Goal: Task Accomplishment & Management: Use online tool/utility

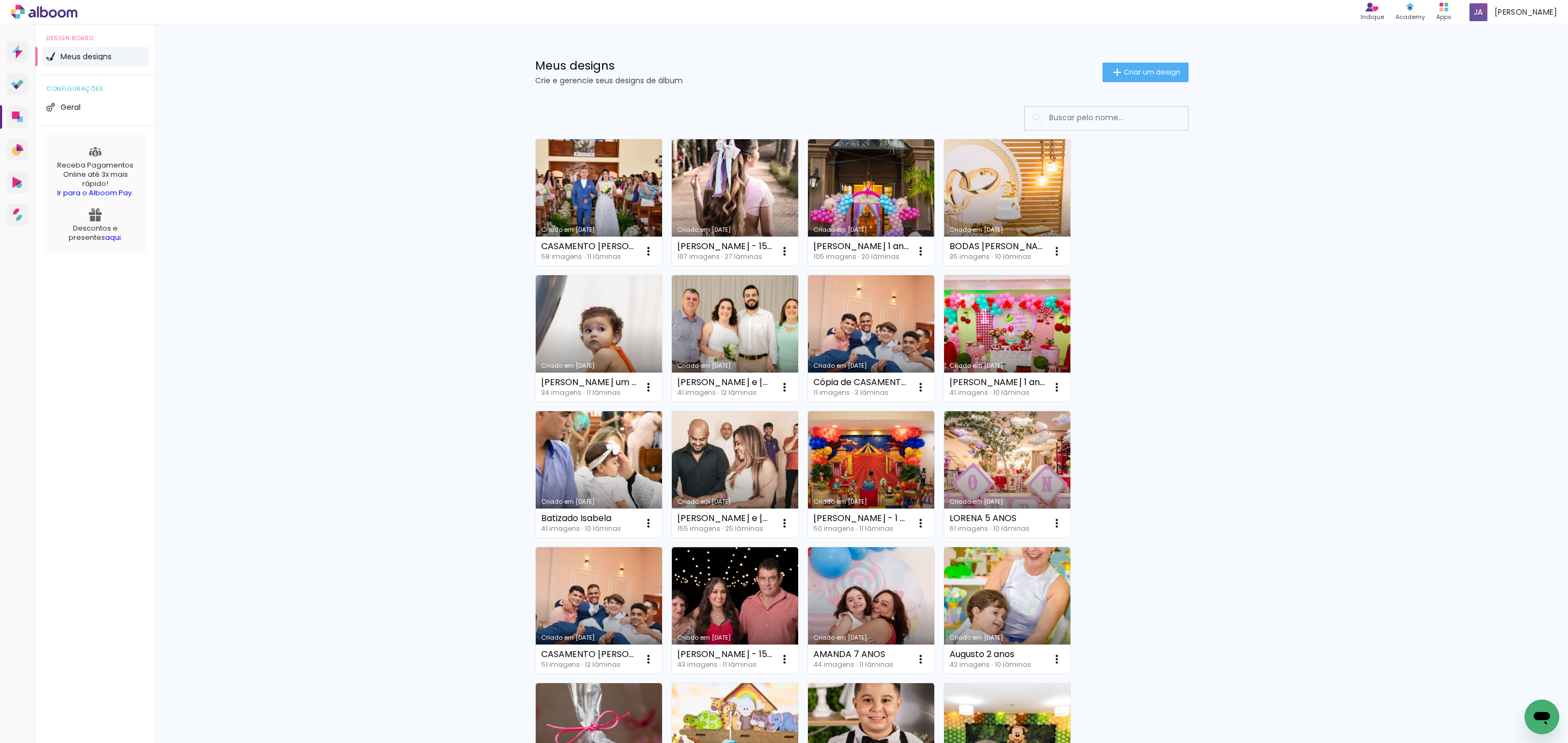
click at [597, 204] on link "Criado em [DATE]" at bounding box center [599, 203] width 127 height 127
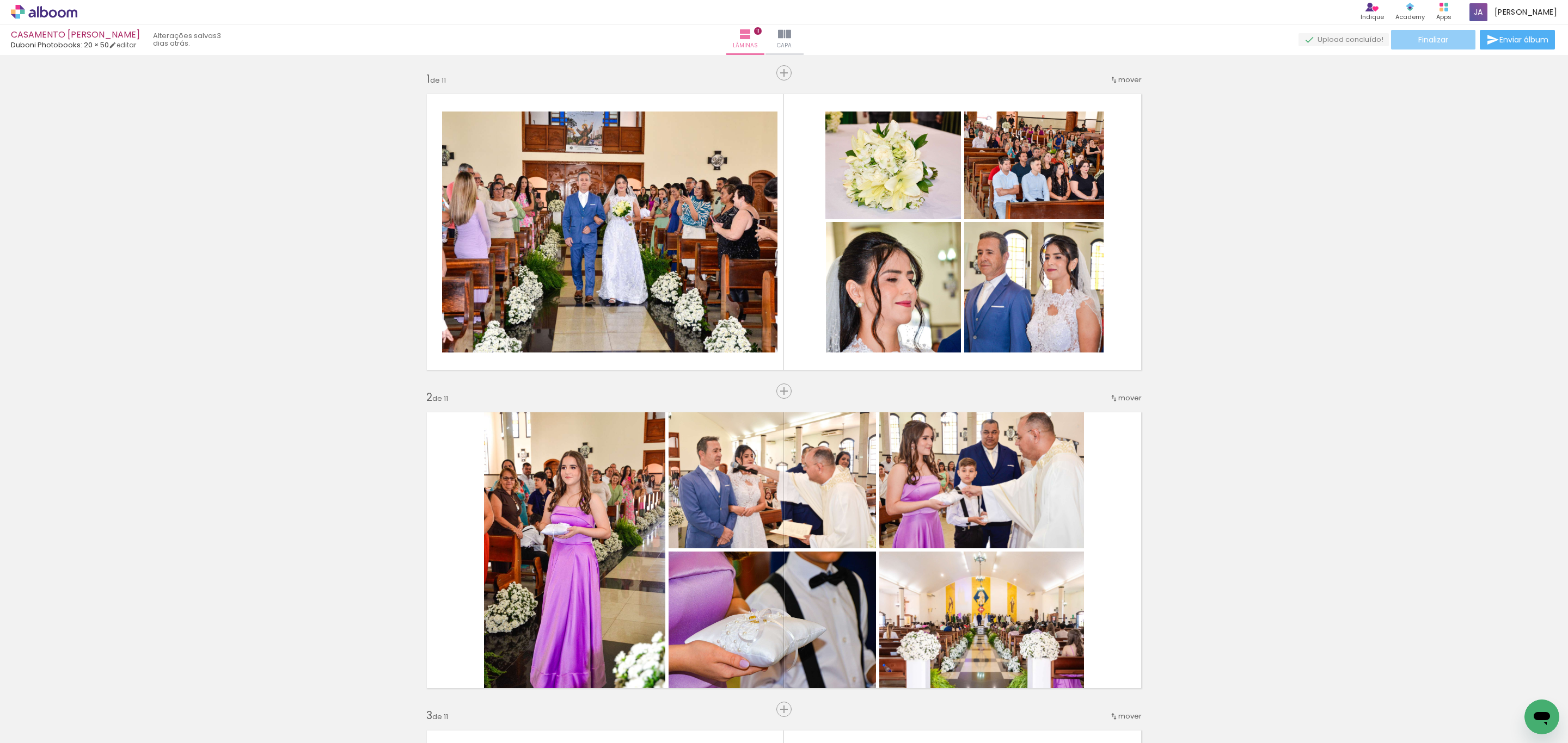
click at [1432, 36] on span "Finalizar" at bounding box center [1433, 39] width 30 height 7
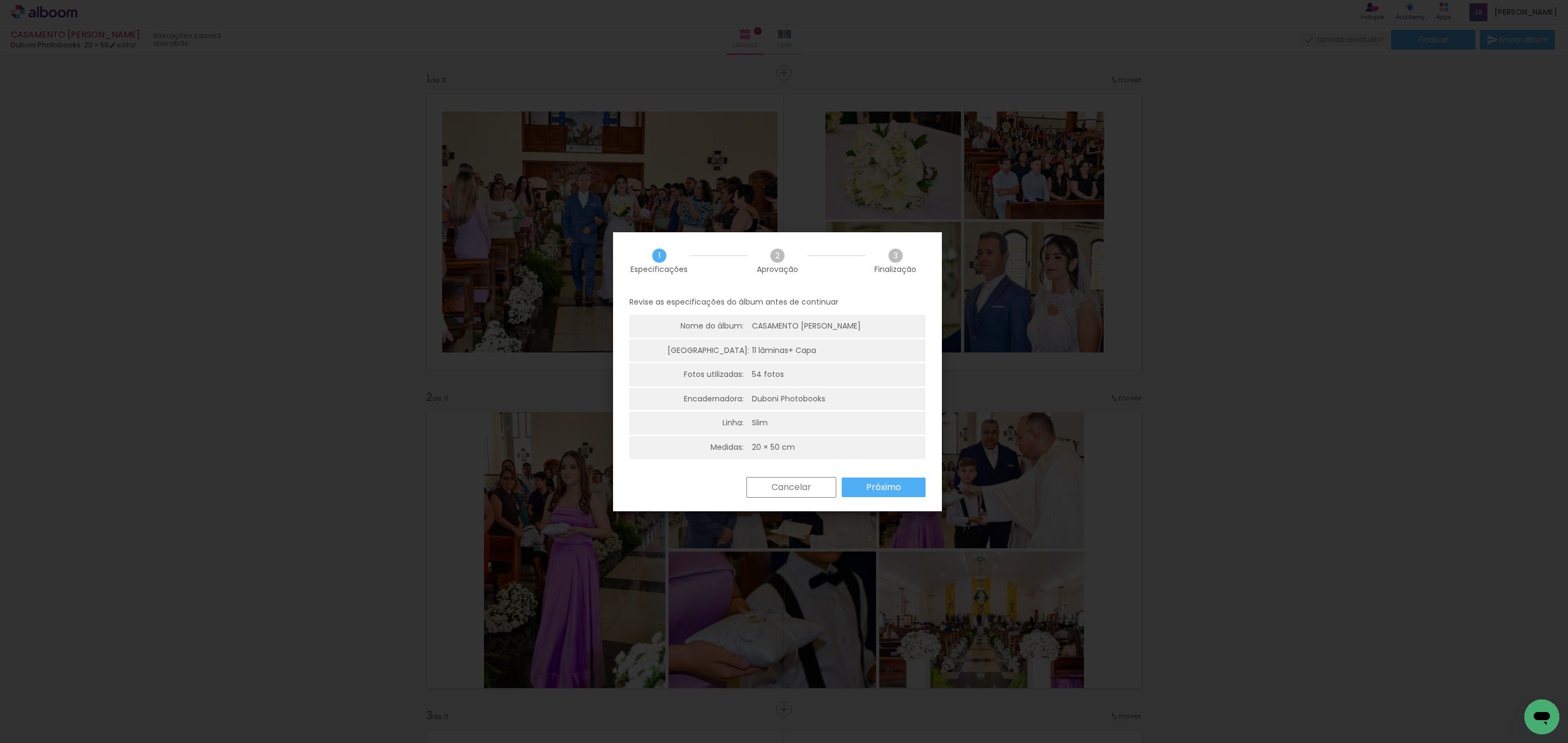
click at [397, 678] on slot "Próximo" at bounding box center [390, 685] width 14 height 14
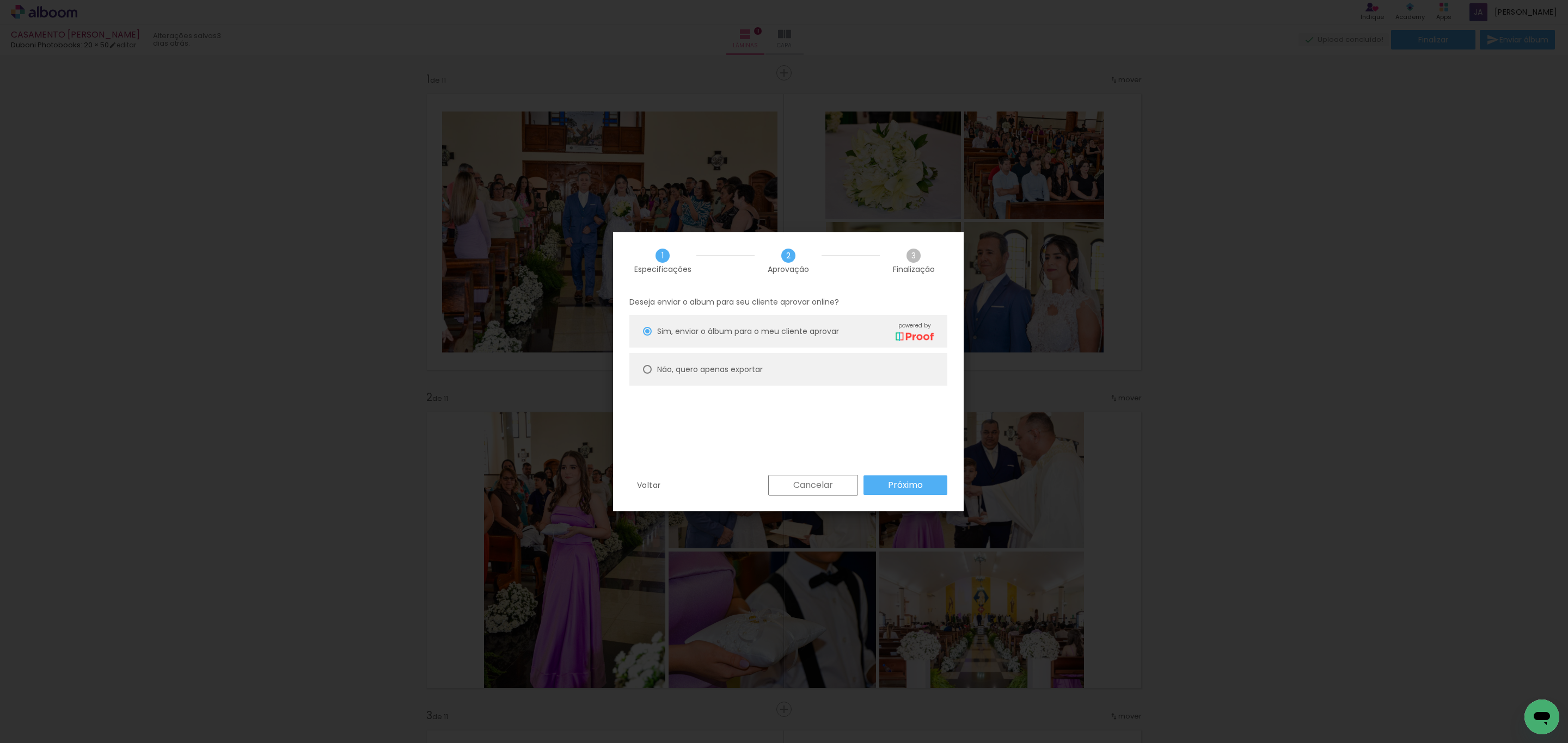
click at [1298, 676] on slot "Próximo" at bounding box center [1328, 706] width 61 height 62
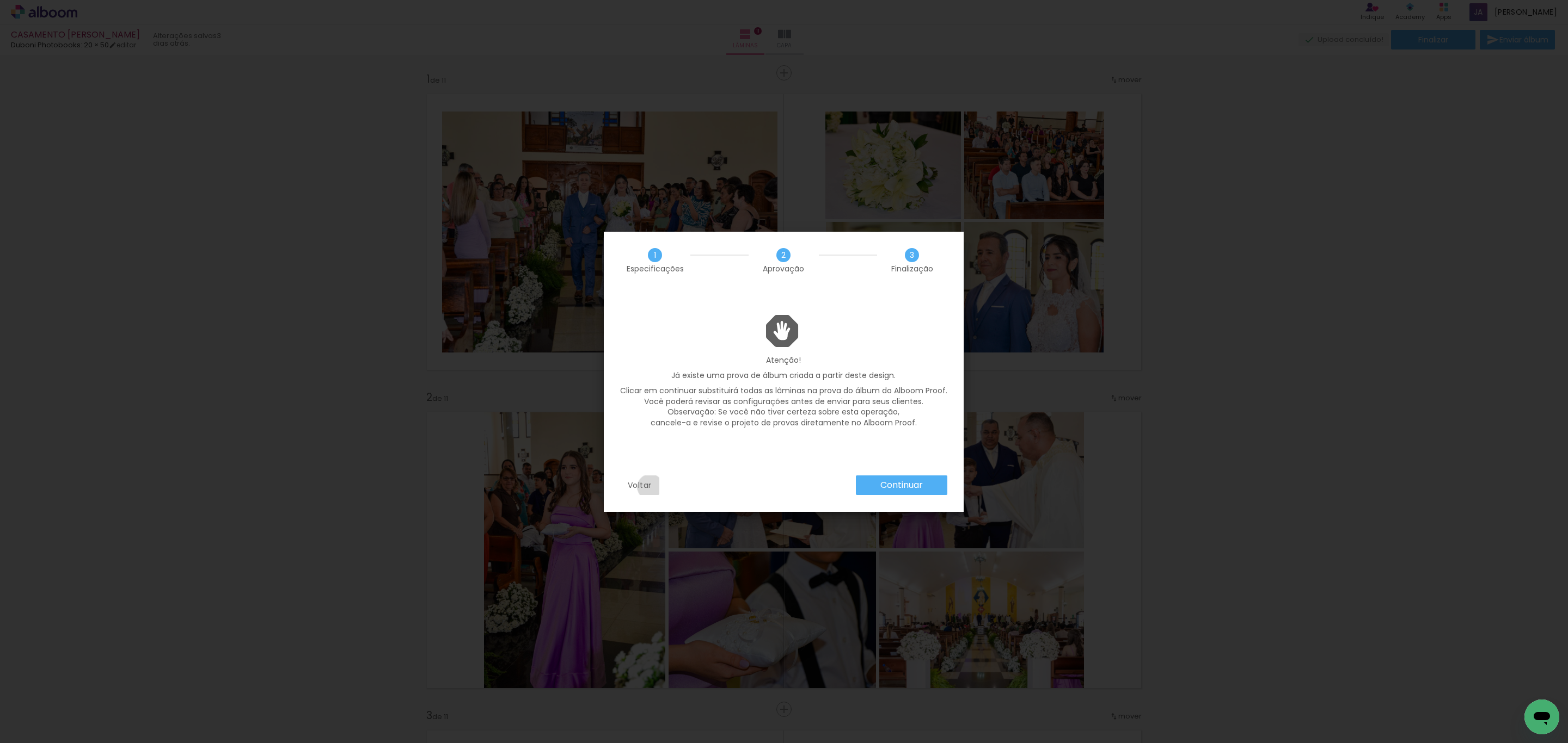
click at [0, 0] on slot "Voltar" at bounding box center [0, 0] width 0 height 0
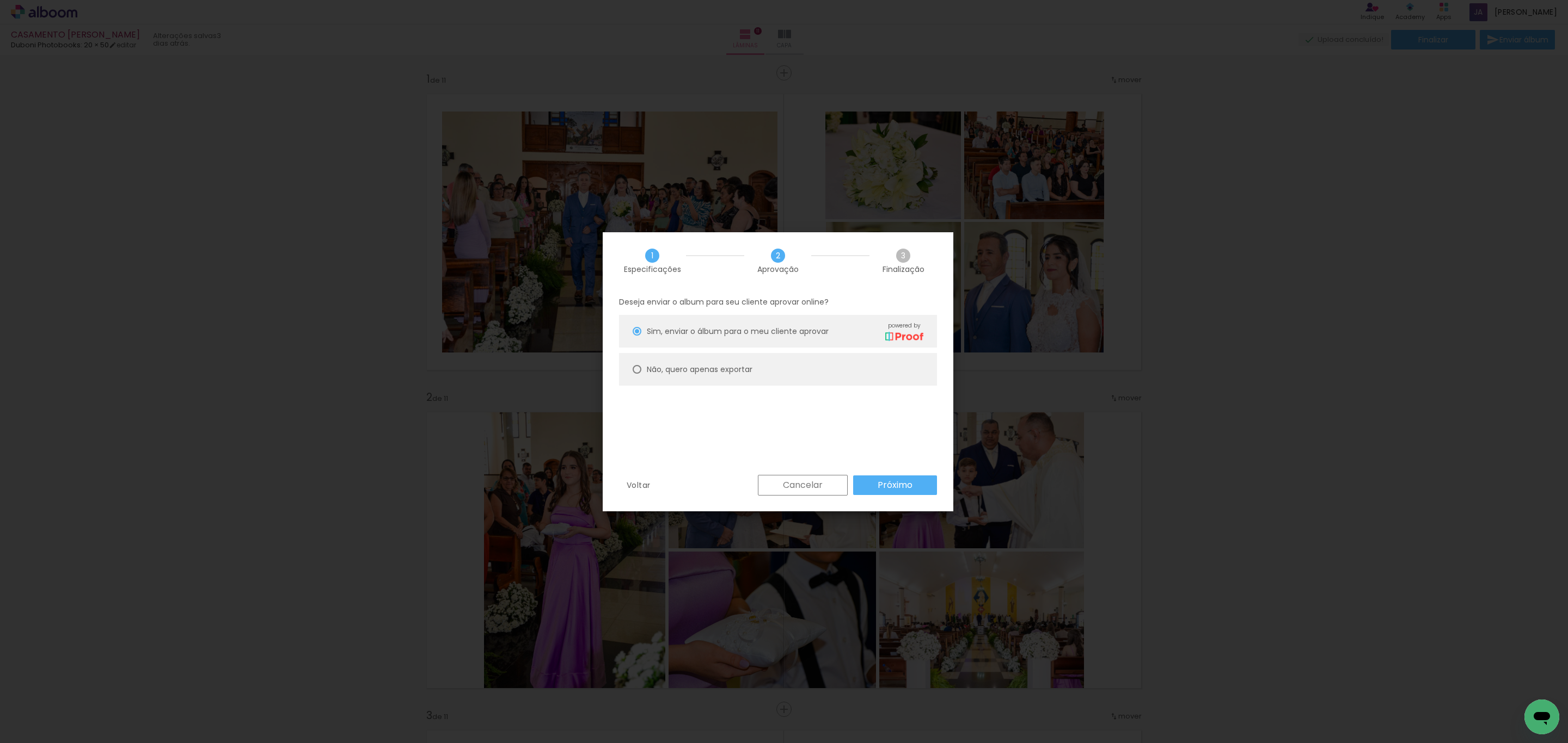
click at [932, 678] on paper-radio-button "Não, quero apenas exportar" at bounding box center [938, 685] width 14 height 14
type paper-radio-button "on"
click at [1250, 681] on paper-button "Próximo" at bounding box center [1267, 706] width 35 height 51
type input "Alta, 300 DPI"
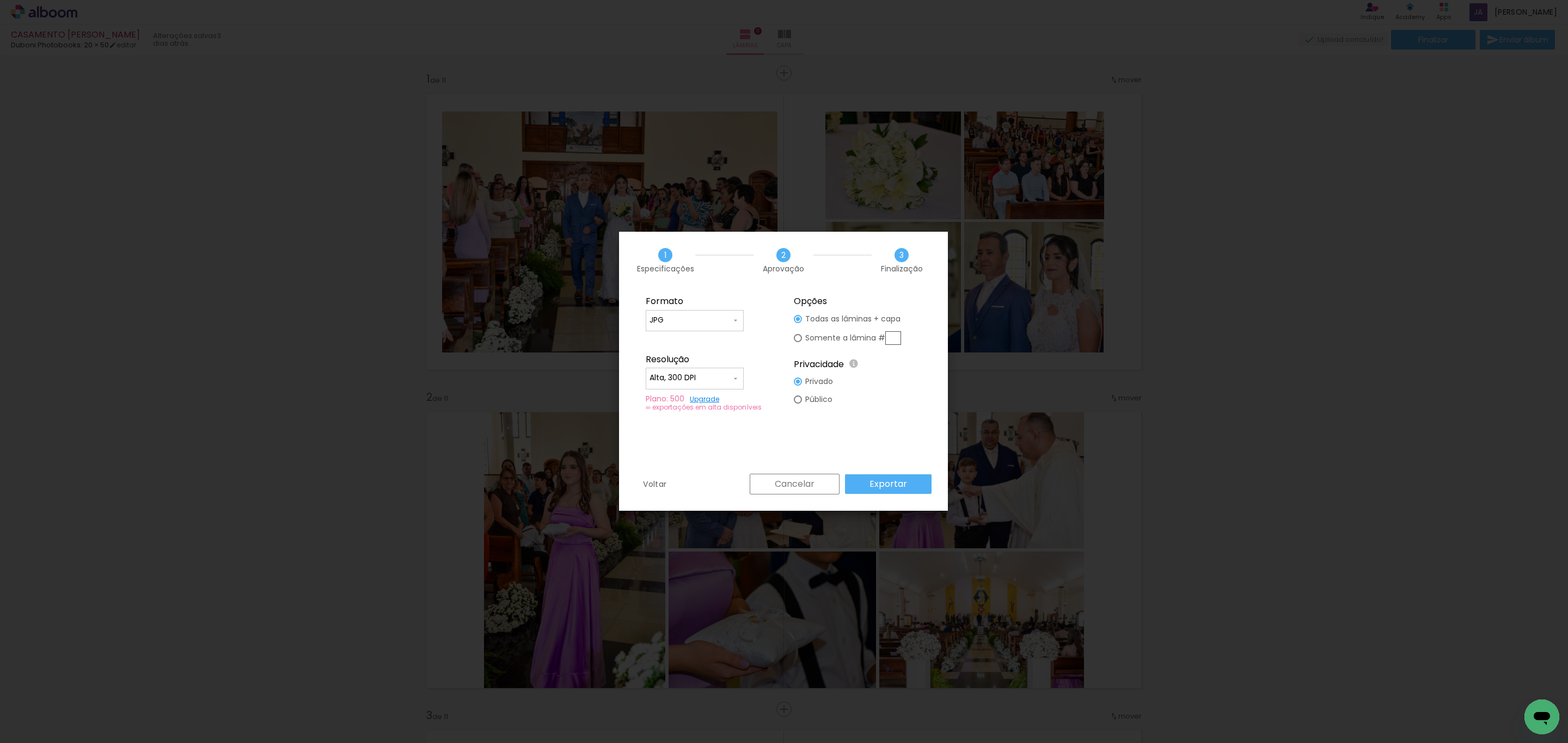
click at [0, 0] on slot "Exportar" at bounding box center [0, 0] width 0 height 0
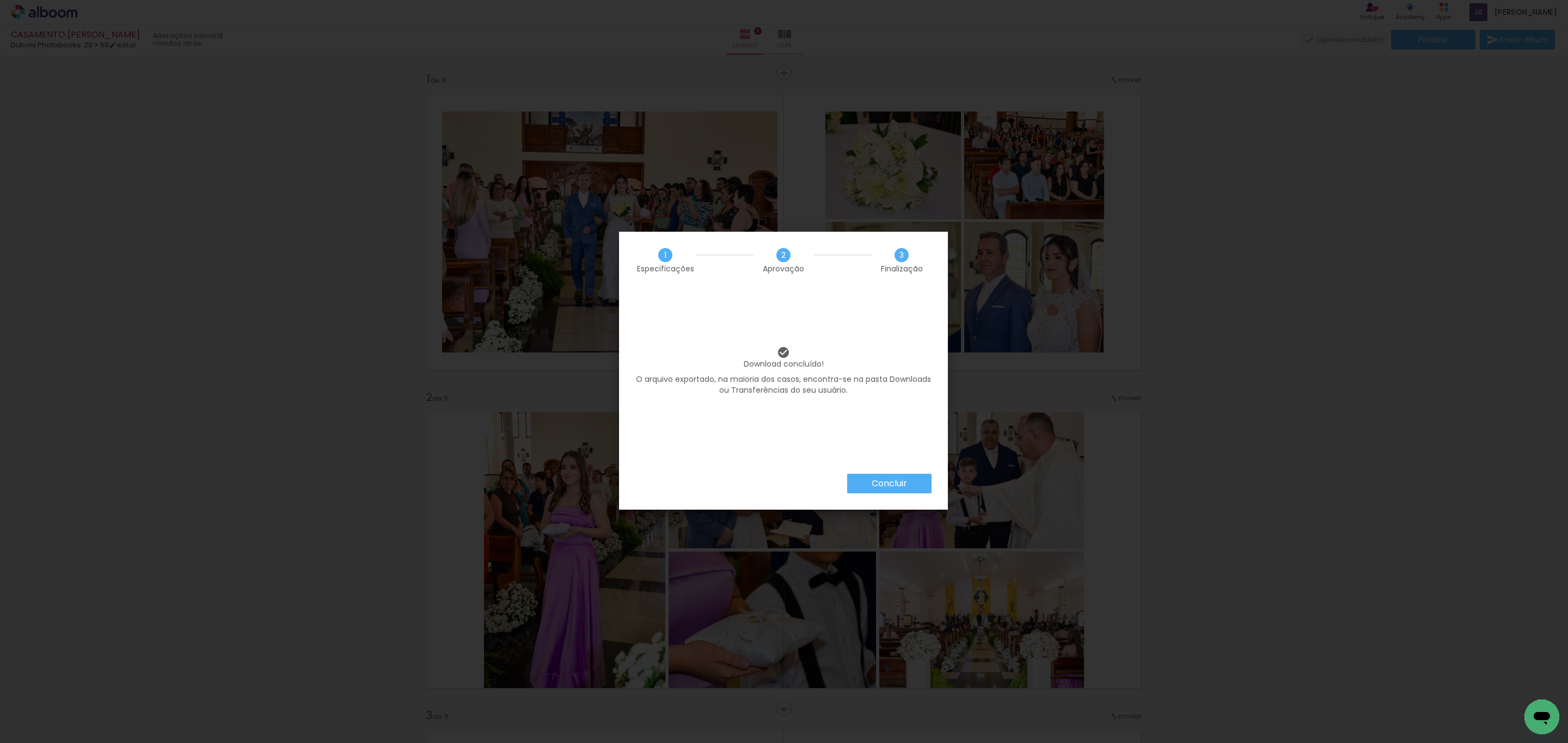
click at [0, 0] on slot "Concluir" at bounding box center [0, 0] width 0 height 0
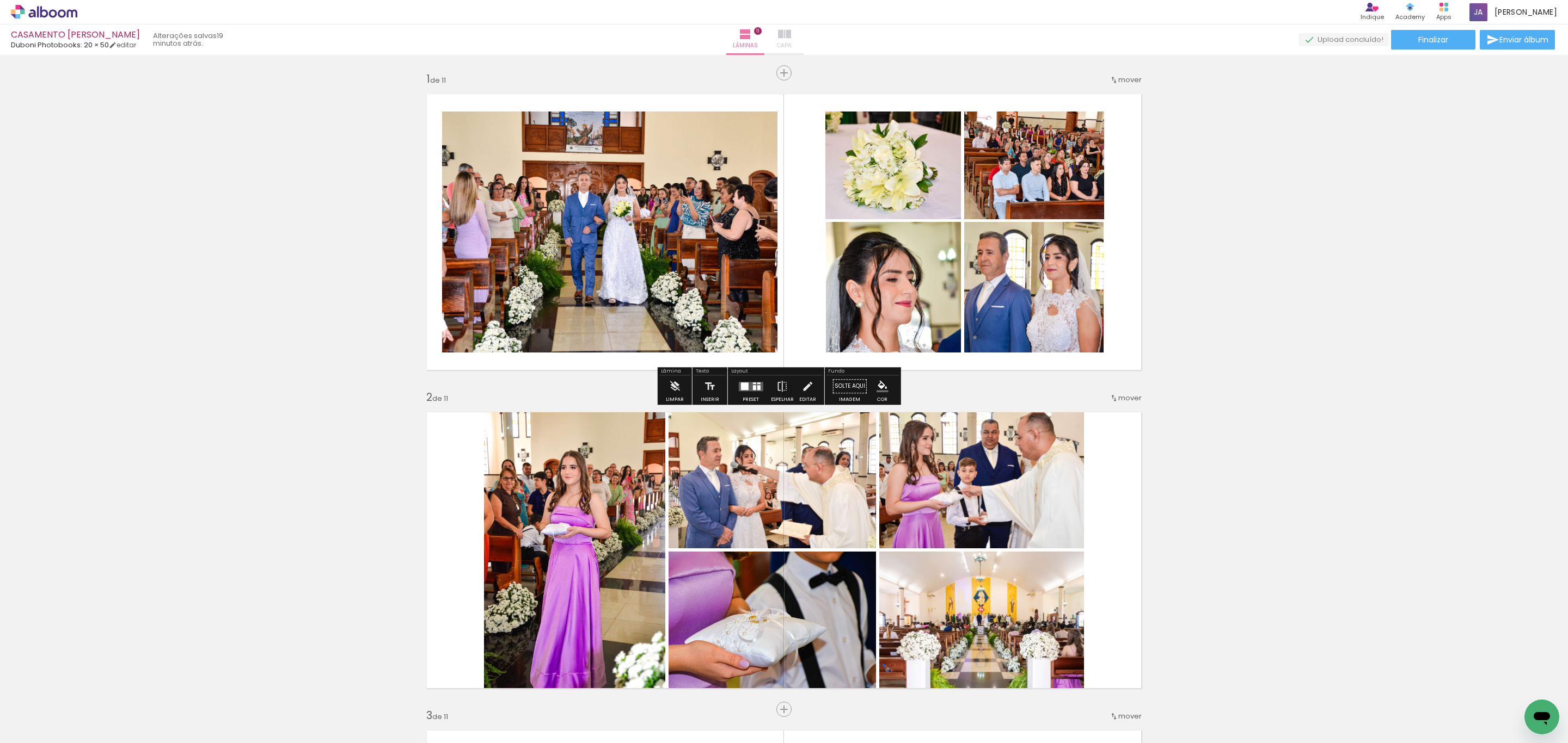
click at [791, 42] on span "Capa" at bounding box center [784, 45] width 15 height 10
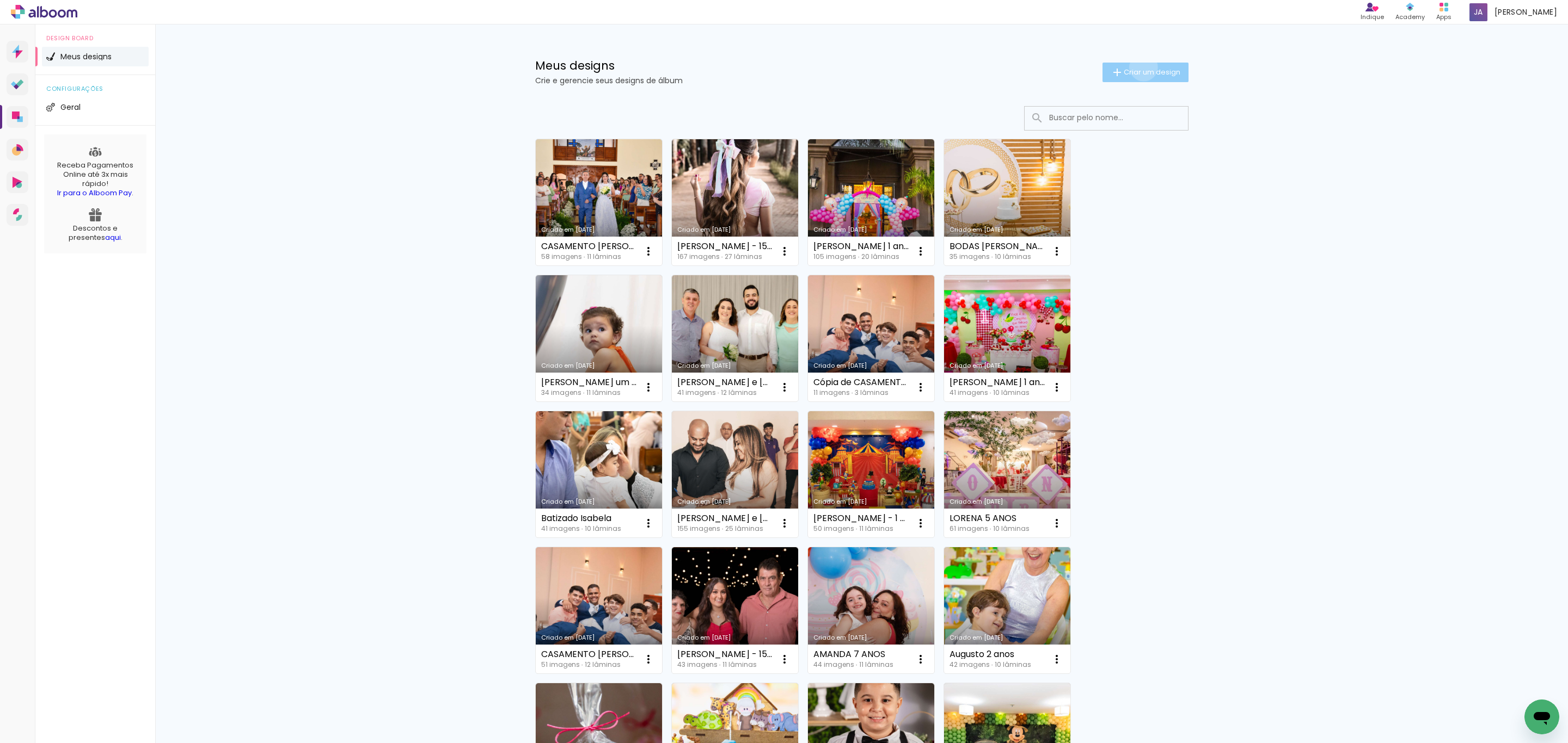
click at [1135, 69] on span "Criar um design" at bounding box center [1152, 72] width 57 height 7
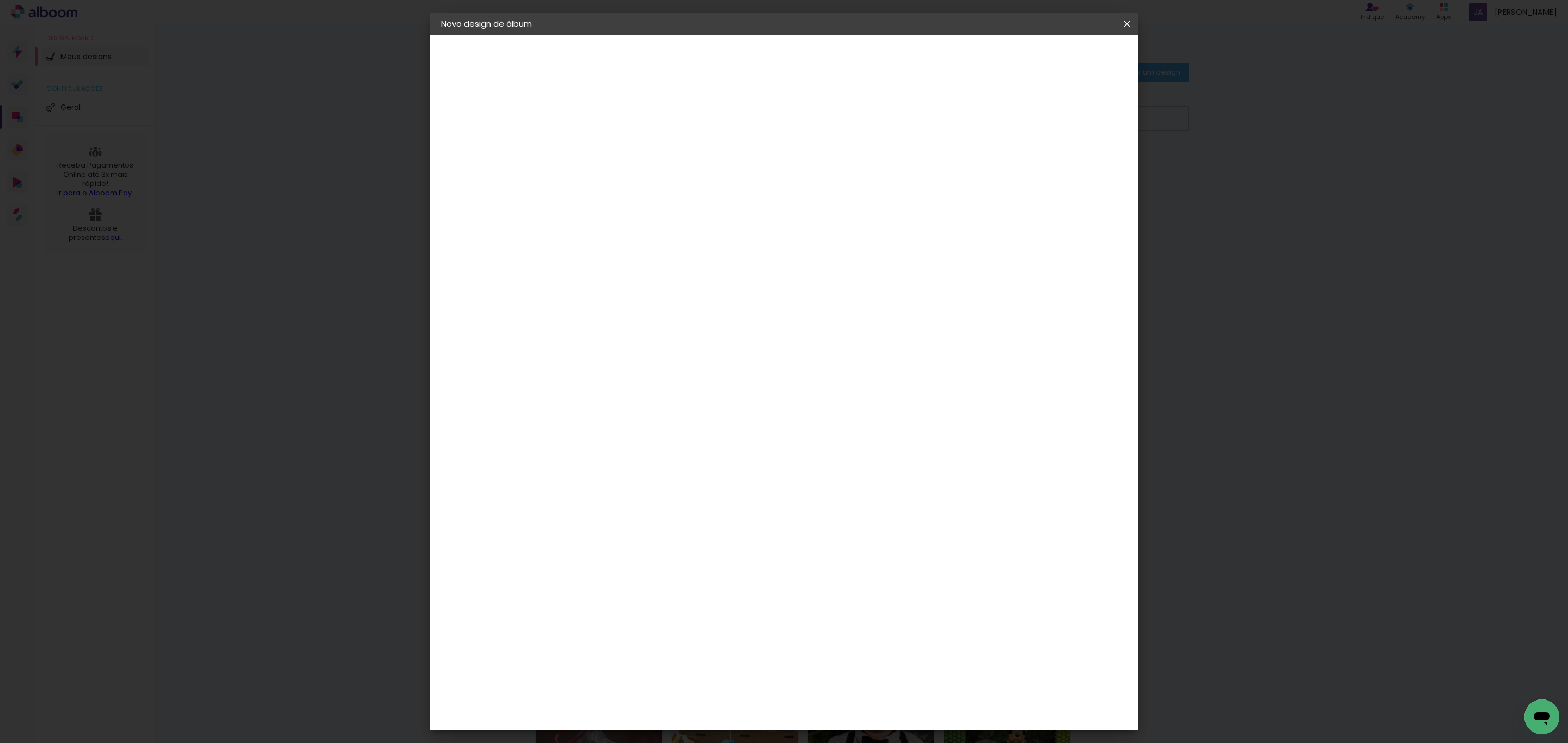
click at [619, 143] on input at bounding box center [619, 146] width 0 height 17
type input "a"
type input "[PERSON_NAME] 1° aninho"
type paper-input "[PERSON_NAME] 1° aninho"
click at [730, 59] on paper-button "Avançar" at bounding box center [704, 58] width 54 height 19
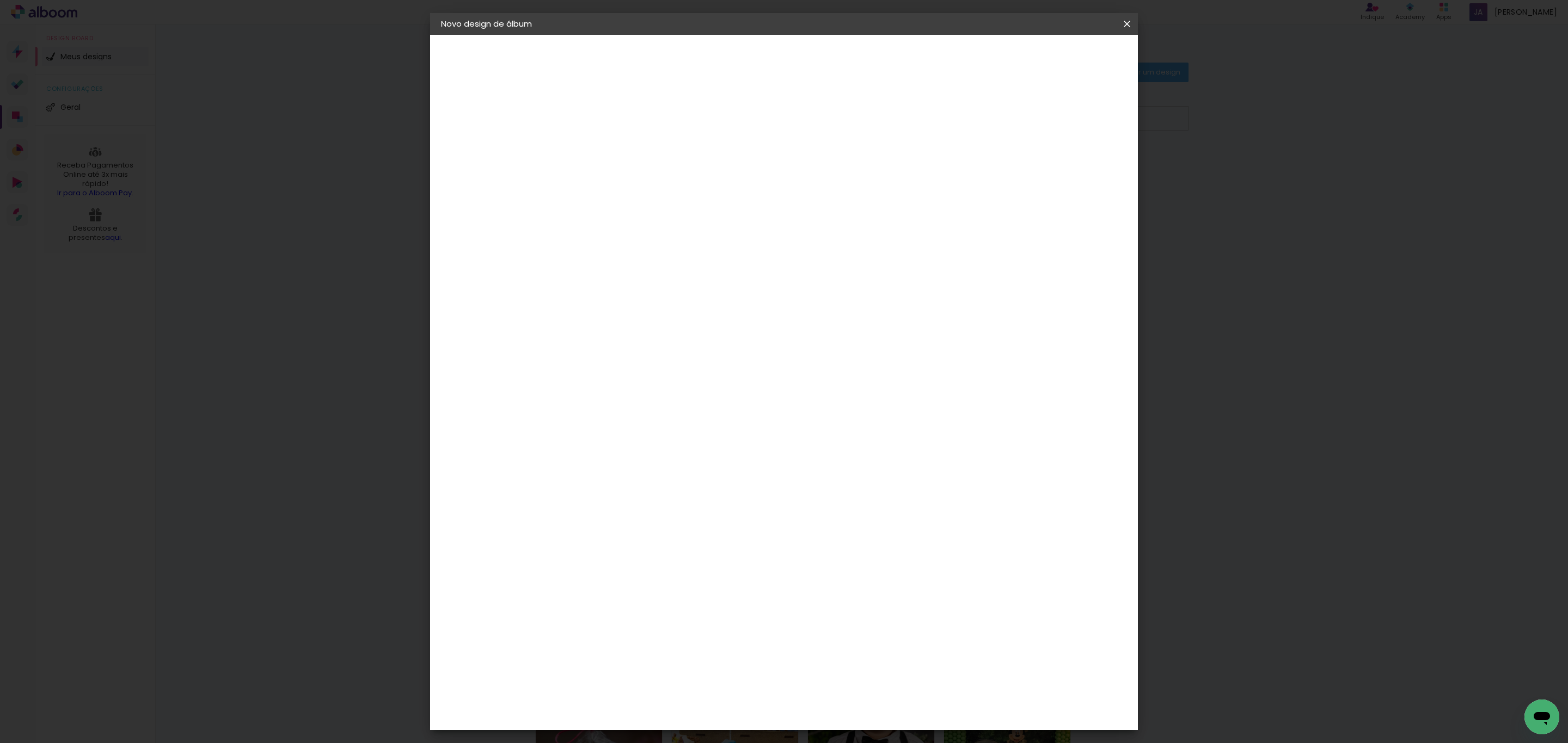
scroll to position [653, 0]
click at [664, 379] on div "Duboni Photobooks" at bounding box center [638, 387] width 52 height 17
click at [0, 0] on slot "Avançar" at bounding box center [0, 0] width 0 height 0
click at [661, 181] on input "text" at bounding box center [640, 189] width 42 height 17
click at [0, 0] on slot "Slim" at bounding box center [0, 0] width 0 height 0
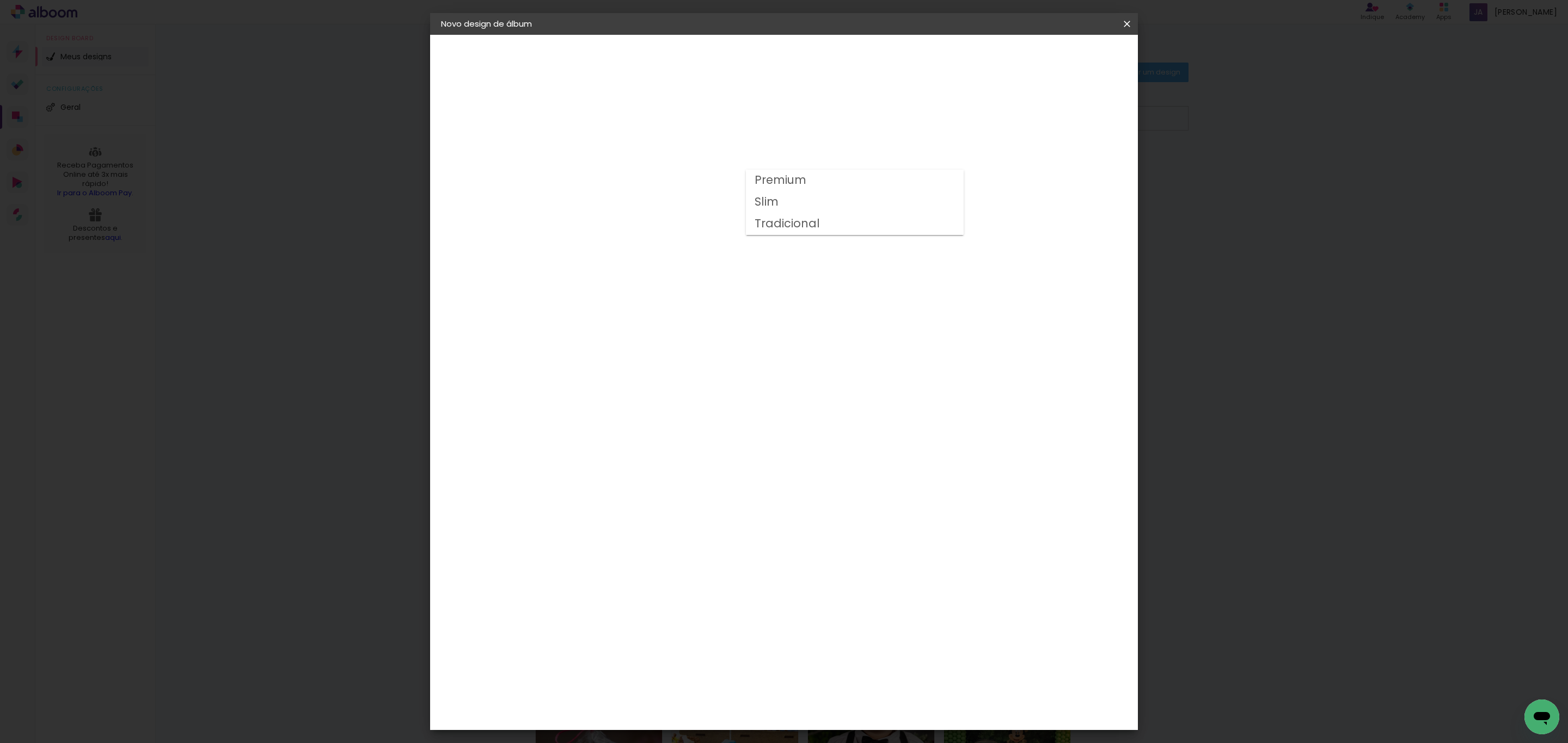
type input "Slim"
click at [692, 453] on span "20 × 40" at bounding box center [667, 468] width 50 height 29
click at [0, 0] on slot "Avançar" at bounding box center [0, 0] width 0 height 0
click at [1066, 50] on paper-button "Iniciar design" at bounding box center [1030, 58] width 71 height 19
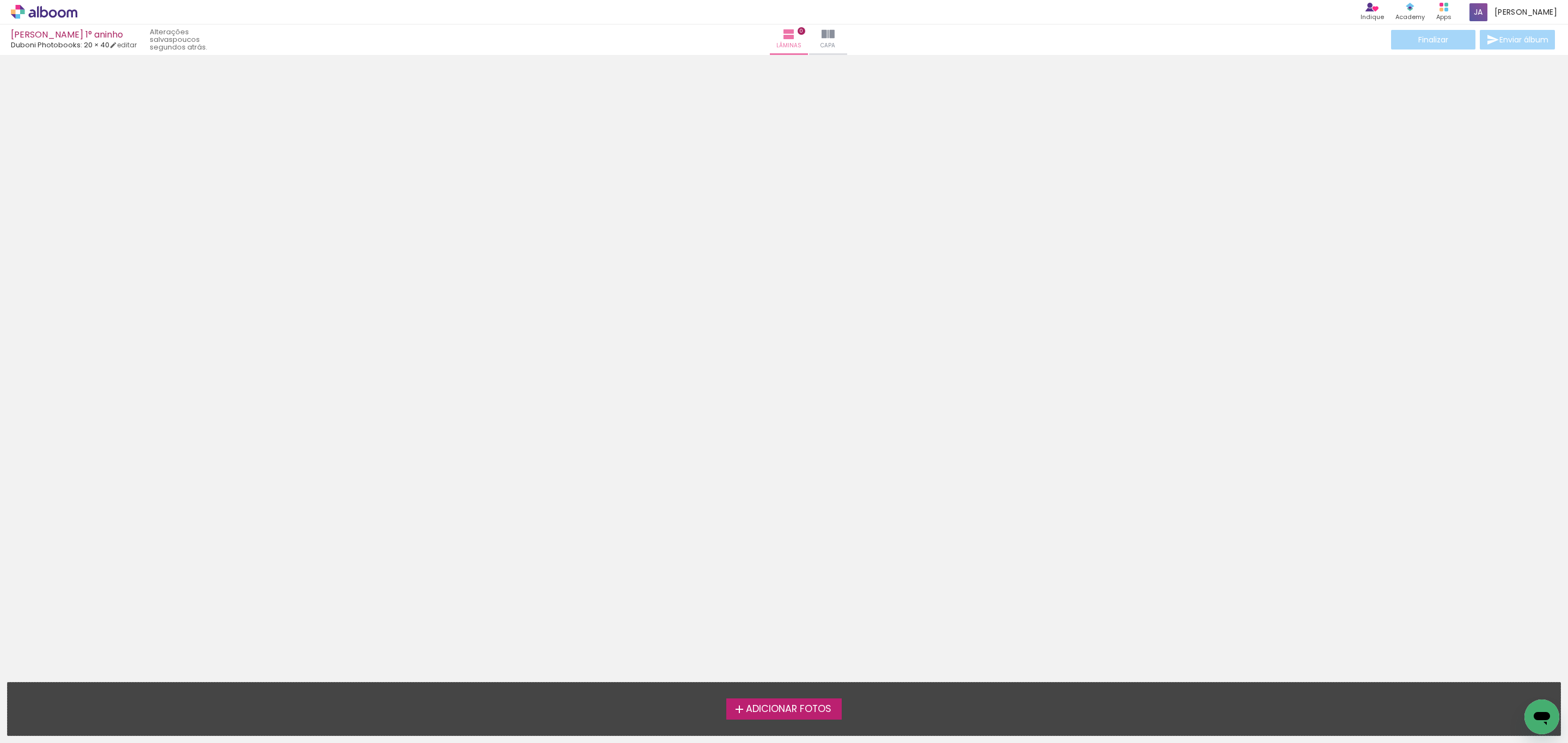
click at [767, 712] on span "Adicionar Fotos" at bounding box center [788, 710] width 85 height 10
click at [0, 0] on input "file" at bounding box center [0, 0] width 0 height 0
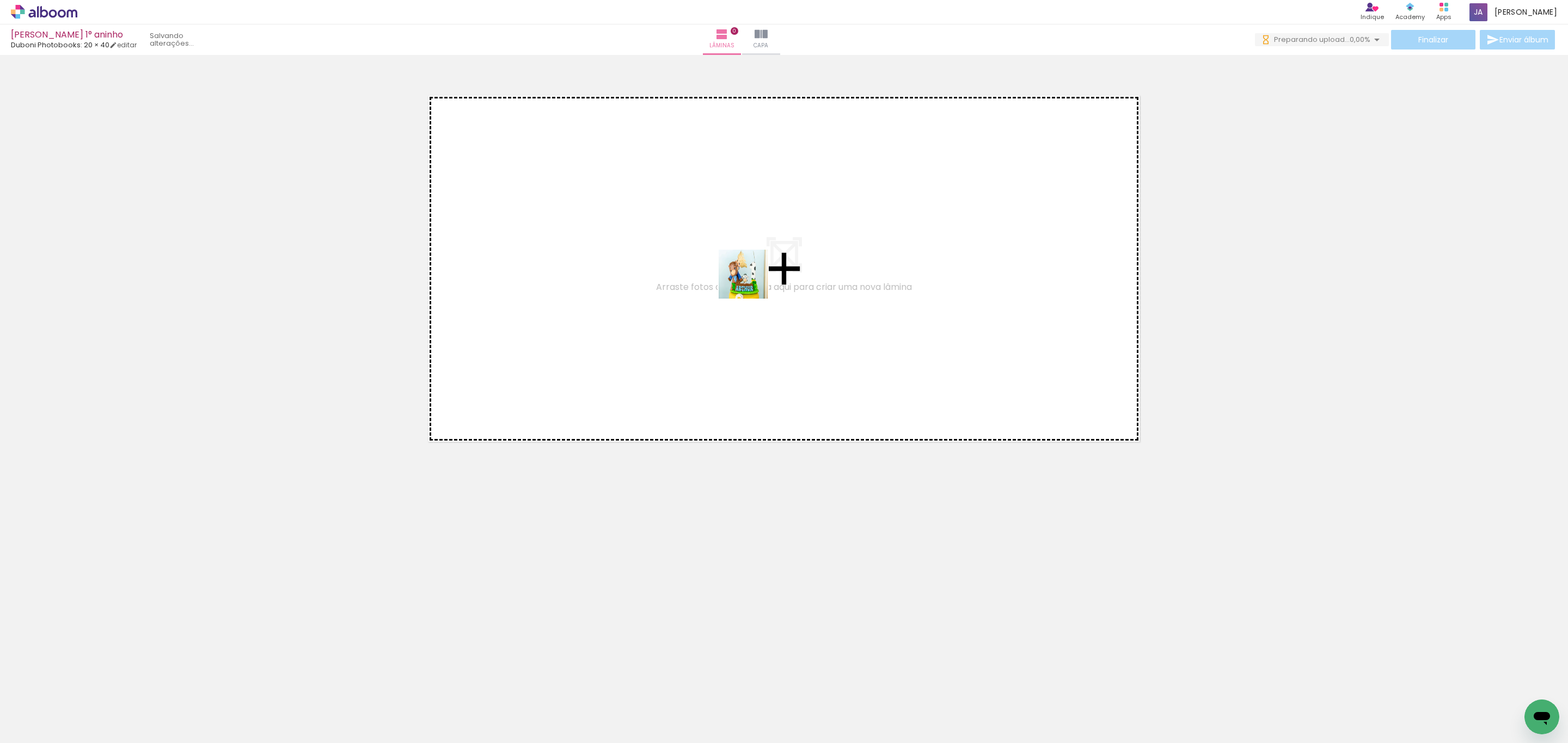
drag, startPoint x: 232, startPoint y: 617, endPoint x: 752, endPoint y: 281, distance: 619.1
click at [752, 281] on quentale-workspace at bounding box center [784, 372] width 1568 height 743
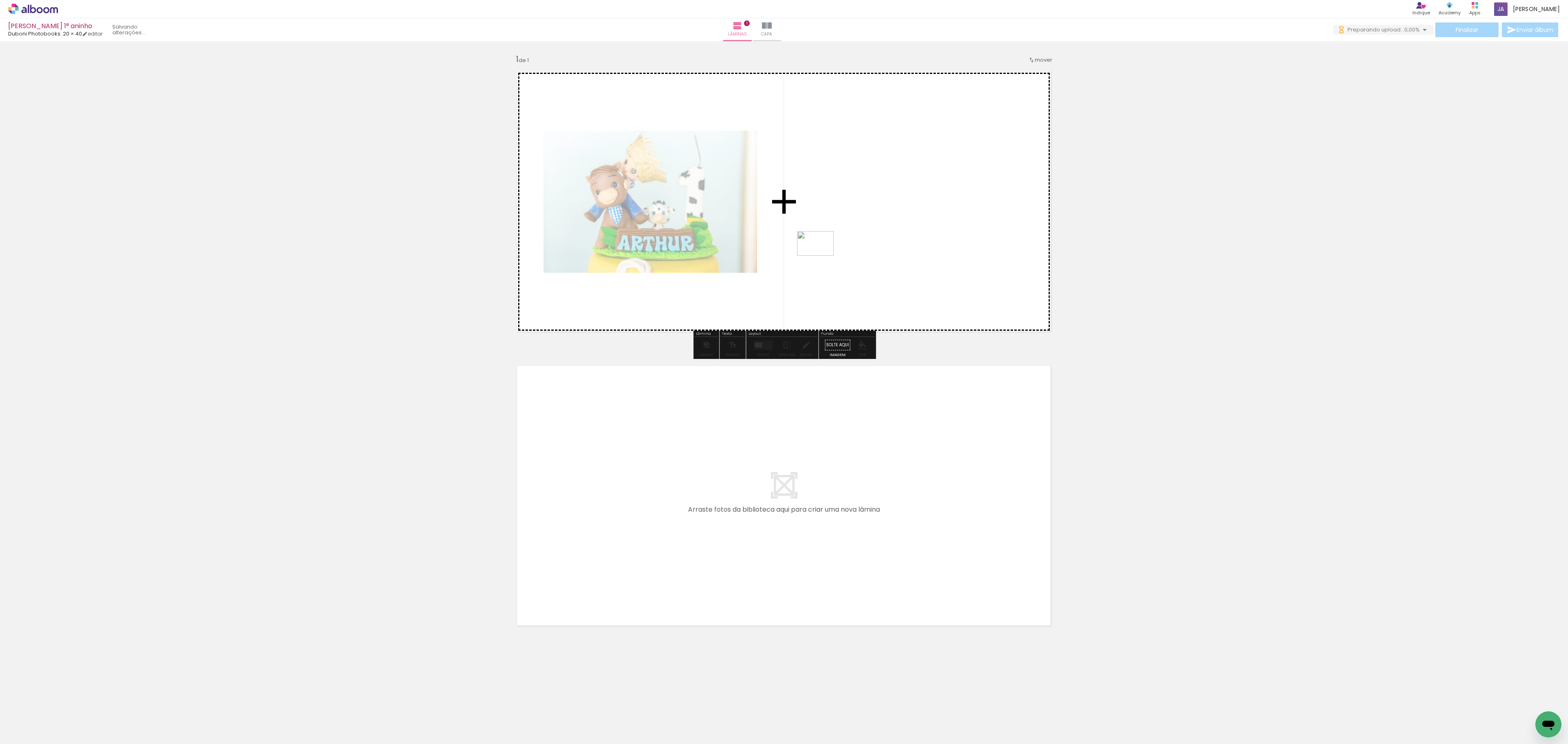
drag, startPoint x: 126, startPoint y: 719, endPoint x: 834, endPoint y: 251, distance: 848.7
click at [834, 251] on quentale-workspace at bounding box center [784, 372] width 1568 height 744
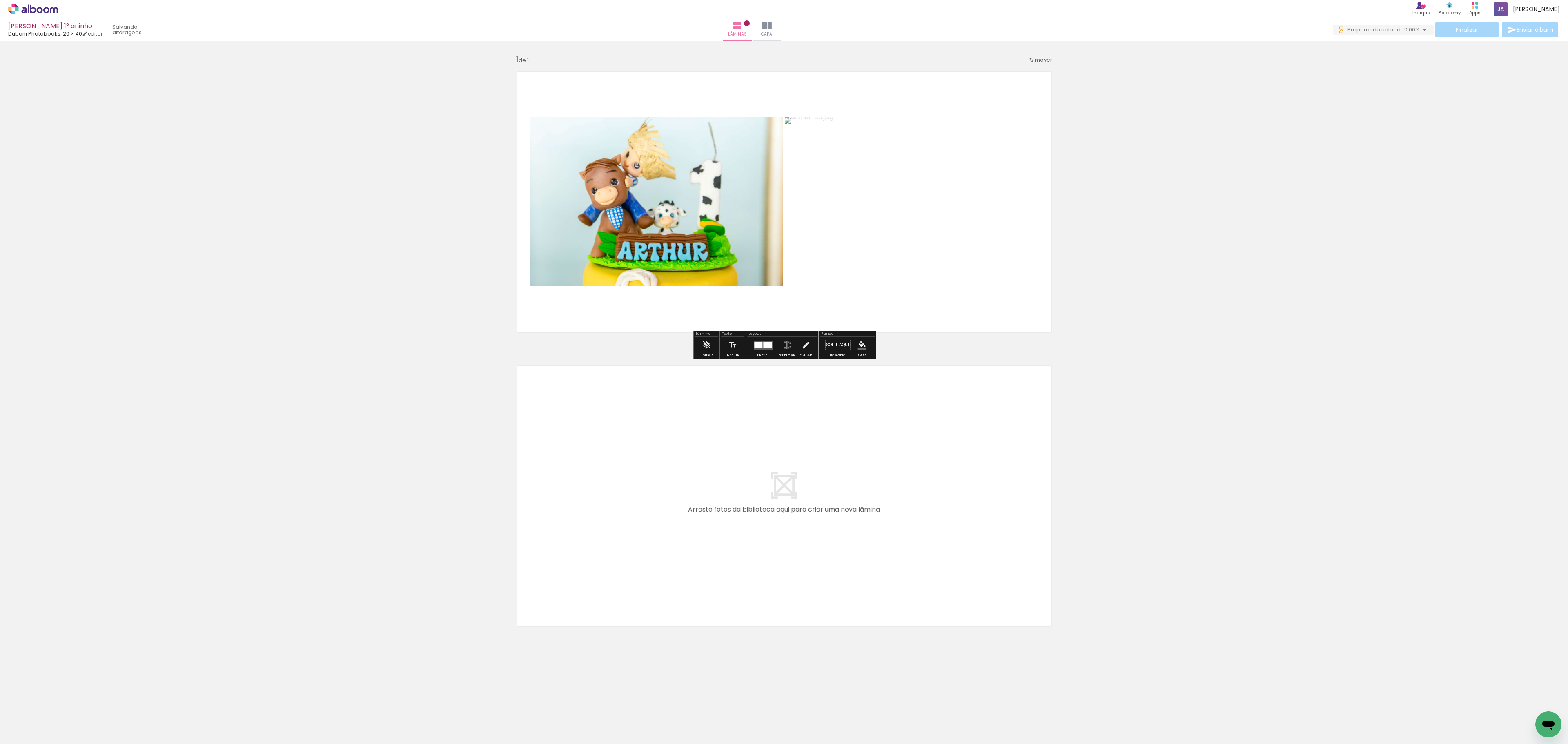
click at [657, 210] on quentale-photo at bounding box center [656, 202] width 253 height 169
click at [779, 342] on paper-button "Espelhar" at bounding box center [786, 347] width 21 height 21
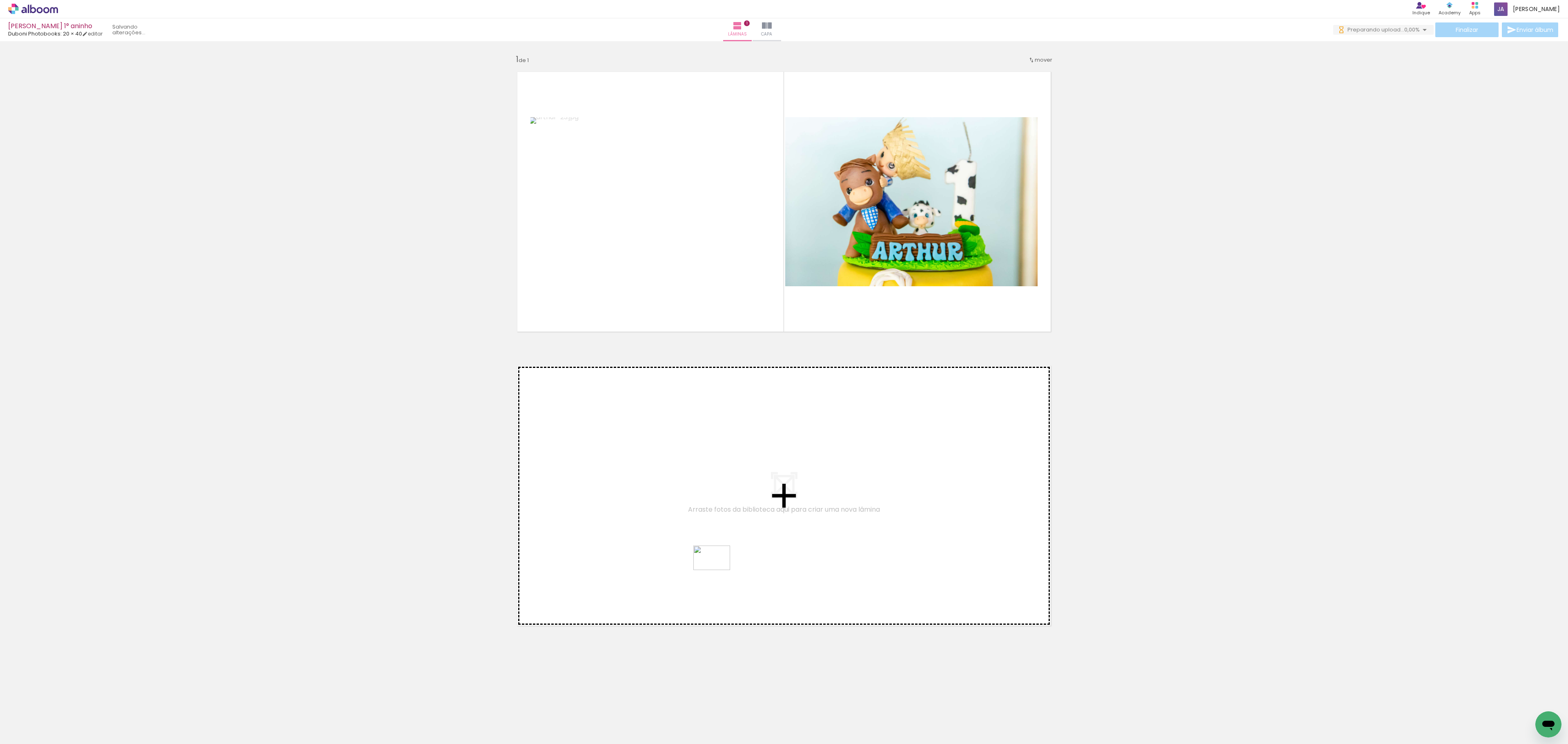
drag, startPoint x: 618, startPoint y: 593, endPoint x: 718, endPoint y: 570, distance: 102.6
click at [718, 558] on quentale-workspace at bounding box center [784, 372] width 1568 height 744
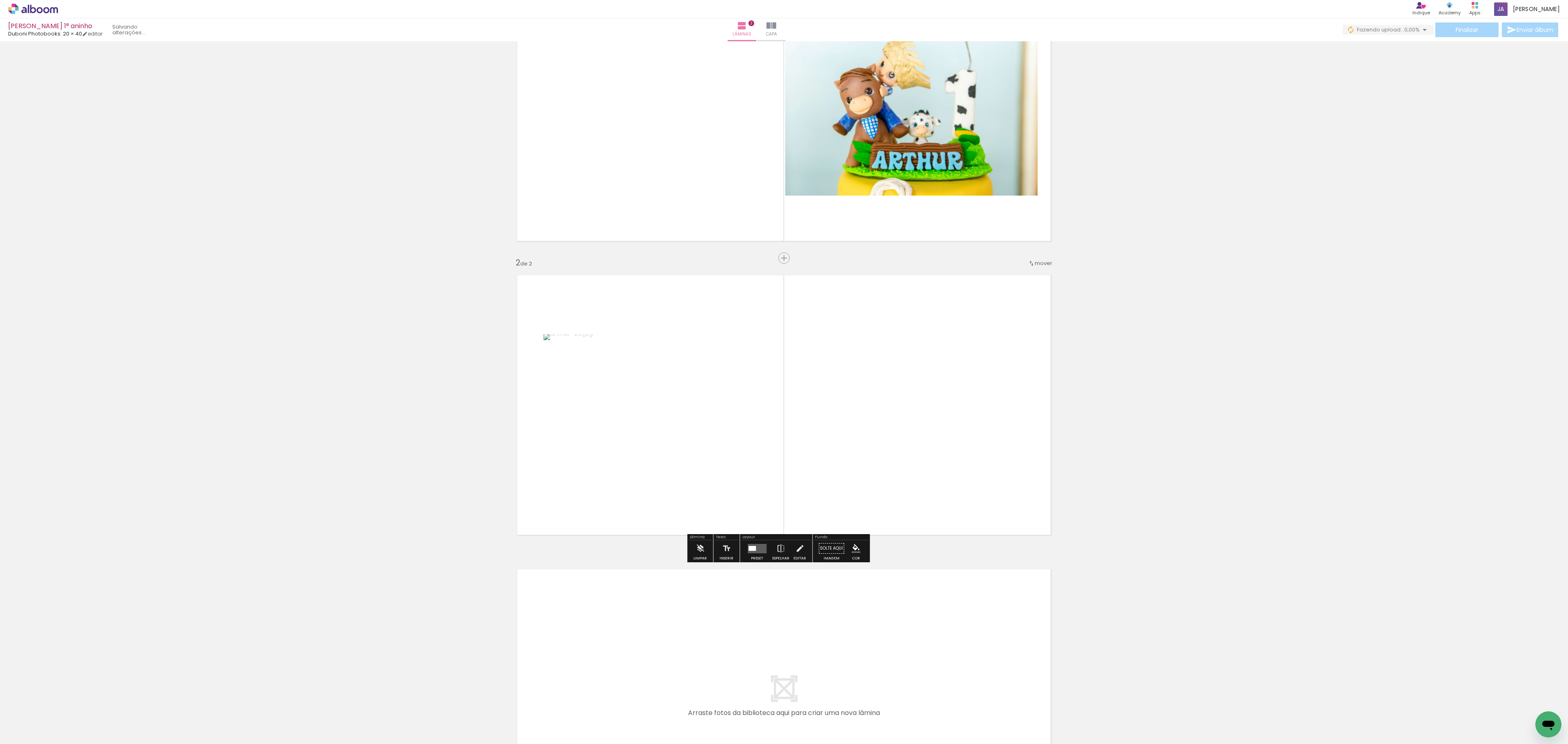
scroll to position [129, 0]
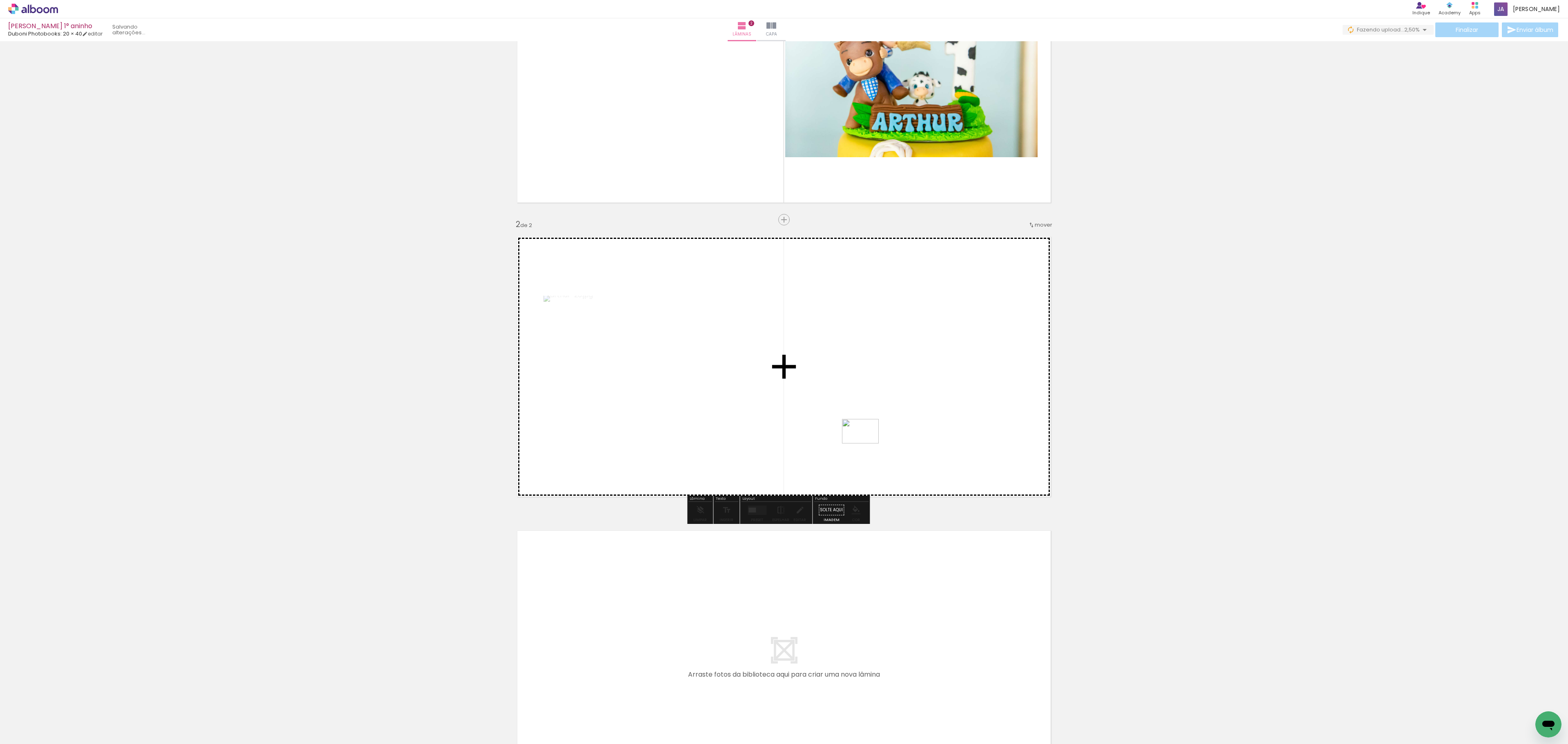
drag, startPoint x: 223, startPoint y: 718, endPoint x: 867, endPoint y: 444, distance: 699.9
click at [867, 444] on quentale-workspace at bounding box center [784, 372] width 1568 height 744
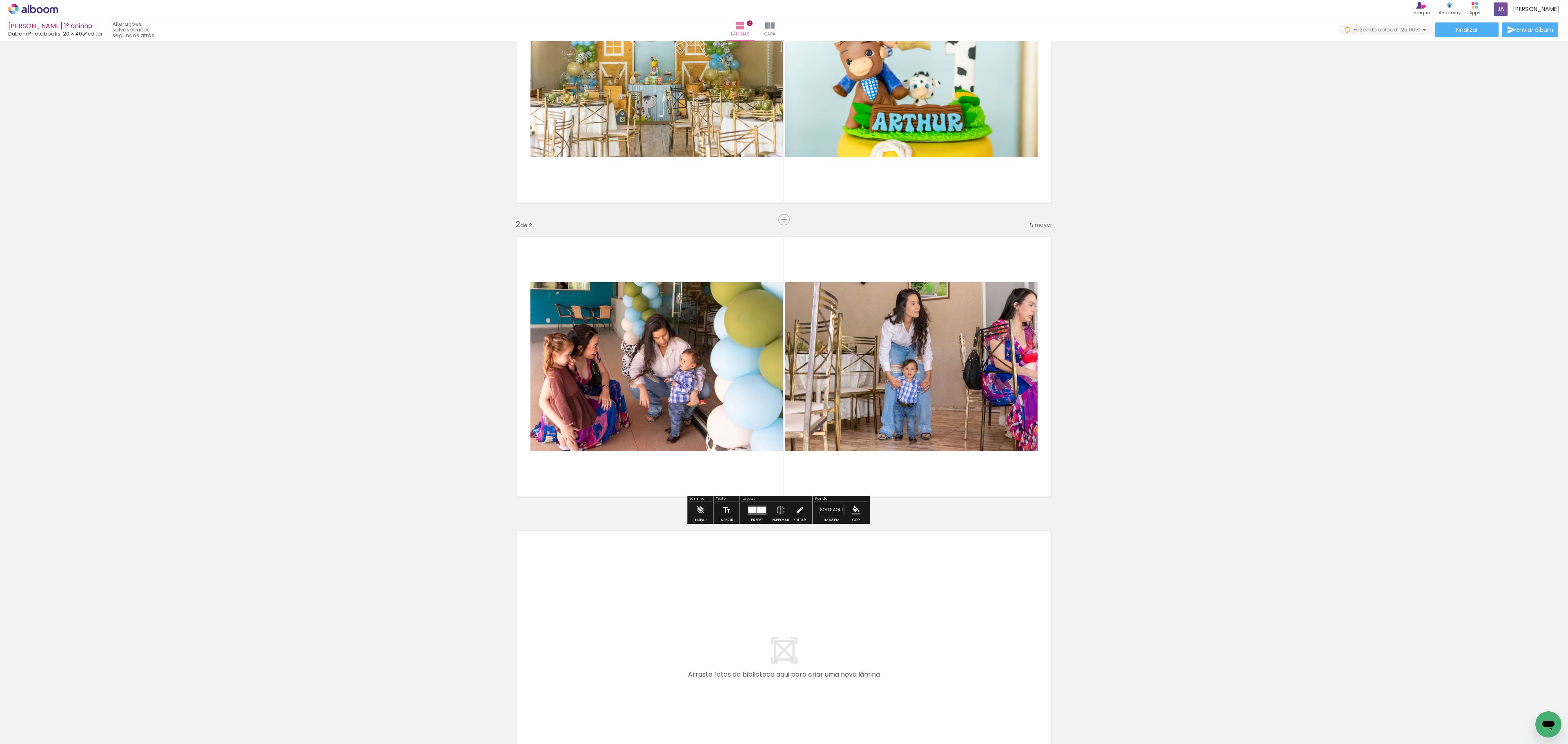
scroll to position [211, 0]
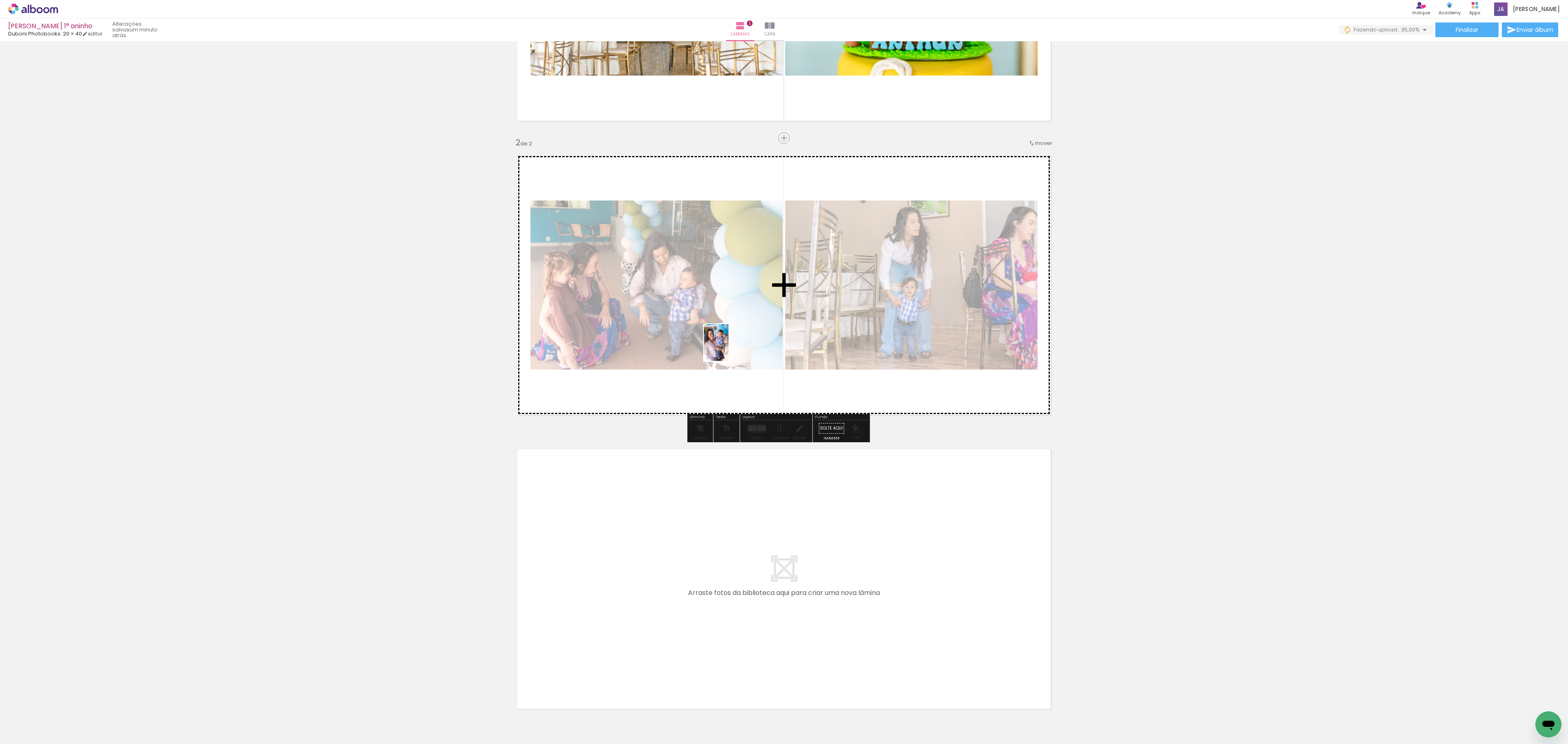
drag, startPoint x: 545, startPoint y: 713, endPoint x: 729, endPoint y: 349, distance: 407.9
click at [729, 349] on quentale-workspace at bounding box center [784, 372] width 1568 height 744
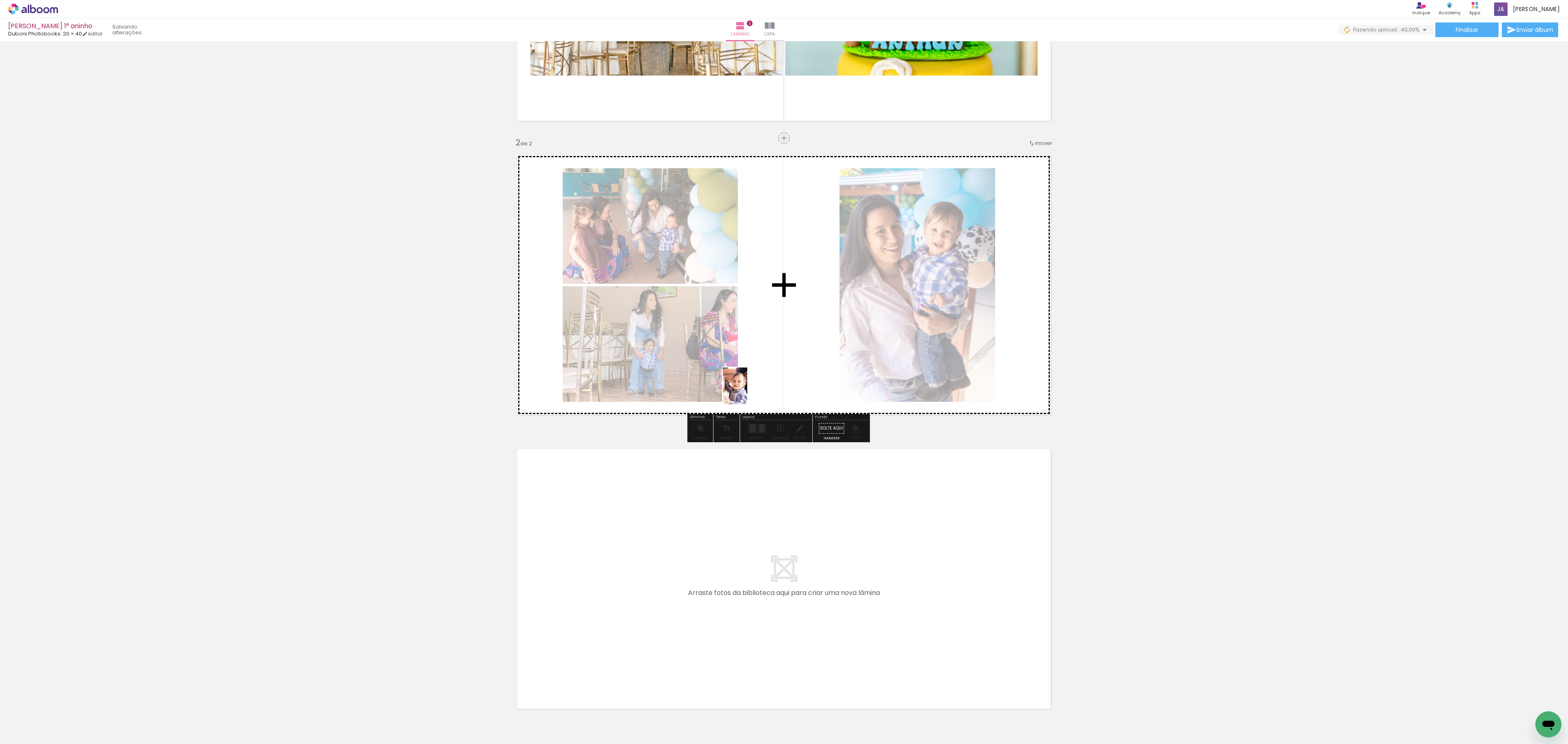
drag, startPoint x: 514, startPoint y: 695, endPoint x: 749, endPoint y: 391, distance: 384.2
click at [749, 391] on quentale-workspace at bounding box center [784, 372] width 1568 height 744
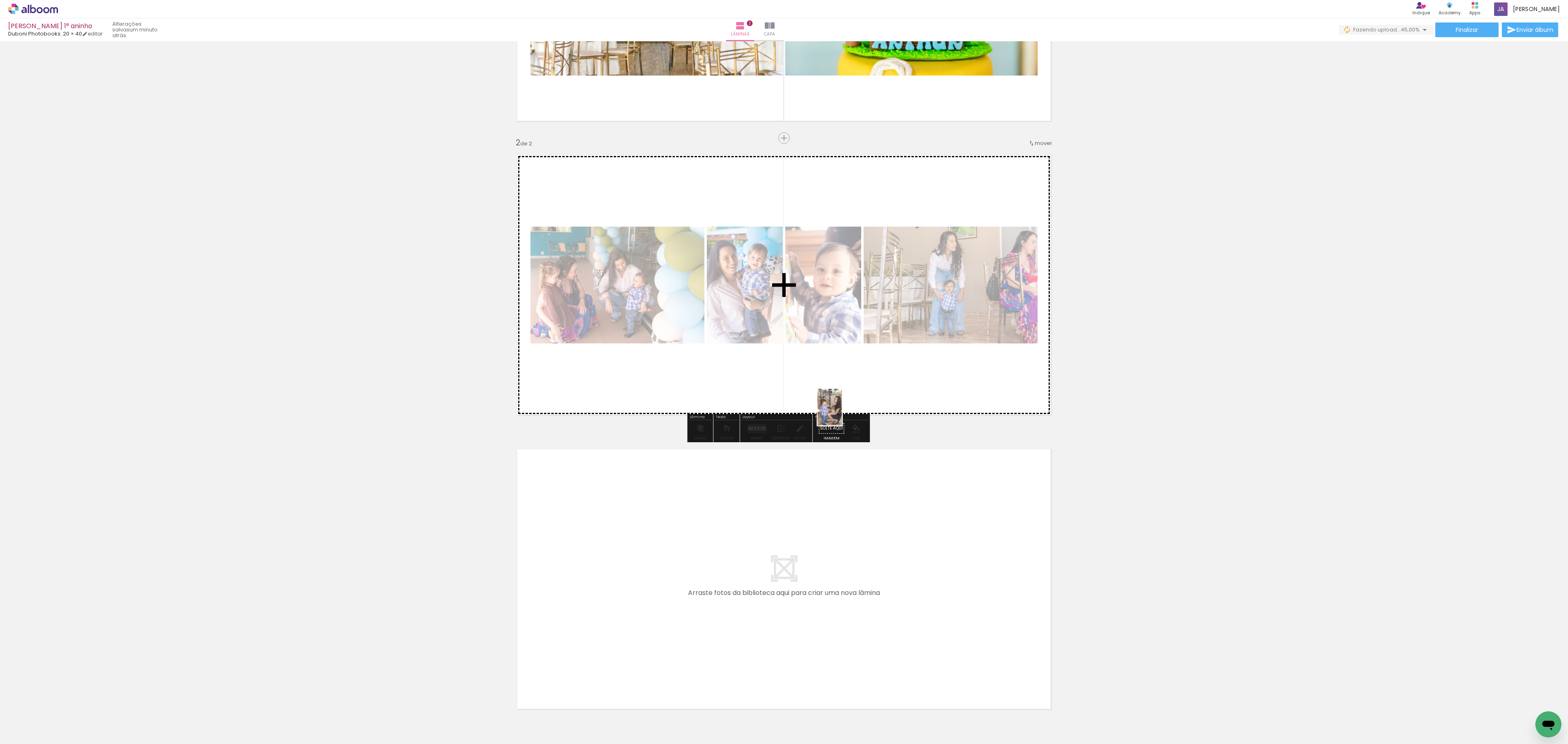
drag, startPoint x: 450, startPoint y: 717, endPoint x: 842, endPoint y: 413, distance: 496.1
click at [842, 413] on quentale-workspace at bounding box center [784, 372] width 1568 height 744
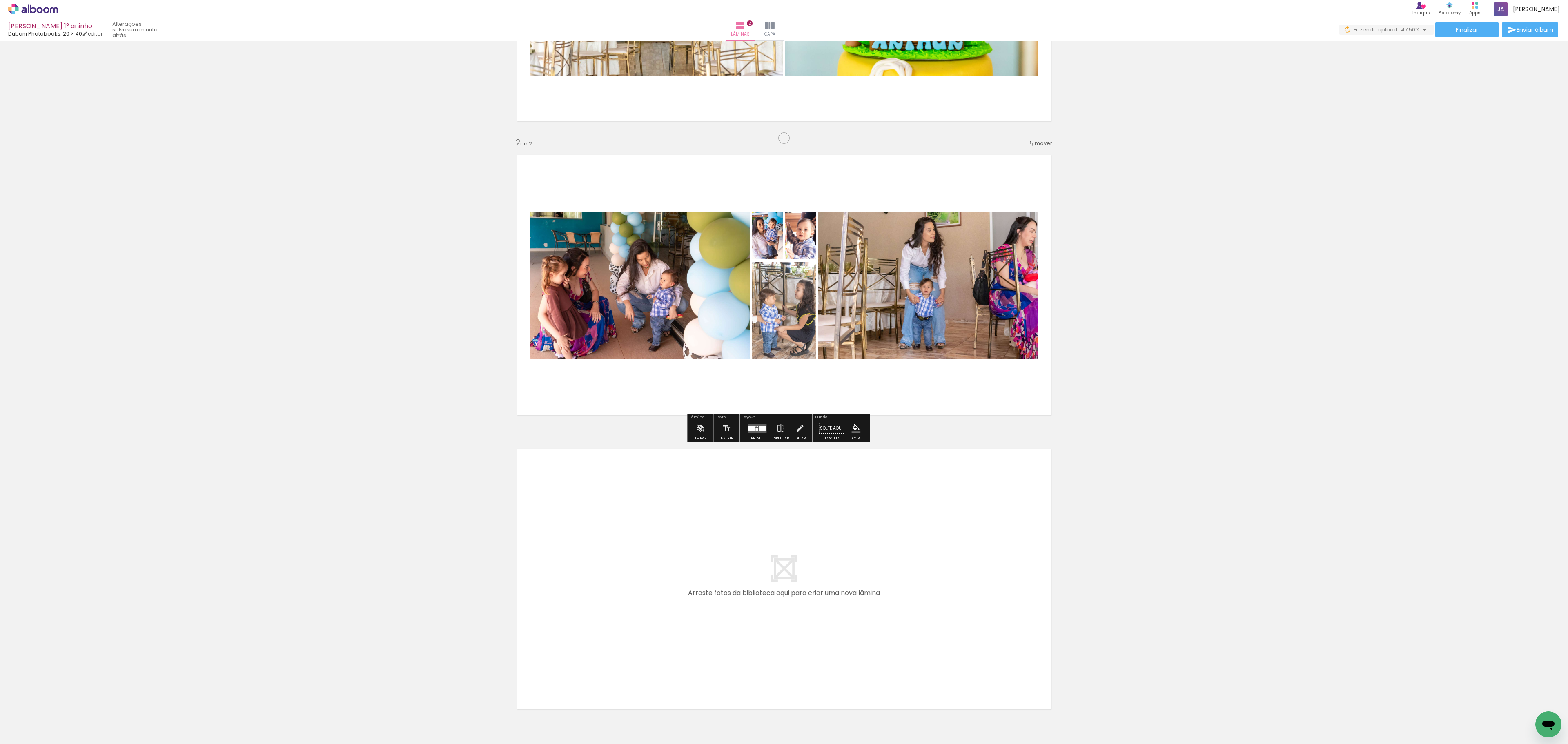
click at [751, 430] on div at bounding box center [751, 429] width 7 height 5
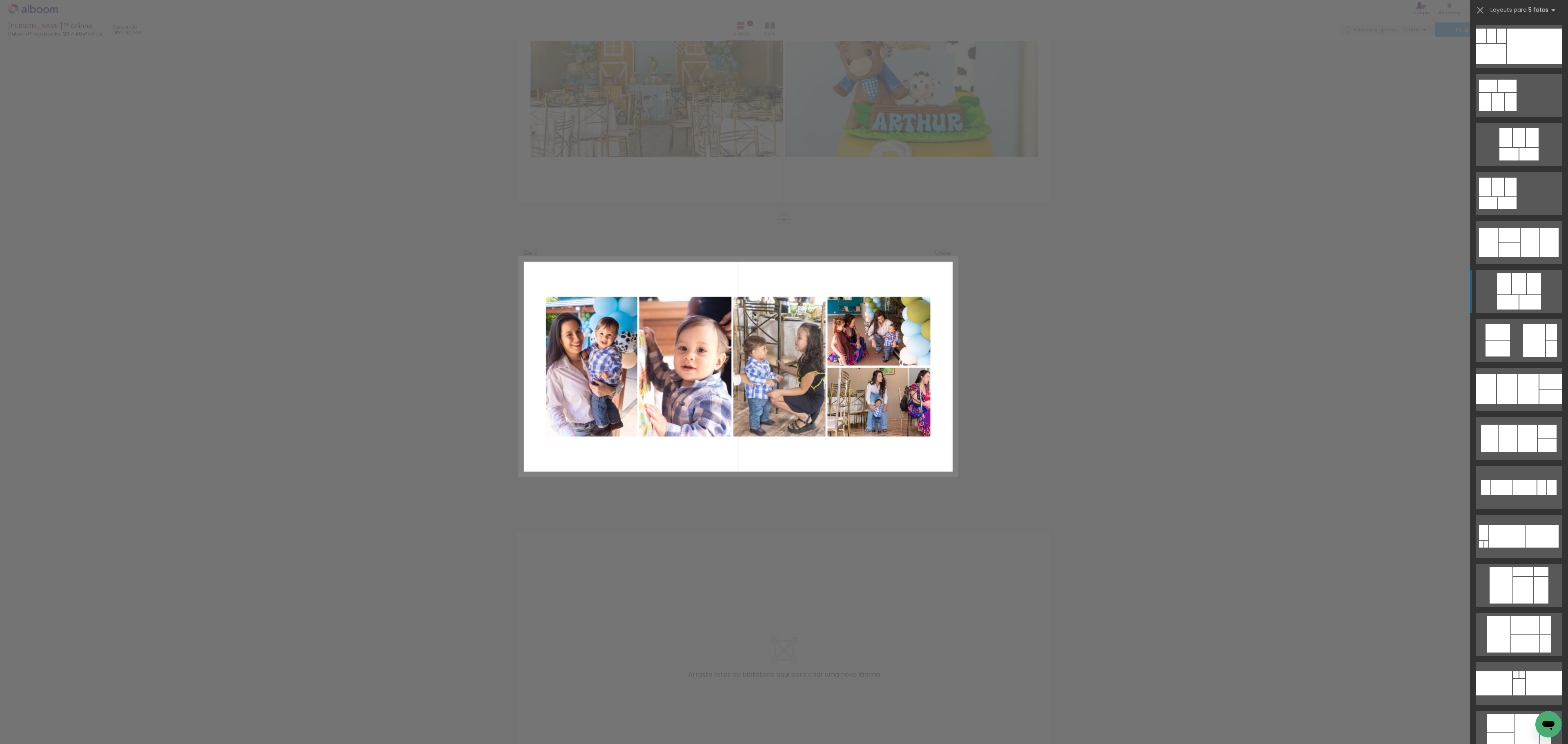
scroll to position [1062, 0]
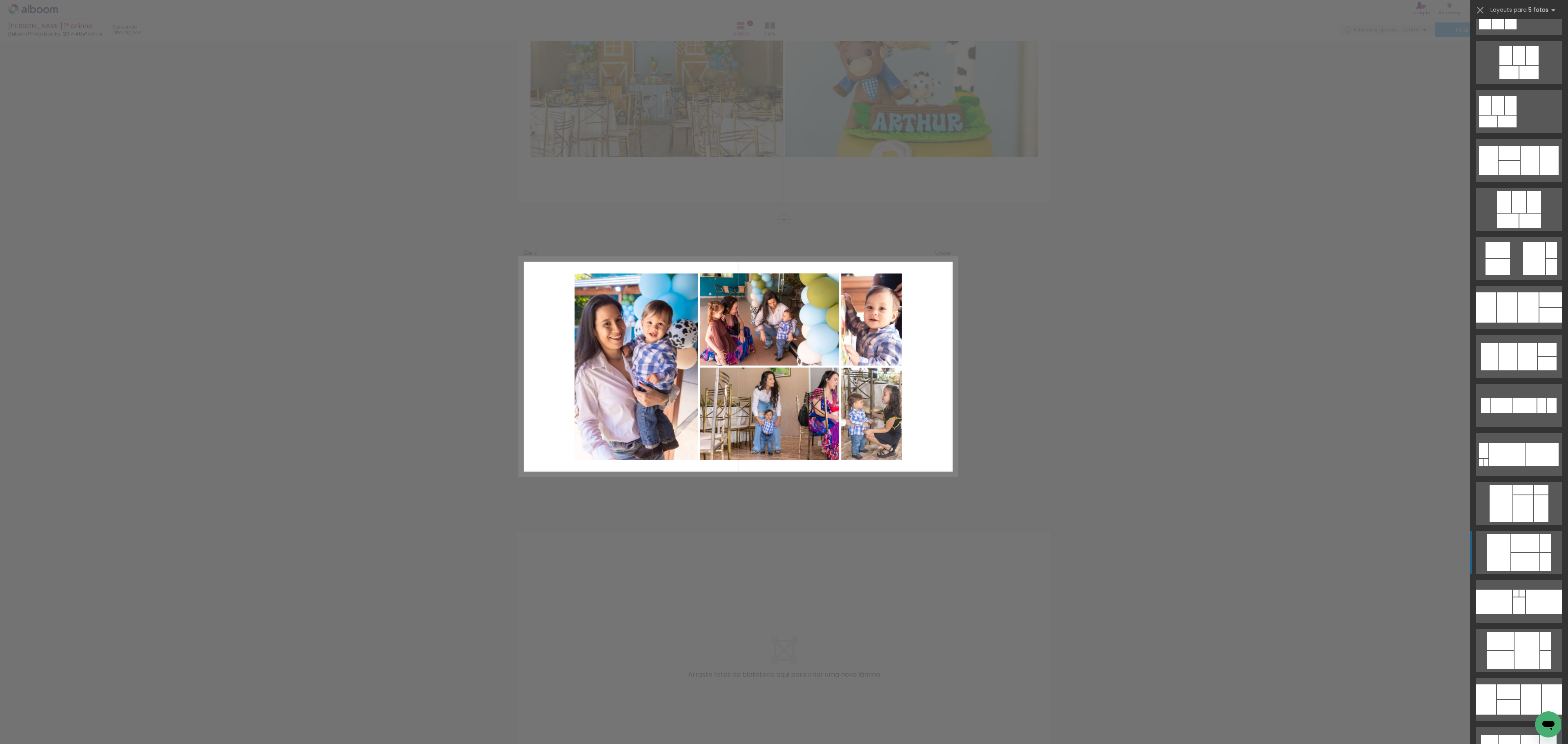
click at [1175, 553] on div at bounding box center [1525, 562] width 28 height 18
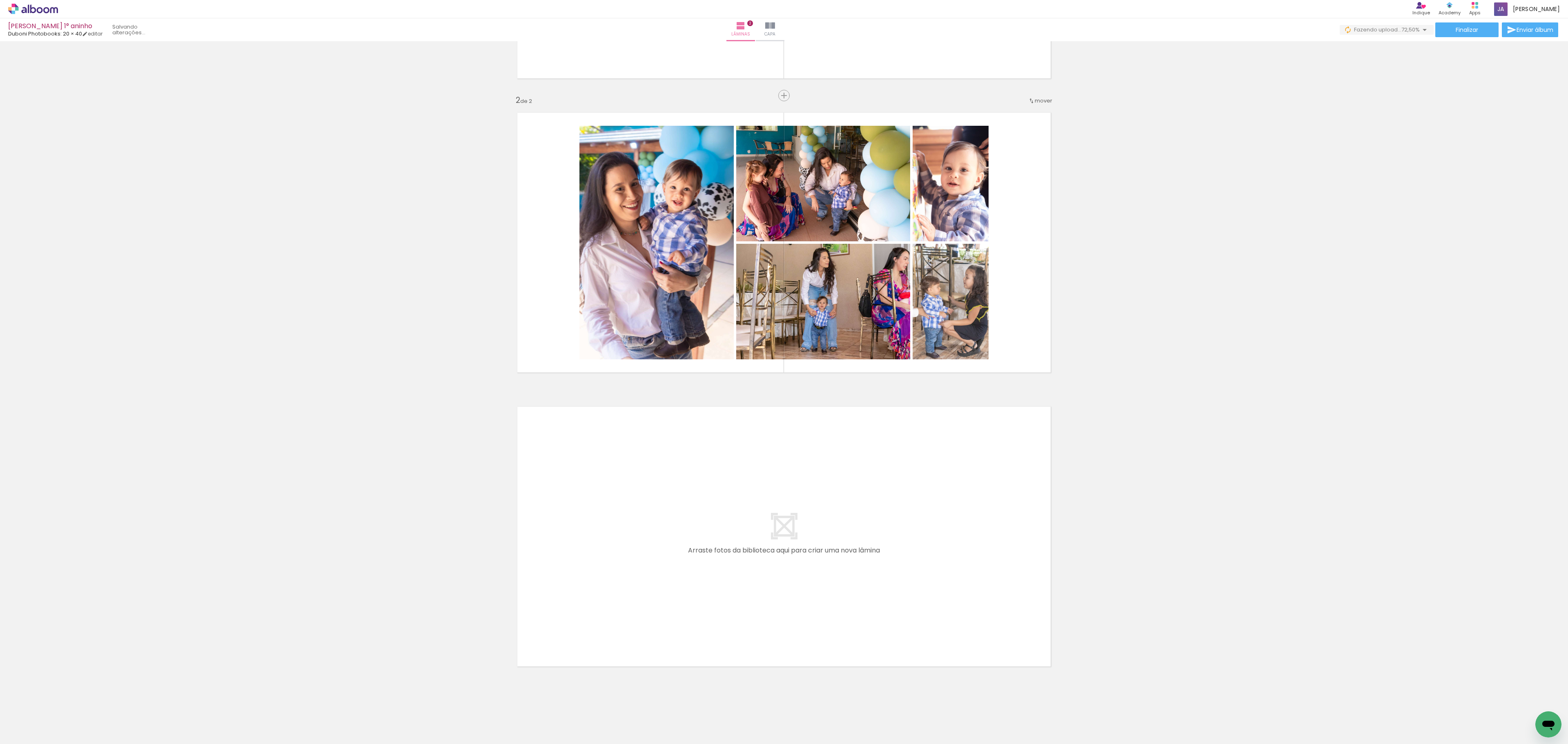
scroll to position [262, 0]
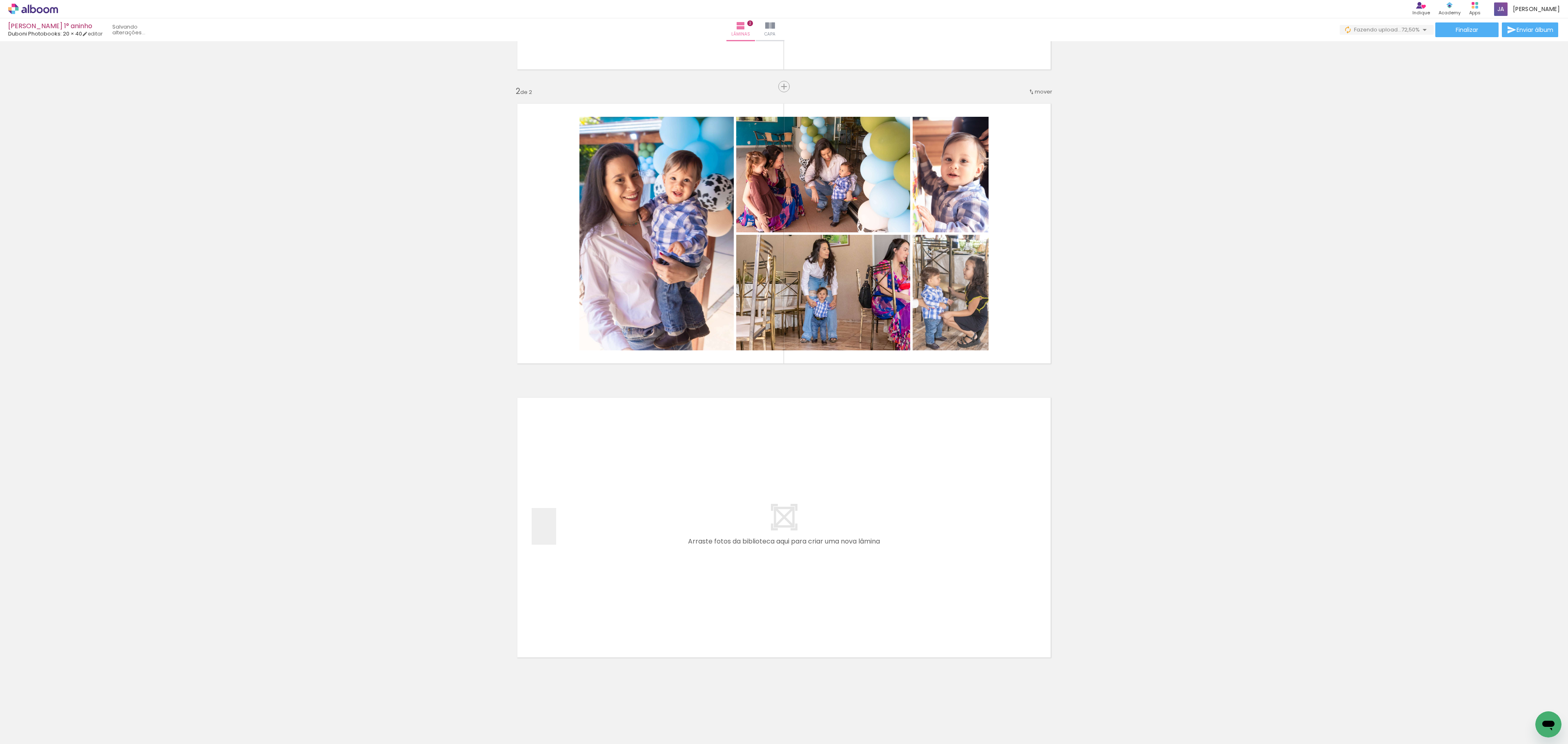
click at [556, 533] on quentale-workspace at bounding box center [784, 372] width 1568 height 744
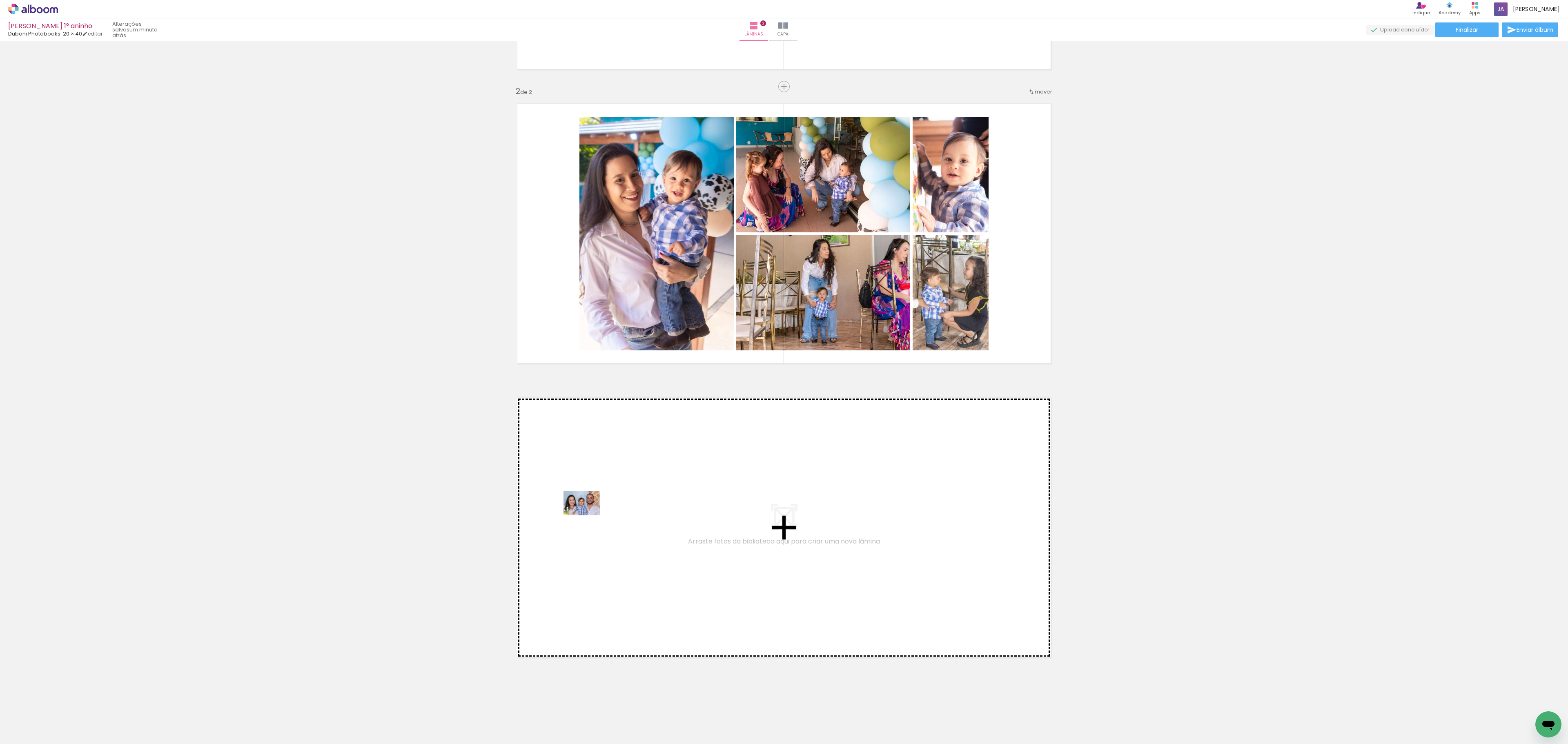
drag, startPoint x: 388, startPoint y: 648, endPoint x: 593, endPoint y: 511, distance: 246.6
click at [593, 511] on quentale-workspace at bounding box center [784, 372] width 1568 height 744
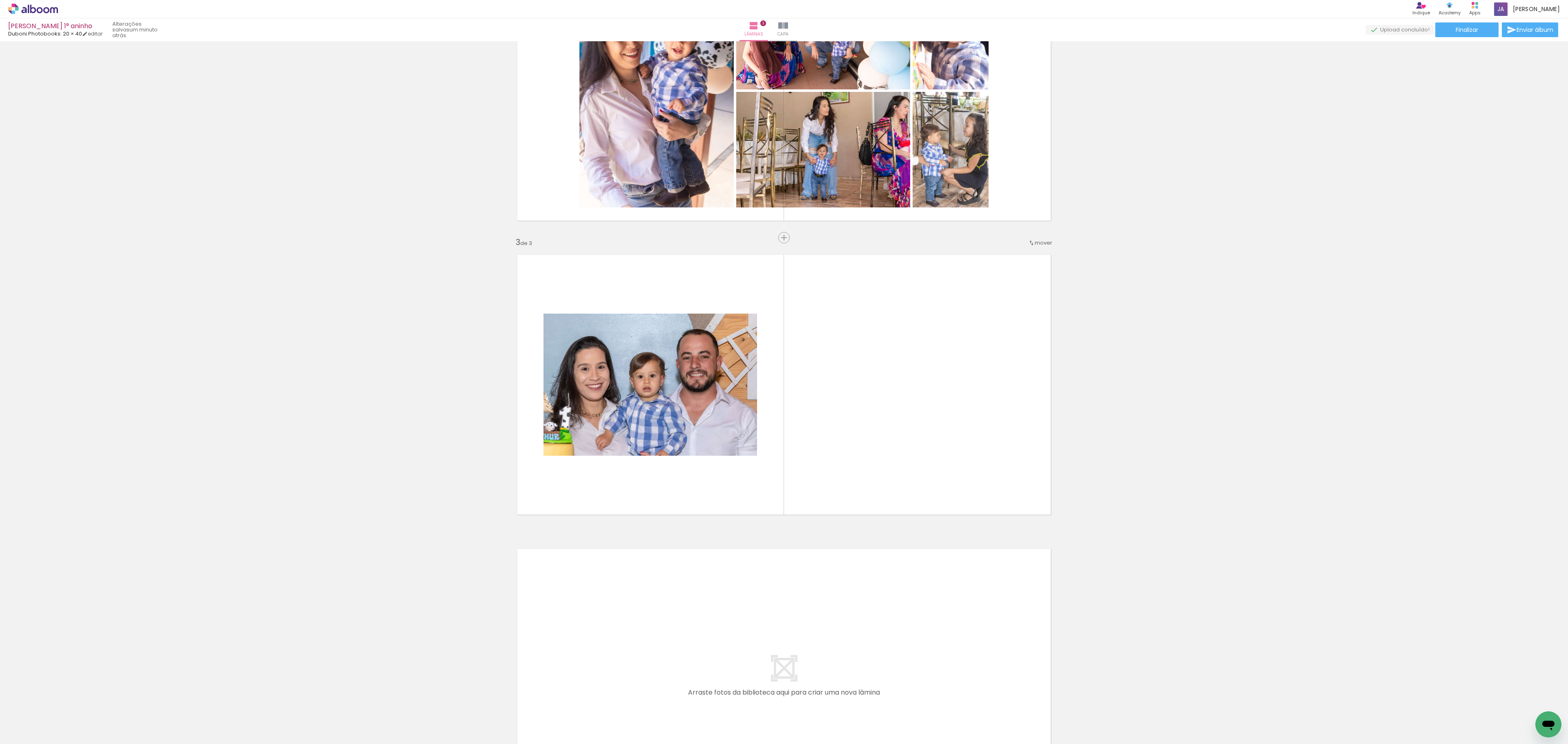
scroll to position [423, 0]
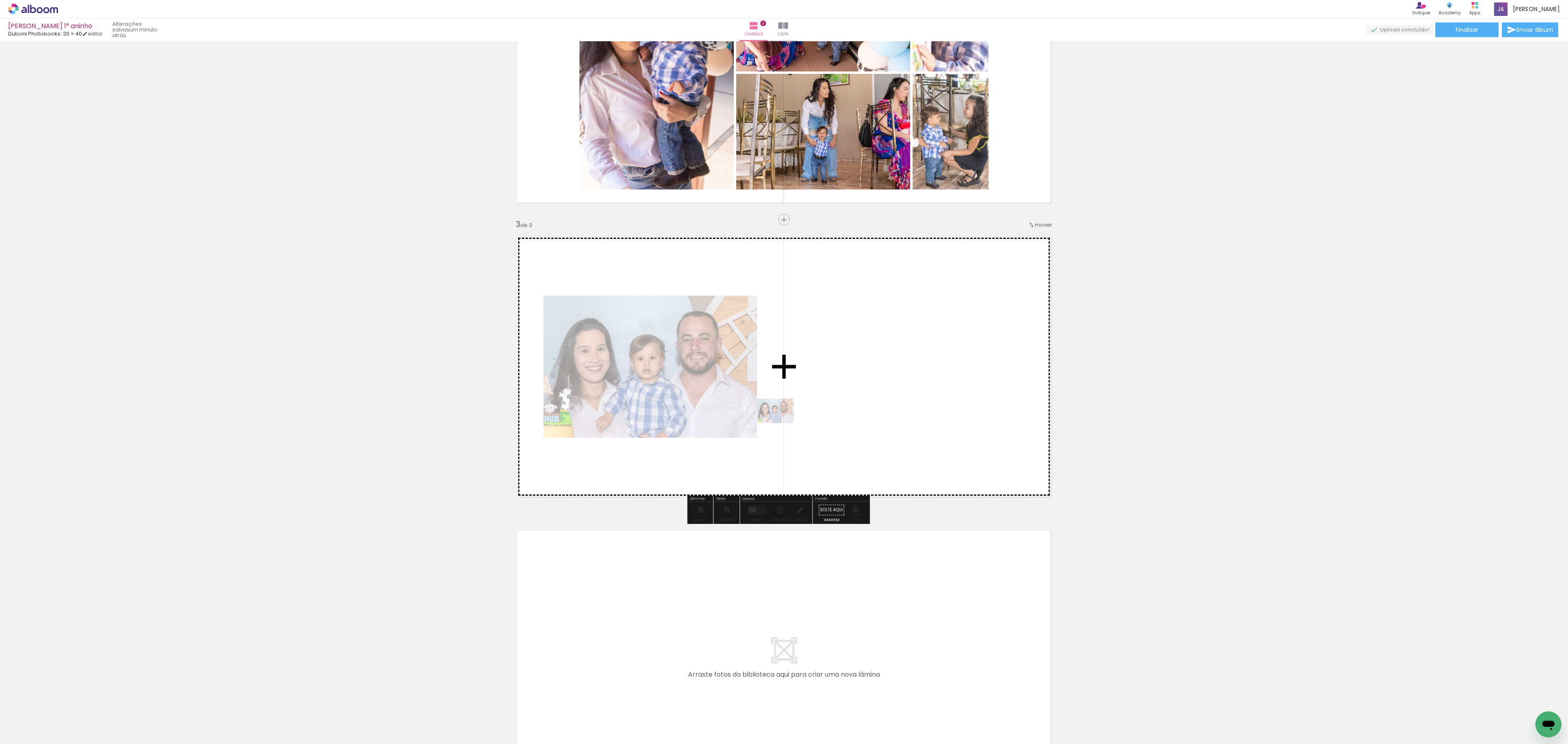
drag, startPoint x: 321, startPoint y: 720, endPoint x: 782, endPoint y: 423, distance: 548.4
click at [782, 423] on quentale-workspace at bounding box center [784, 372] width 1568 height 744
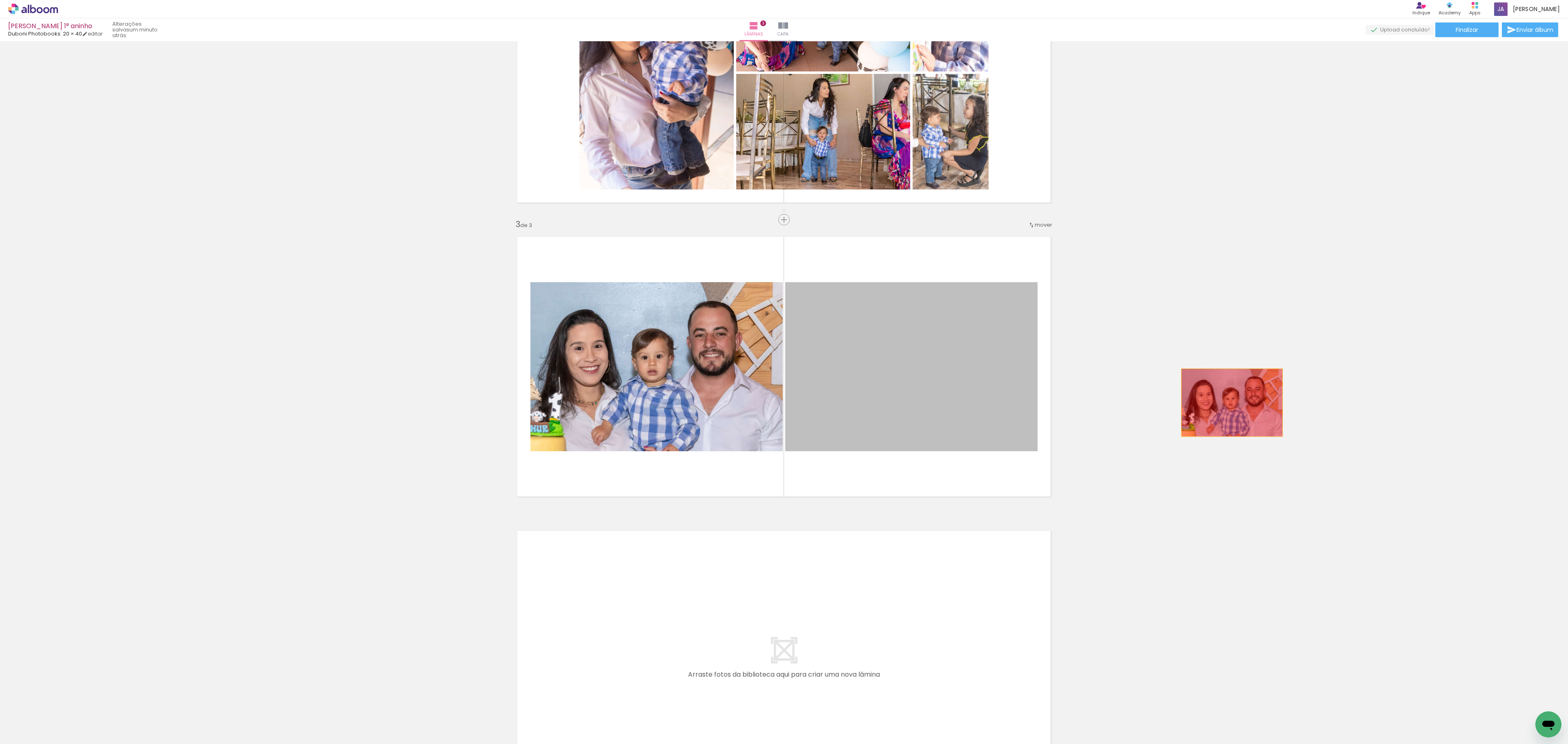
drag, startPoint x: 1054, startPoint y: 400, endPoint x: 1245, endPoint y: 399, distance: 191.0
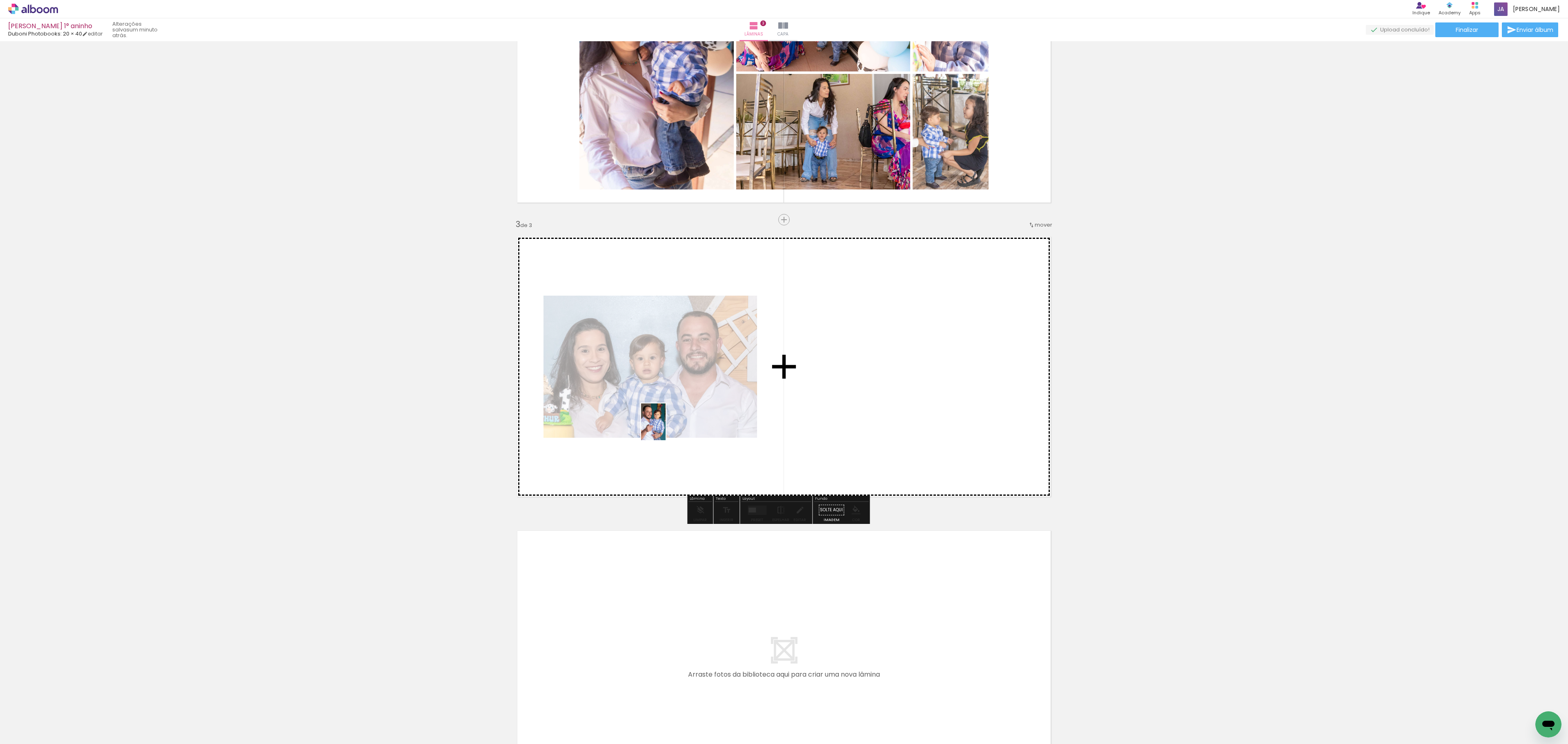
drag, startPoint x: 270, startPoint y: 712, endPoint x: 691, endPoint y: 392, distance: 528.8
click at [691, 392] on quentale-workspace at bounding box center [784, 372] width 1568 height 744
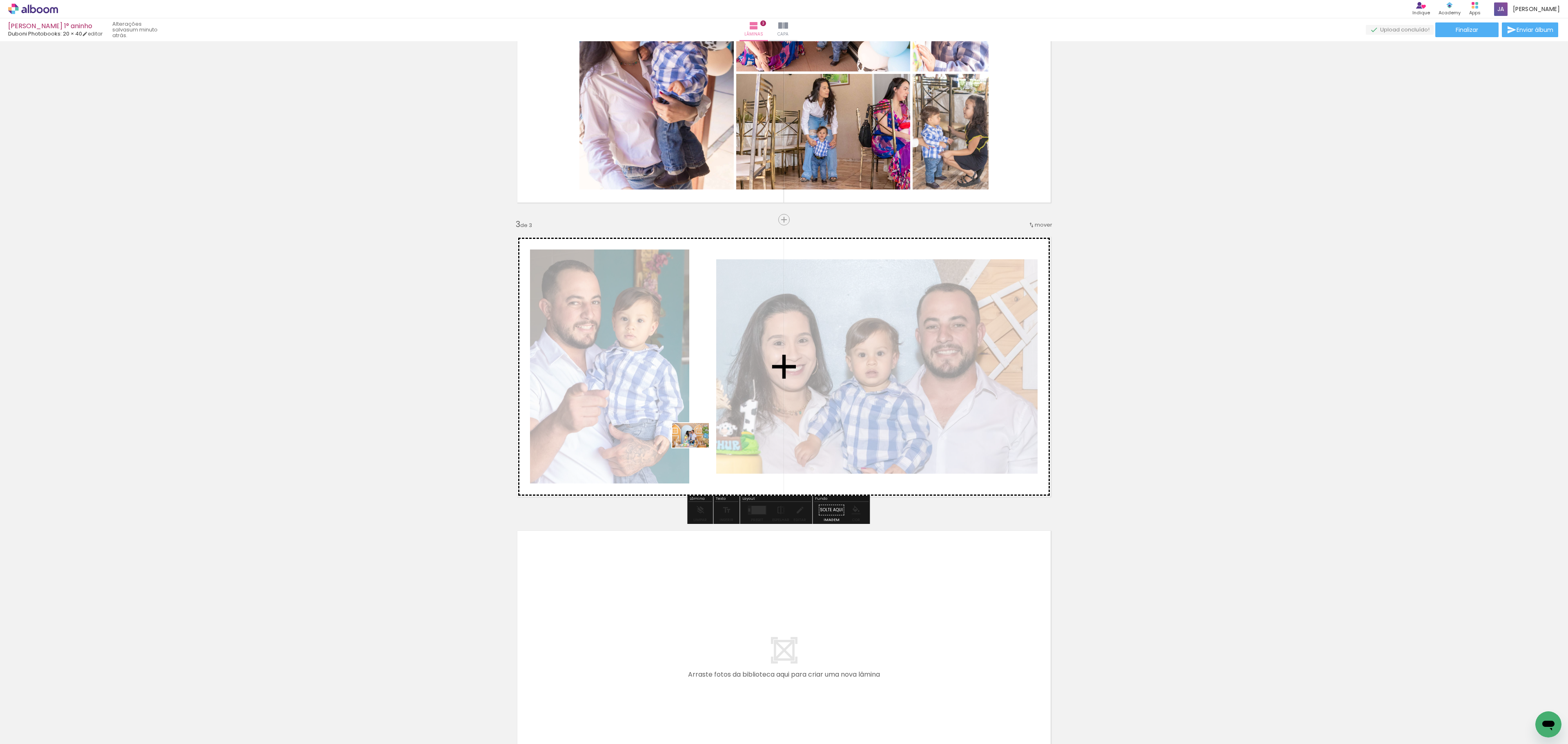
drag, startPoint x: 359, startPoint y: 715, endPoint x: 696, endPoint y: 447, distance: 430.6
click at [696, 447] on quentale-workspace at bounding box center [784, 372] width 1568 height 744
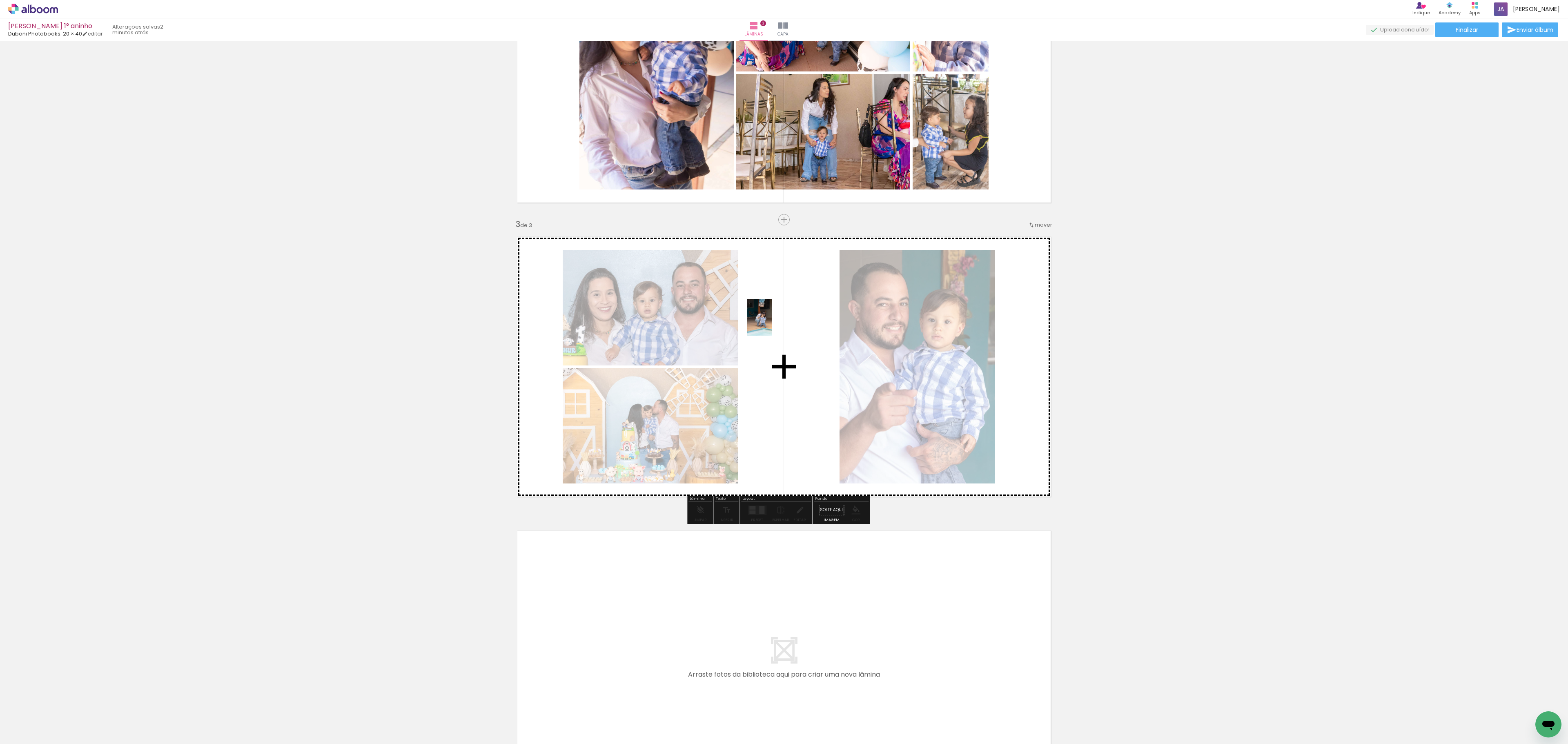
drag, startPoint x: 416, startPoint y: 725, endPoint x: 772, endPoint y: 323, distance: 537.0
click at [772, 323] on quentale-workspace at bounding box center [784, 372] width 1568 height 744
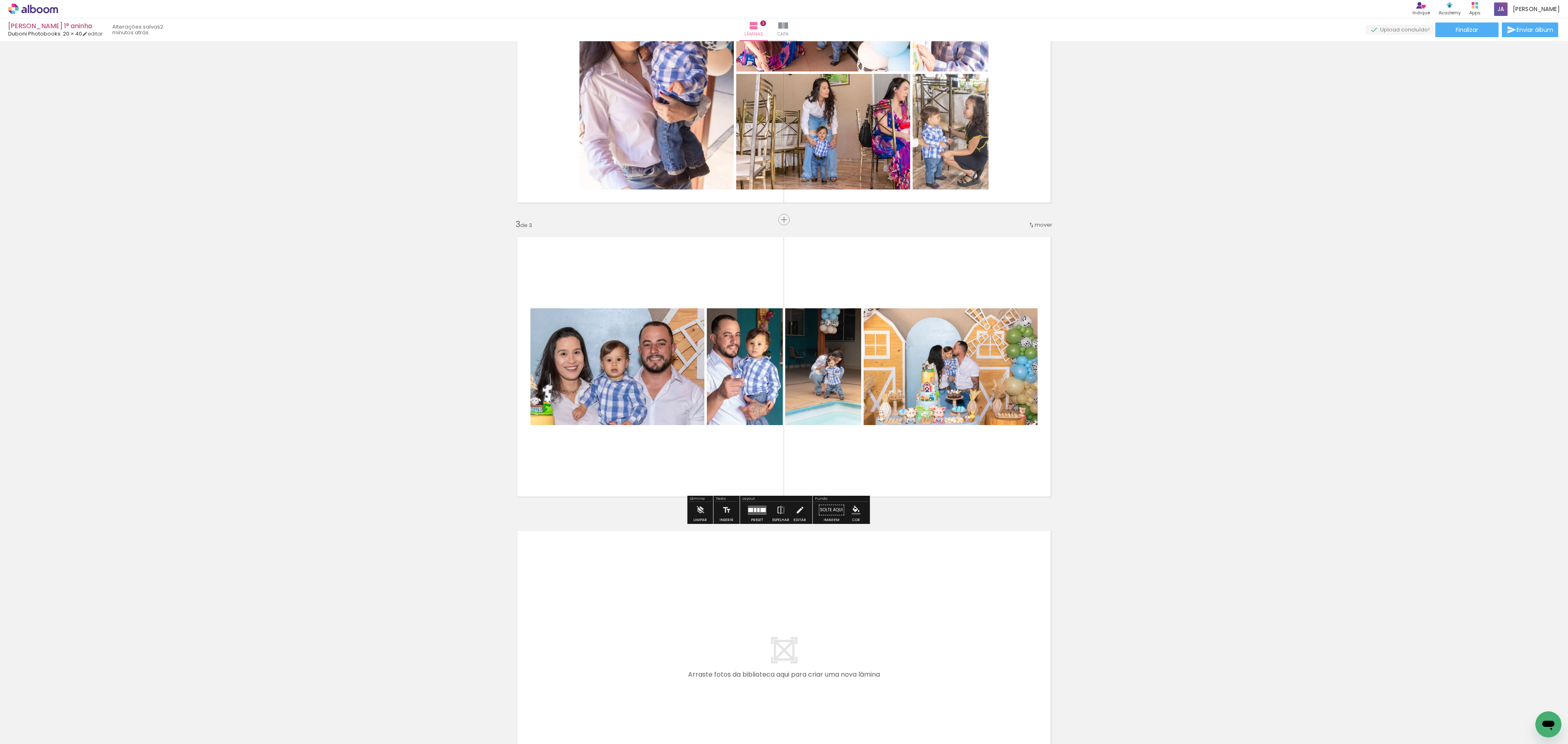
click at [754, 510] on div at bounding box center [755, 510] width 2 height 4
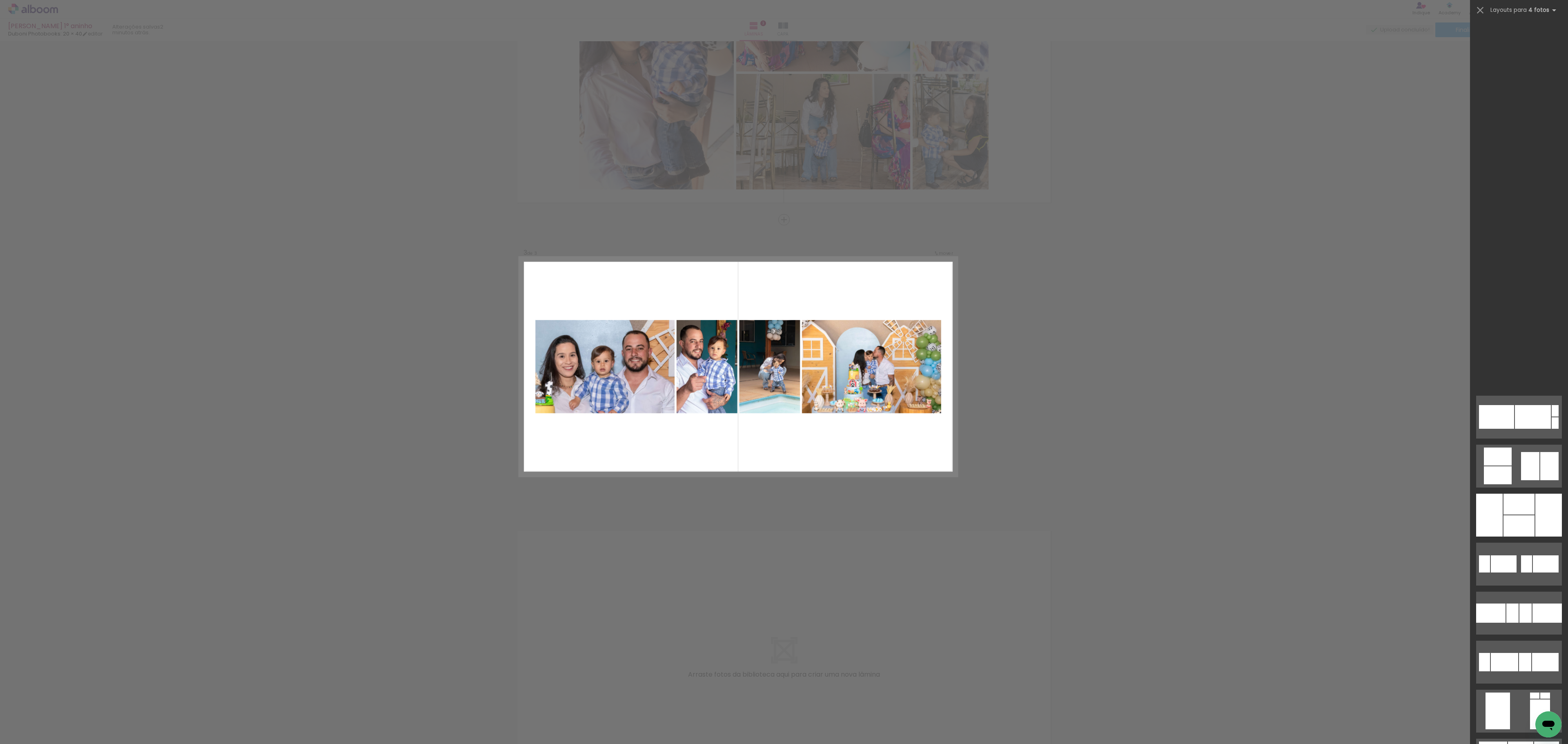
scroll to position [0, 0]
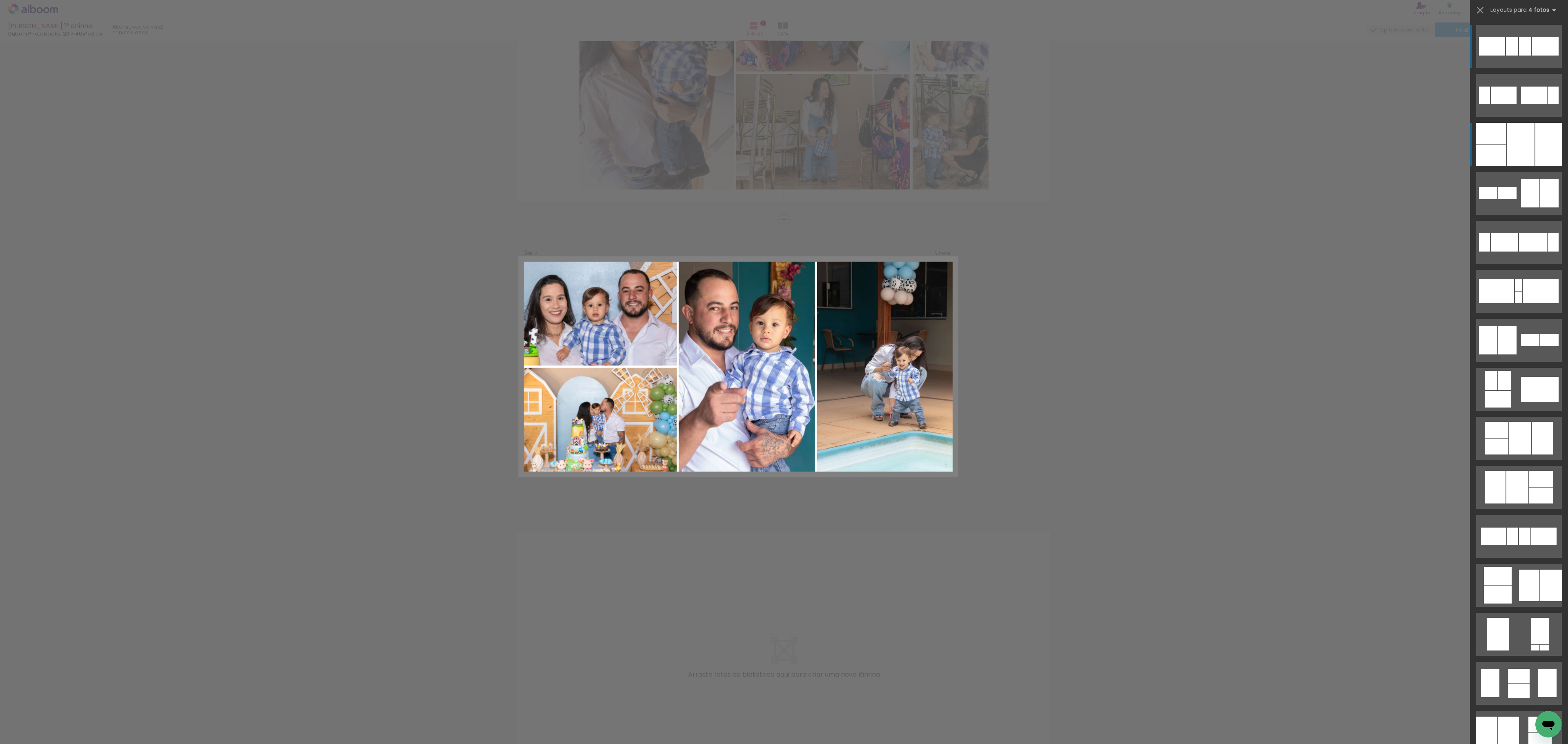
click at [1175, 150] on div at bounding box center [1521, 144] width 28 height 43
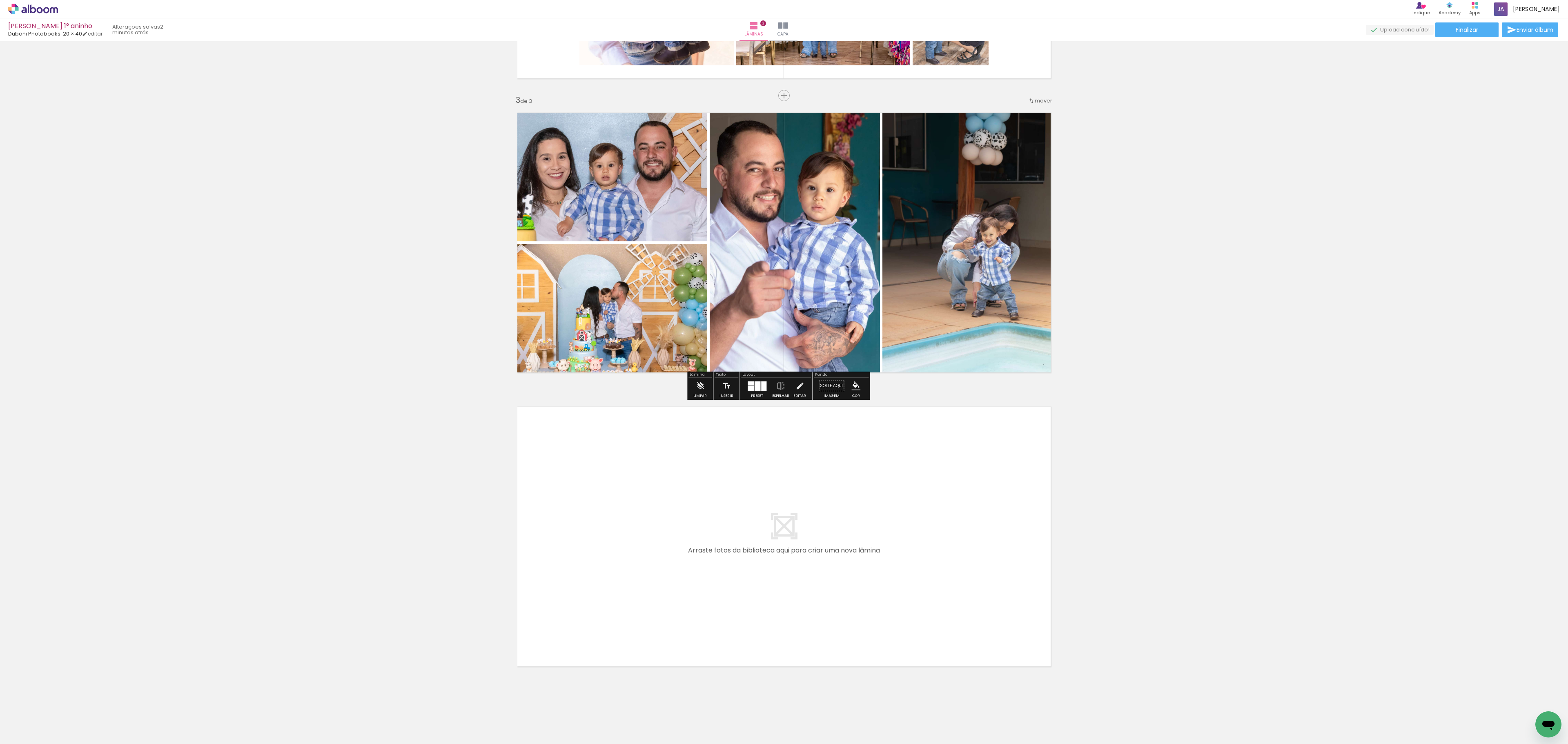
scroll to position [556, 0]
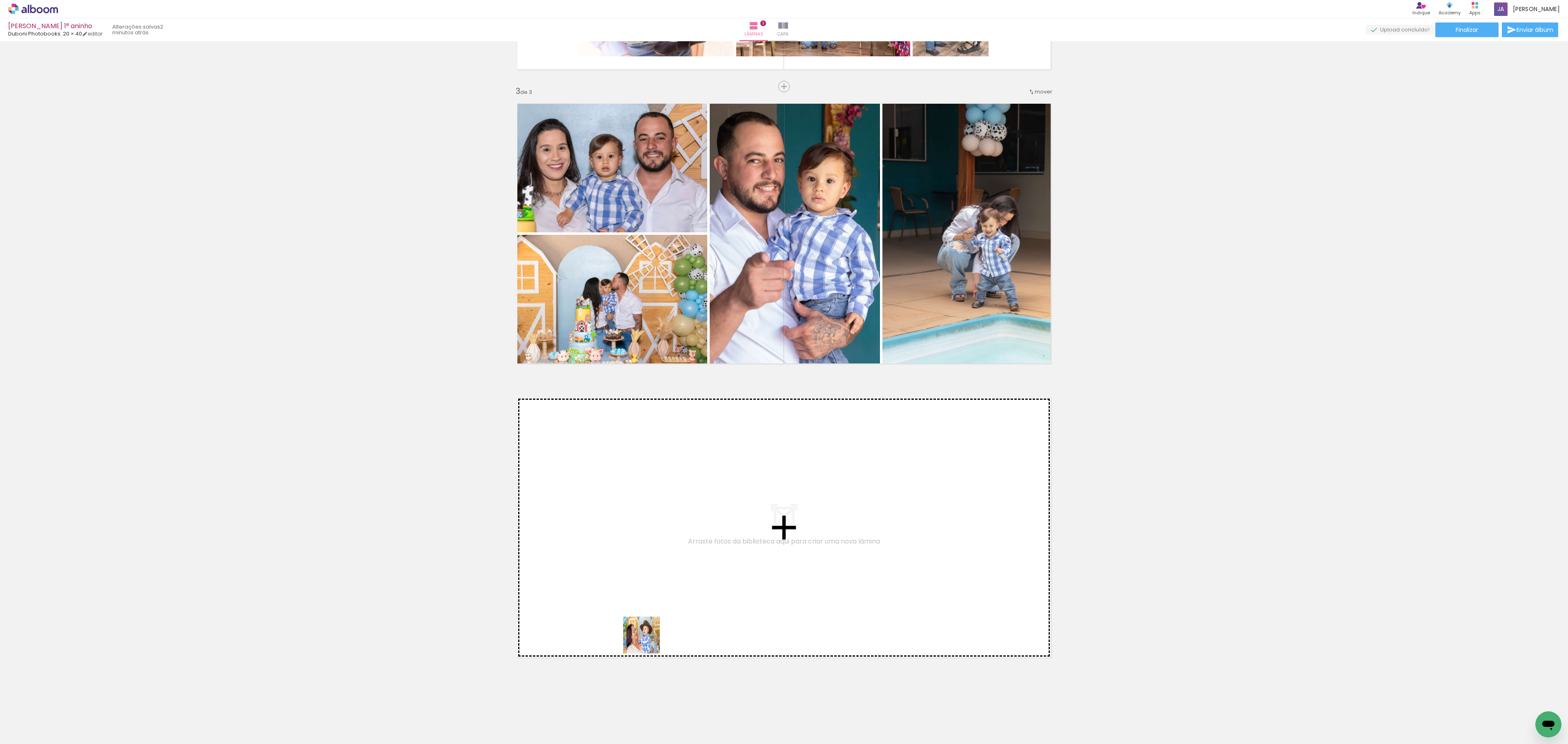
drag, startPoint x: 619, startPoint y: 730, endPoint x: 671, endPoint y: 589, distance: 150.3
click at [671, 558] on quentale-workspace at bounding box center [784, 372] width 1568 height 744
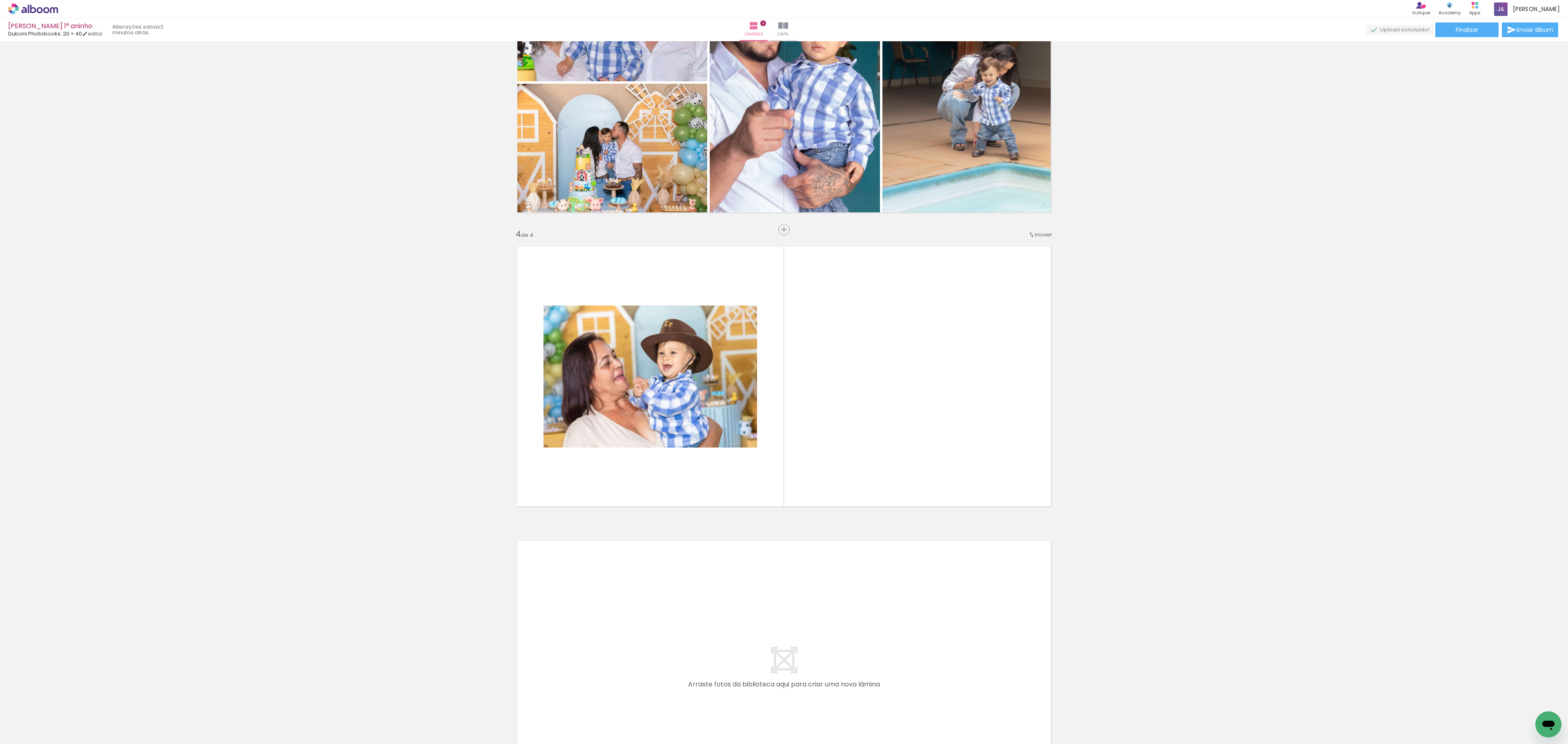
scroll to position [717, 0]
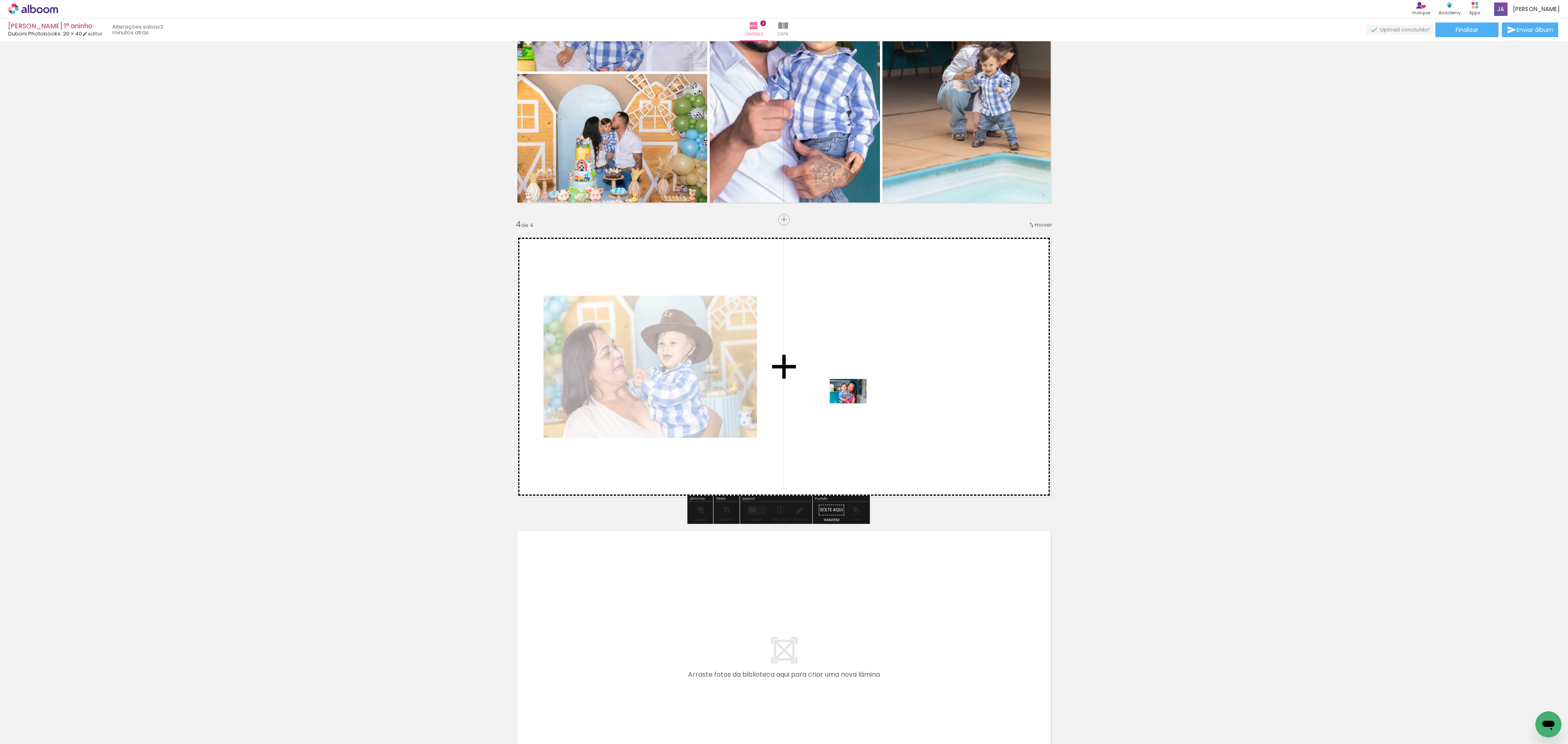
drag, startPoint x: 684, startPoint y: 726, endPoint x: 854, endPoint y: 404, distance: 364.1
click at [854, 404] on quentale-workspace at bounding box center [784, 372] width 1568 height 744
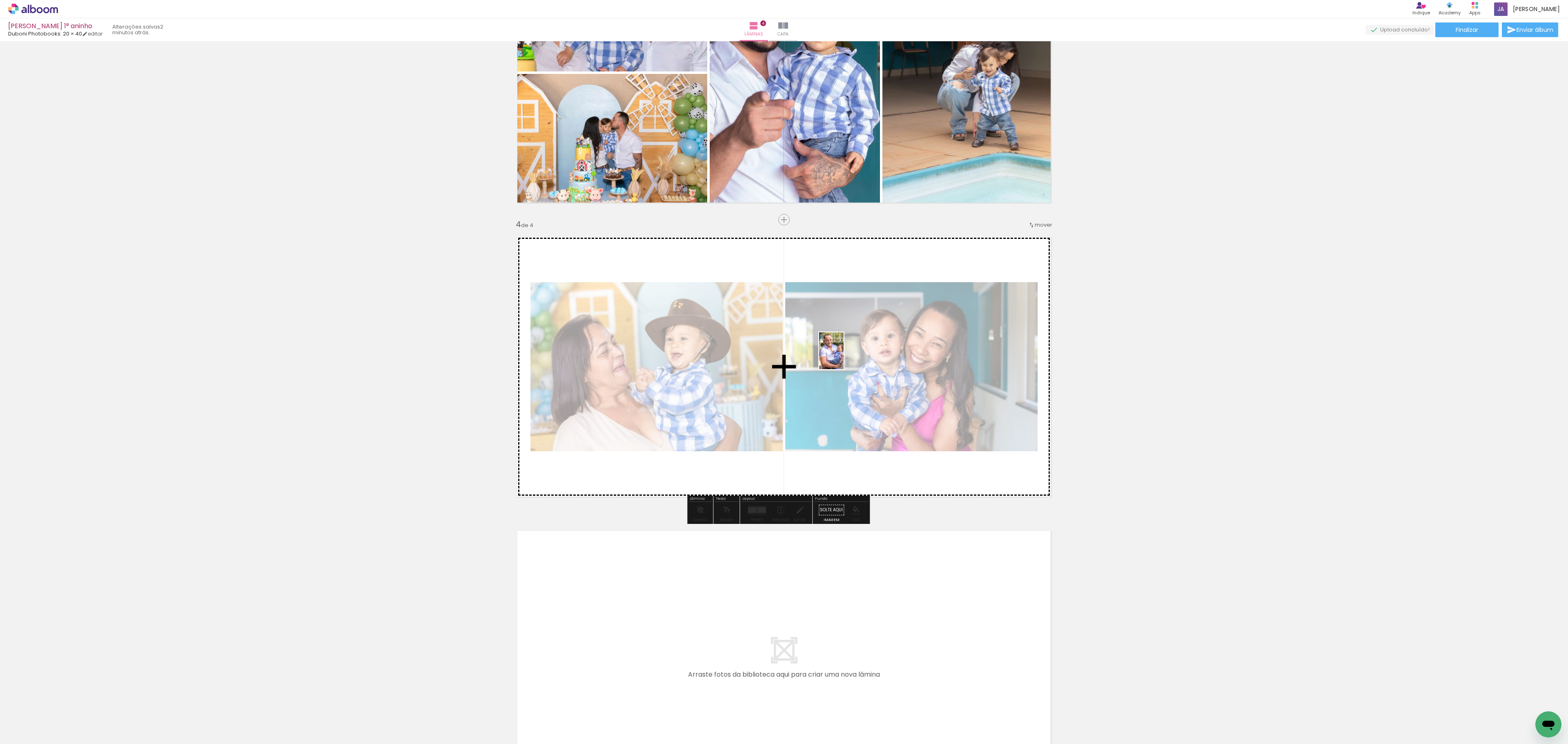
drag, startPoint x: 734, startPoint y: 712, endPoint x: 844, endPoint y: 354, distance: 374.5
click at [844, 354] on quentale-workspace at bounding box center [784, 372] width 1568 height 744
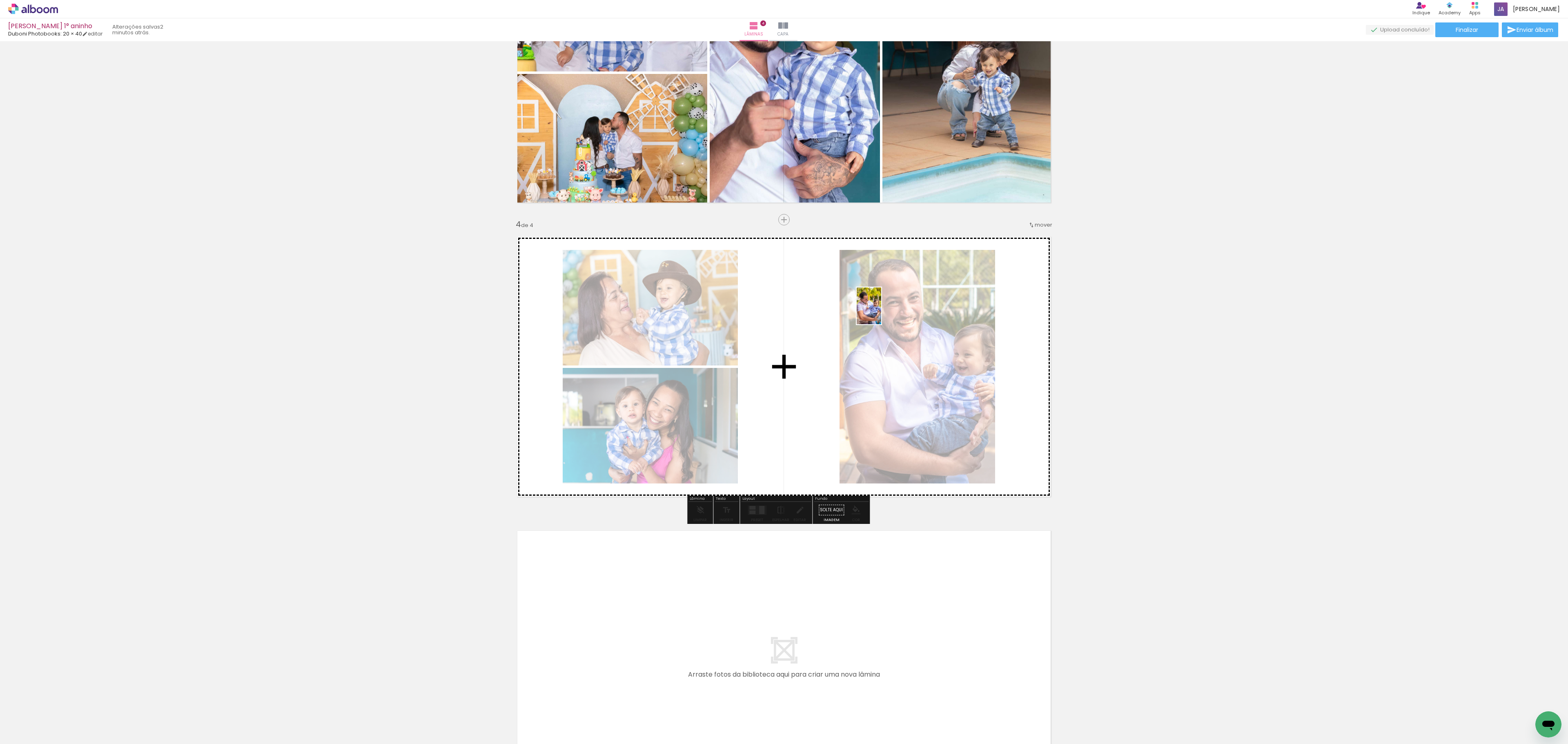
drag, startPoint x: 772, startPoint y: 703, endPoint x: 881, endPoint y: 312, distance: 405.9
click at [881, 312] on quentale-workspace at bounding box center [784, 372] width 1568 height 744
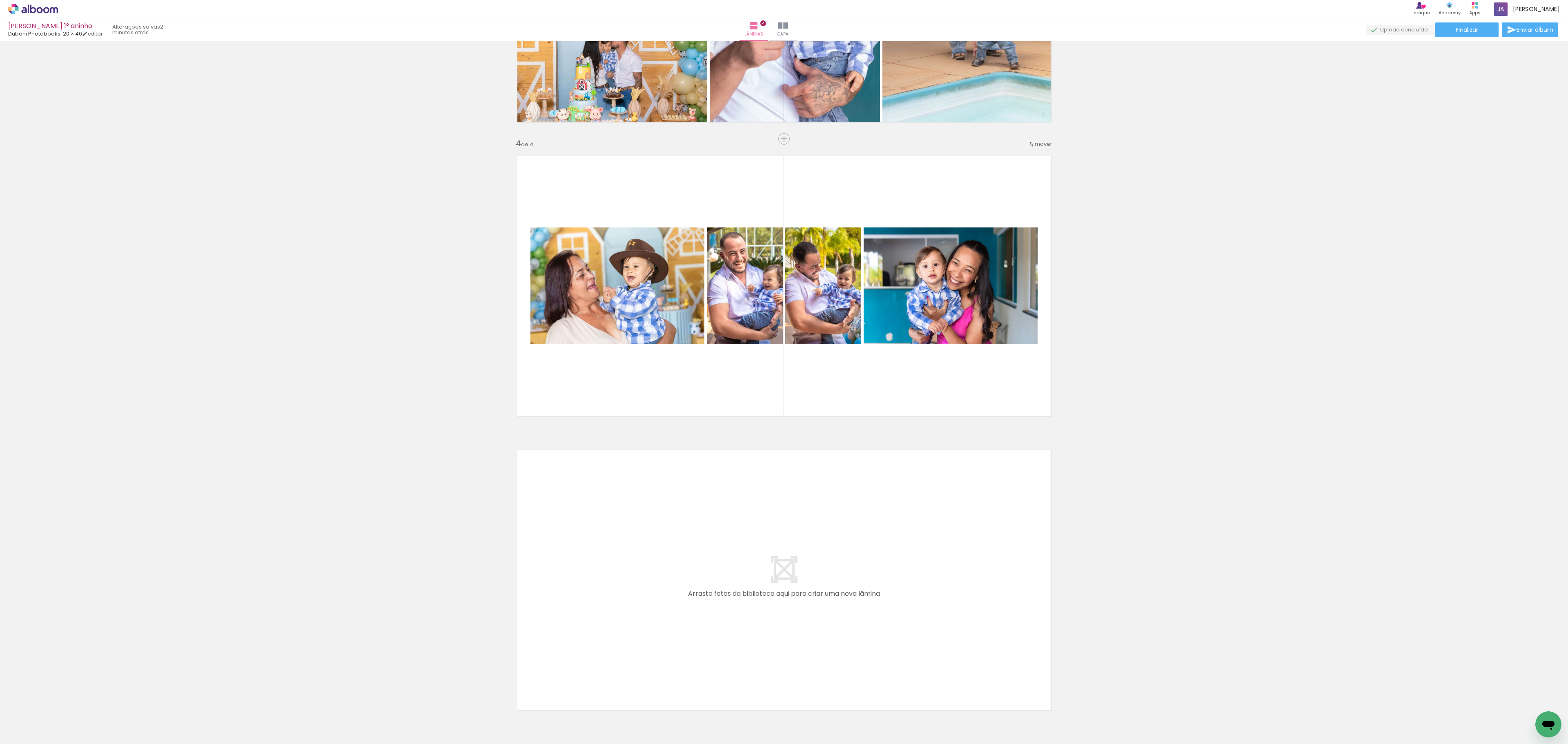
scroll to position [799, 0]
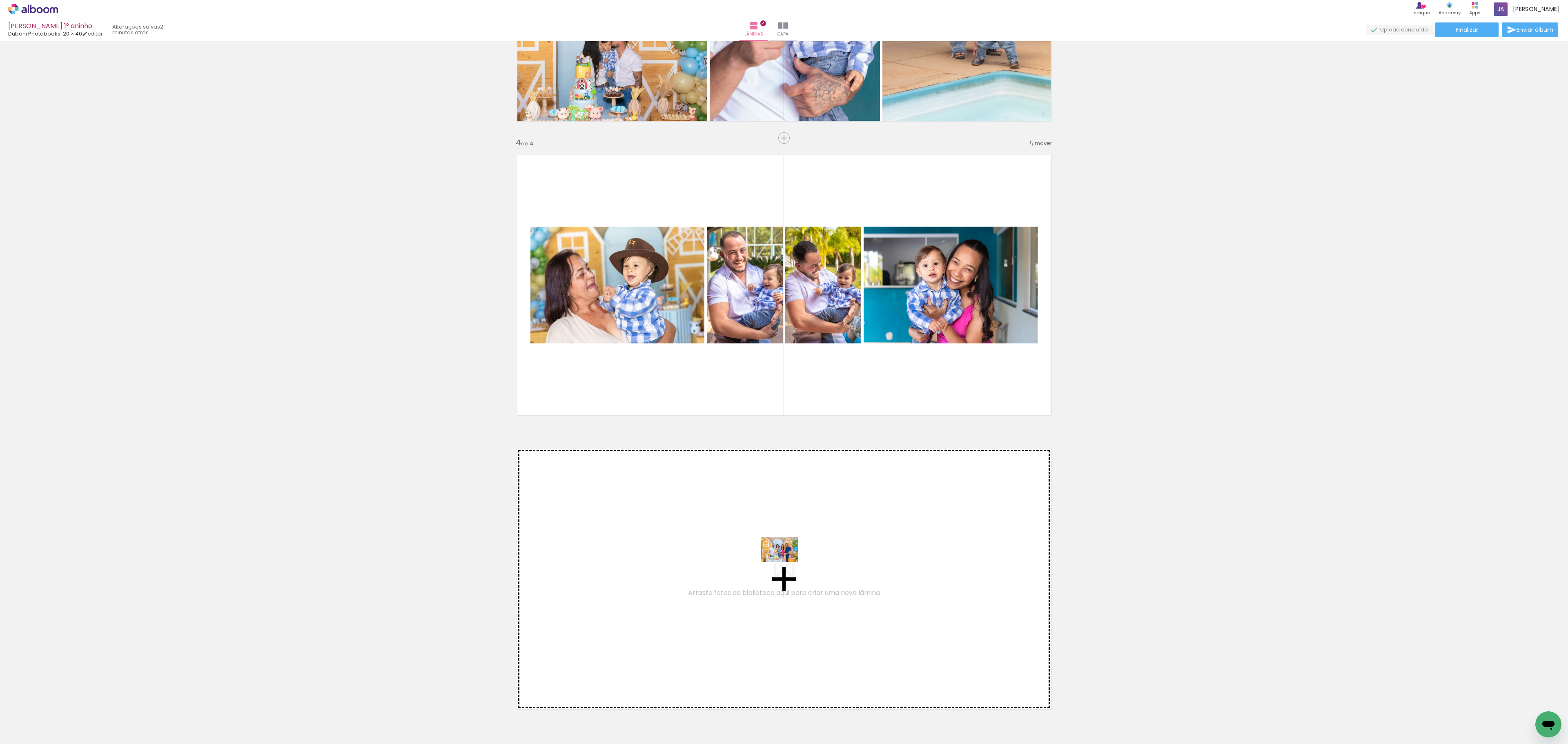
drag, startPoint x: 817, startPoint y: 715, endPoint x: 786, endPoint y: 562, distance: 156.1
click at [786, 558] on quentale-workspace at bounding box center [784, 372] width 1568 height 744
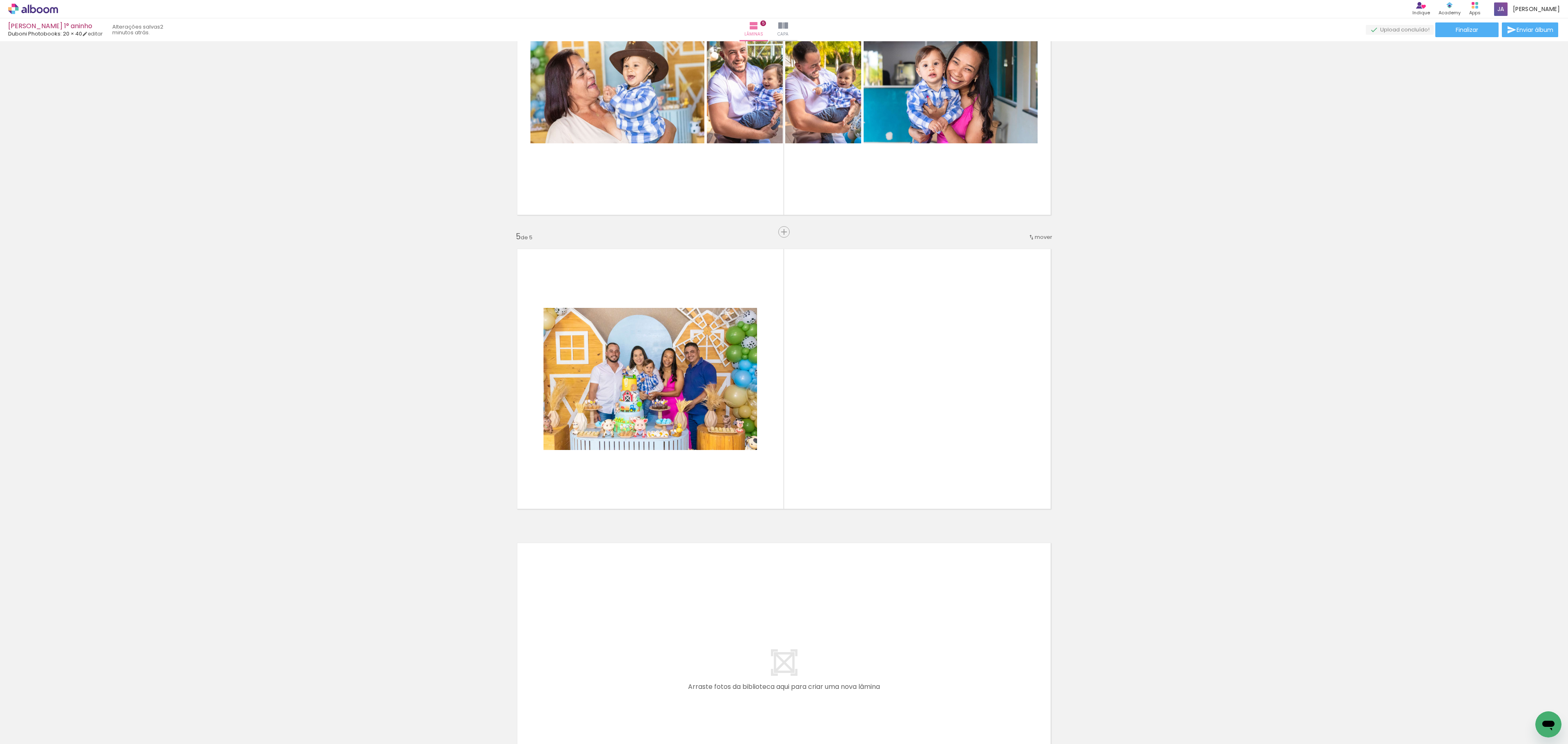
scroll to position [1011, 0]
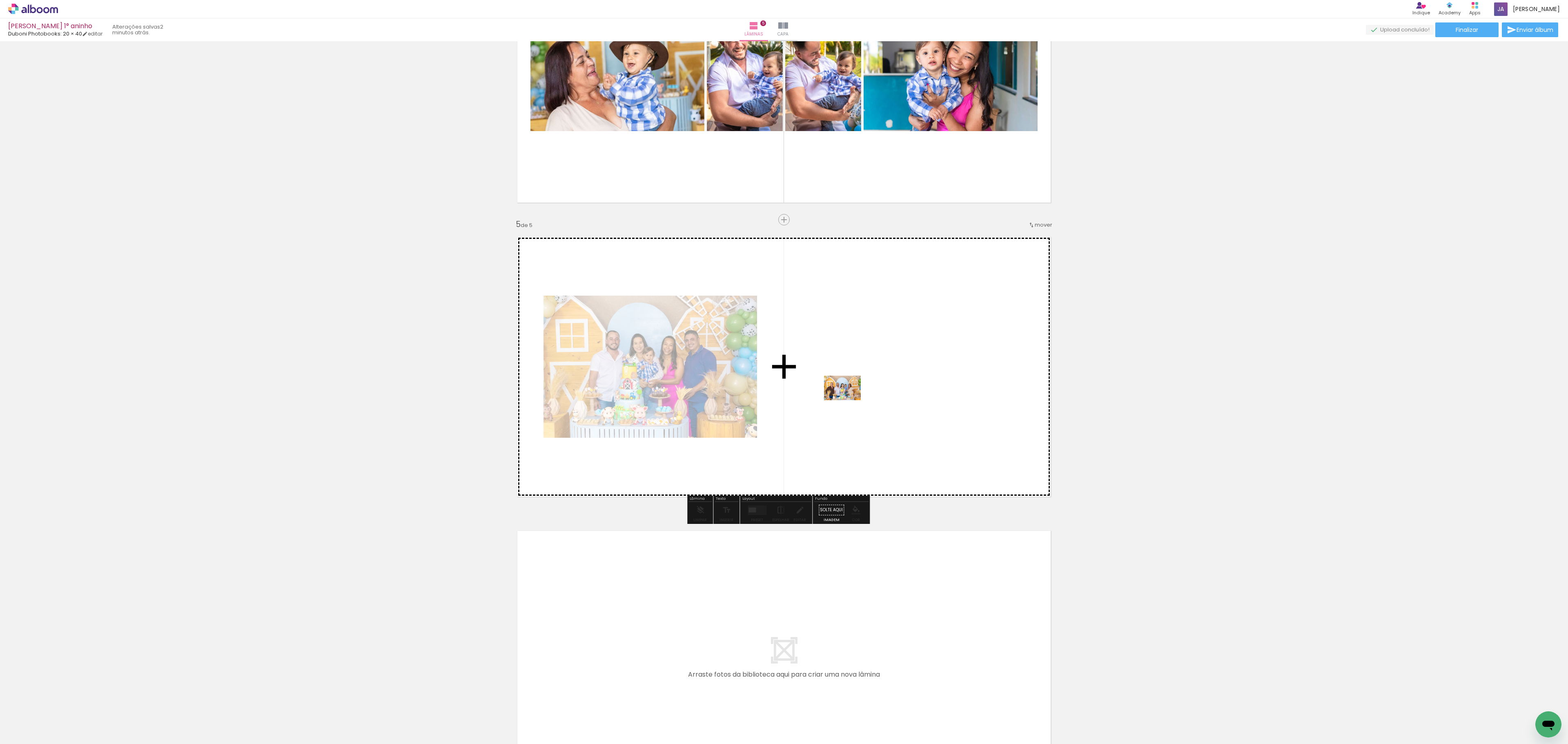
drag, startPoint x: 858, startPoint y: 727, endPoint x: 854, endPoint y: 385, distance: 342.0
click at [854, 385] on quentale-workspace at bounding box center [784, 372] width 1568 height 744
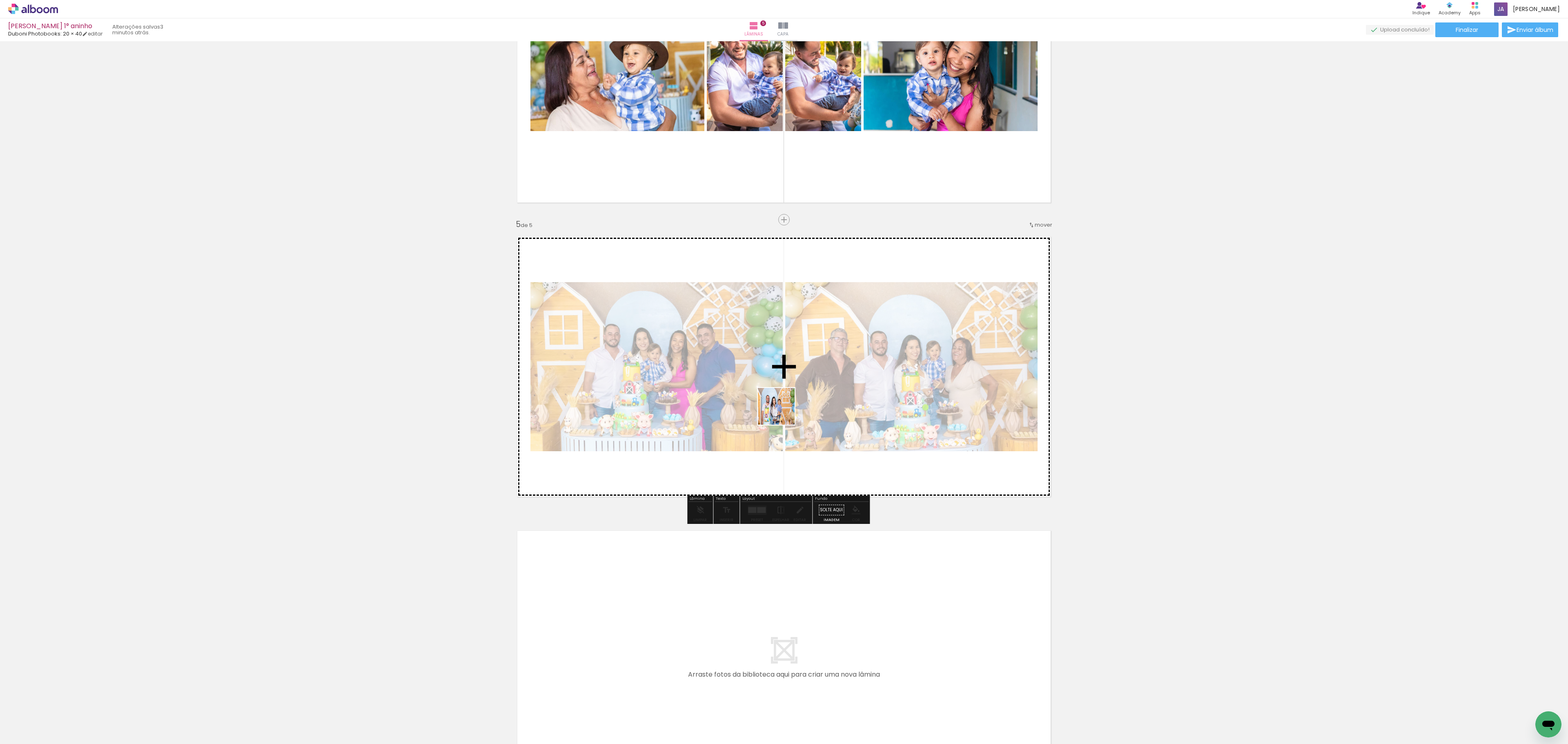
drag, startPoint x: 1090, startPoint y: 719, endPoint x: 766, endPoint y: 396, distance: 457.5
click at [766, 396] on quentale-workspace at bounding box center [784, 372] width 1568 height 744
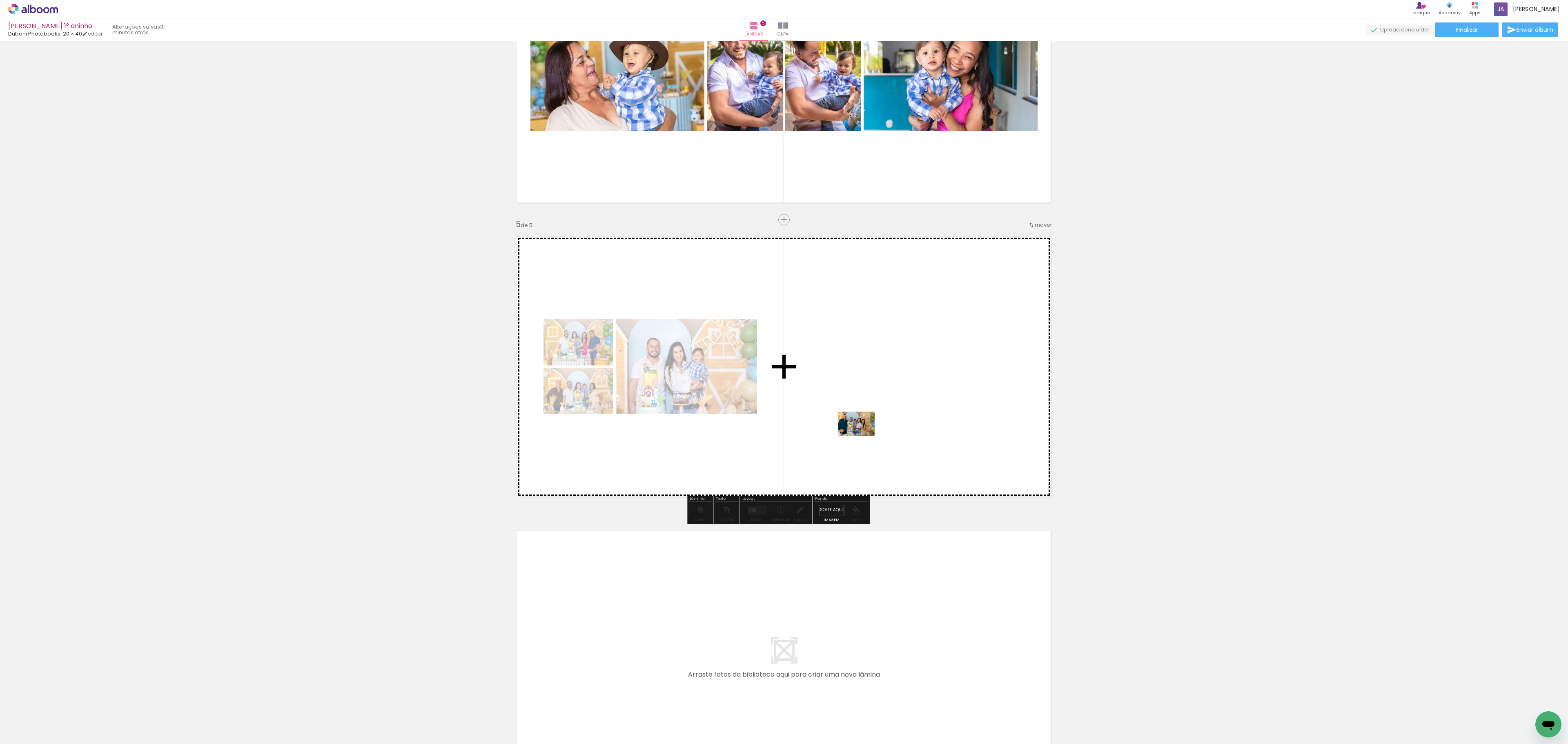
drag, startPoint x: 1131, startPoint y: 714, endPoint x: 863, endPoint y: 436, distance: 386.1
click at [863, 436] on quentale-workspace at bounding box center [784, 372] width 1568 height 744
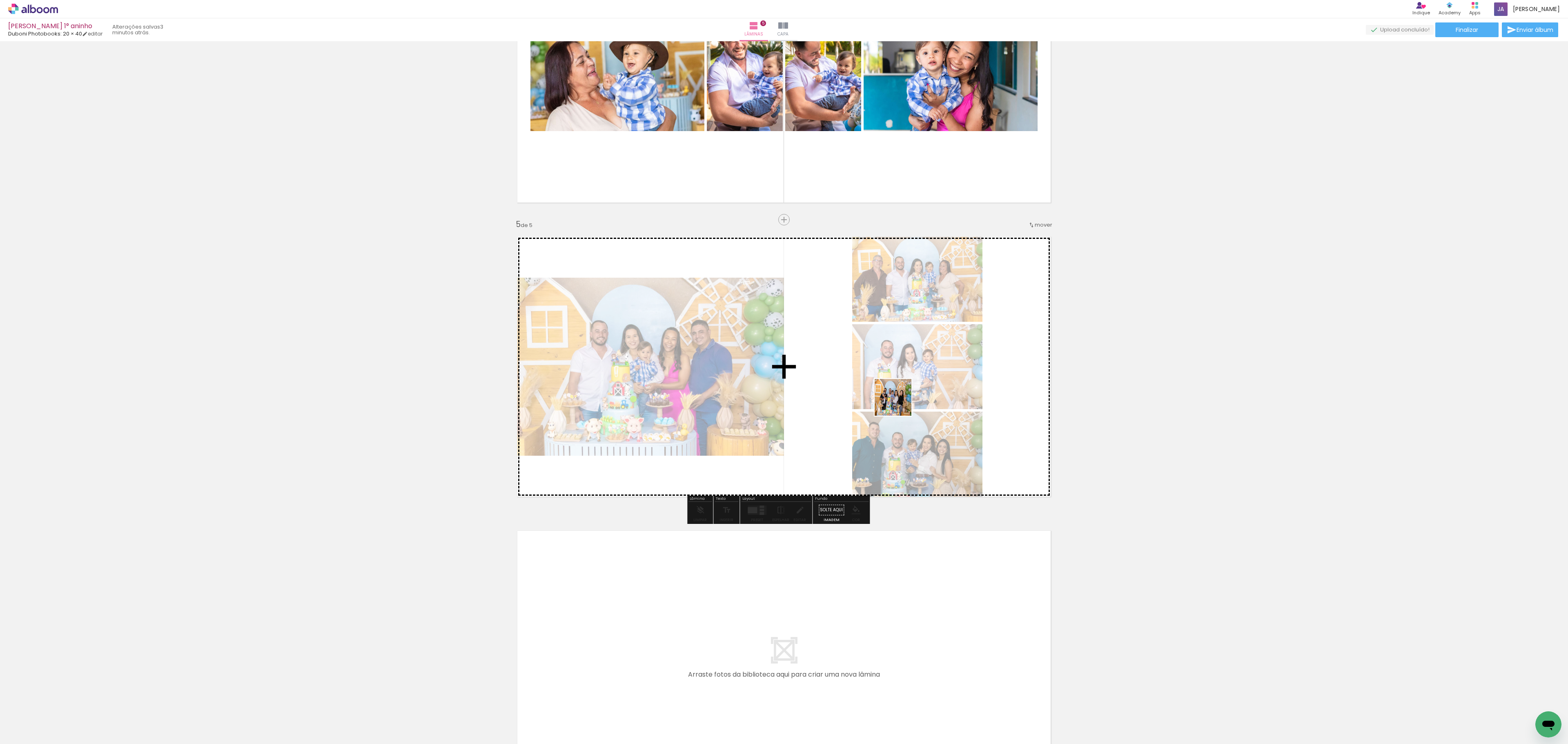
drag, startPoint x: 1190, startPoint y: 726, endPoint x: 833, endPoint y: 514, distance: 415.2
click at [896, 402] on quentale-workspace at bounding box center [784, 372] width 1568 height 744
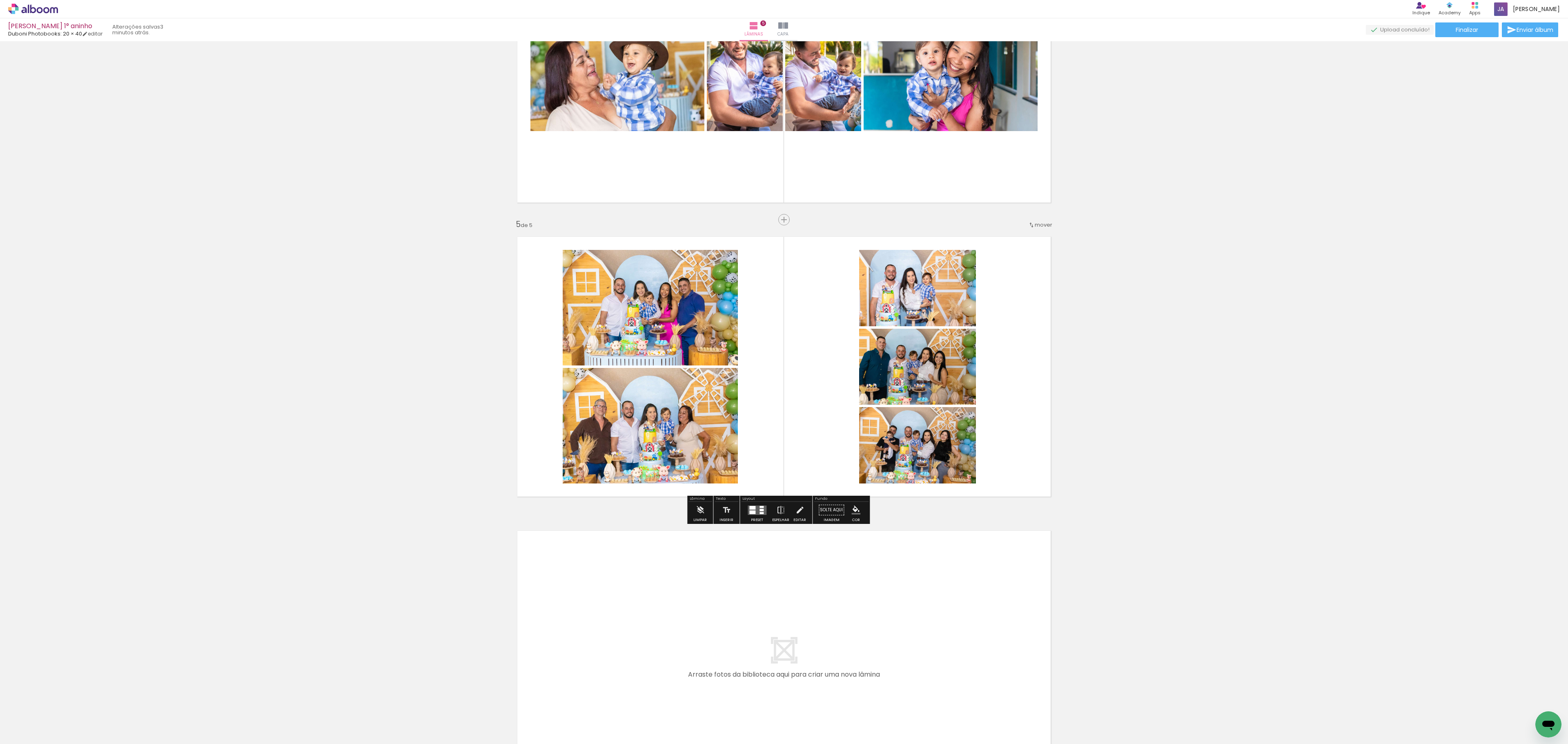
click at [761, 506] on div at bounding box center [761, 507] width 4 height 2
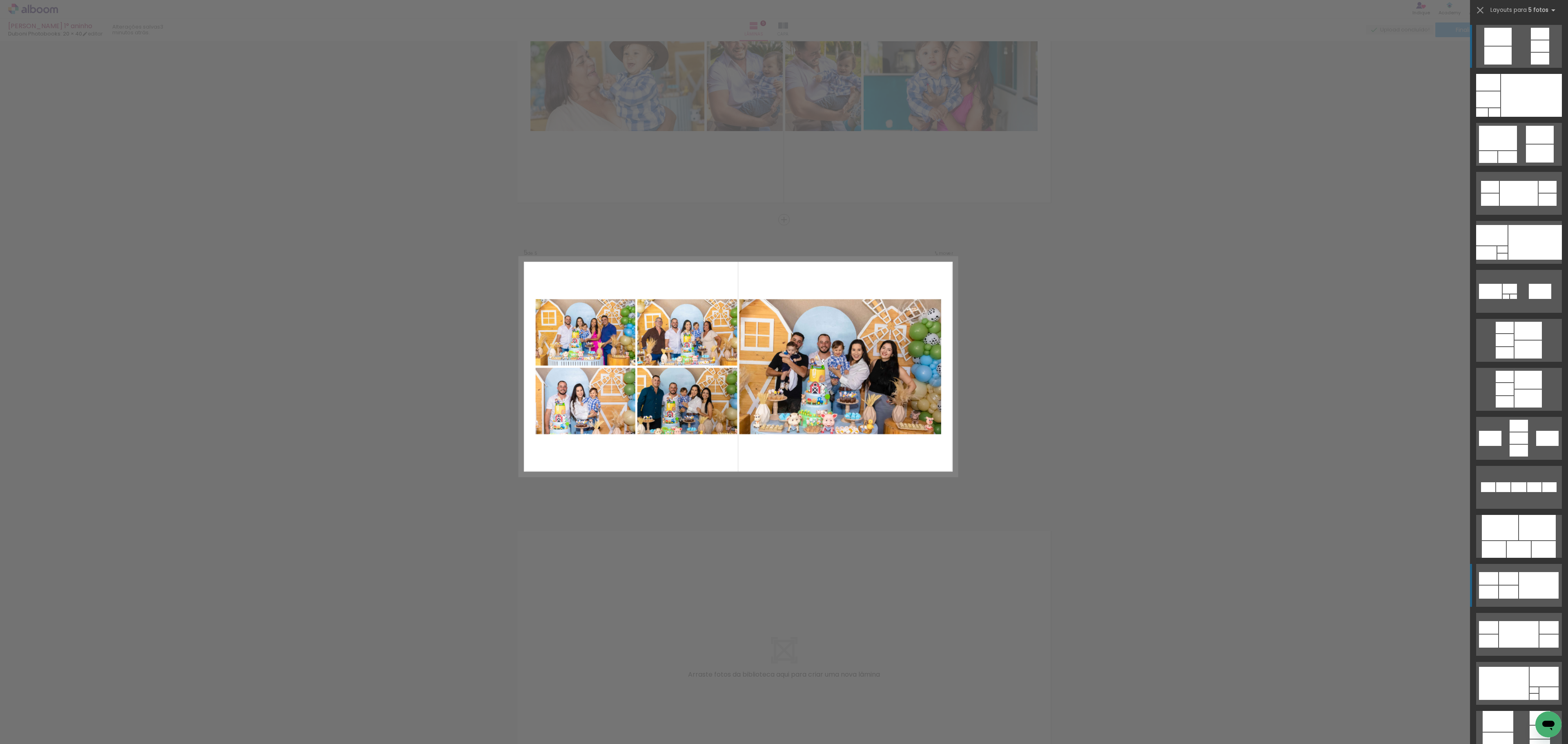
click at [1175, 558] on div at bounding box center [1509, 578] width 19 height 13
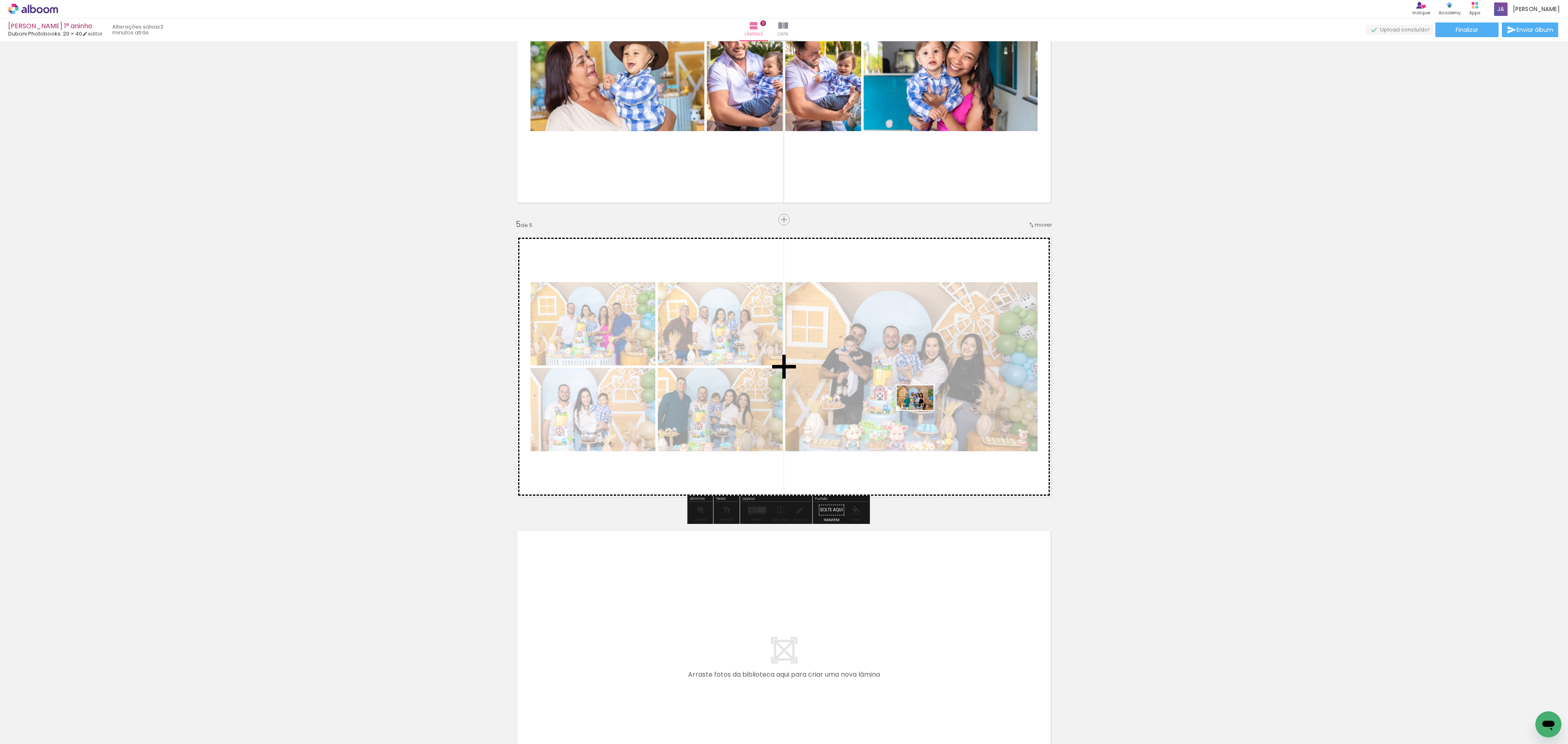
drag, startPoint x: 1235, startPoint y: 714, endPoint x: 921, endPoint y: 410, distance: 437.0
click at [921, 410] on quentale-workspace at bounding box center [784, 372] width 1568 height 744
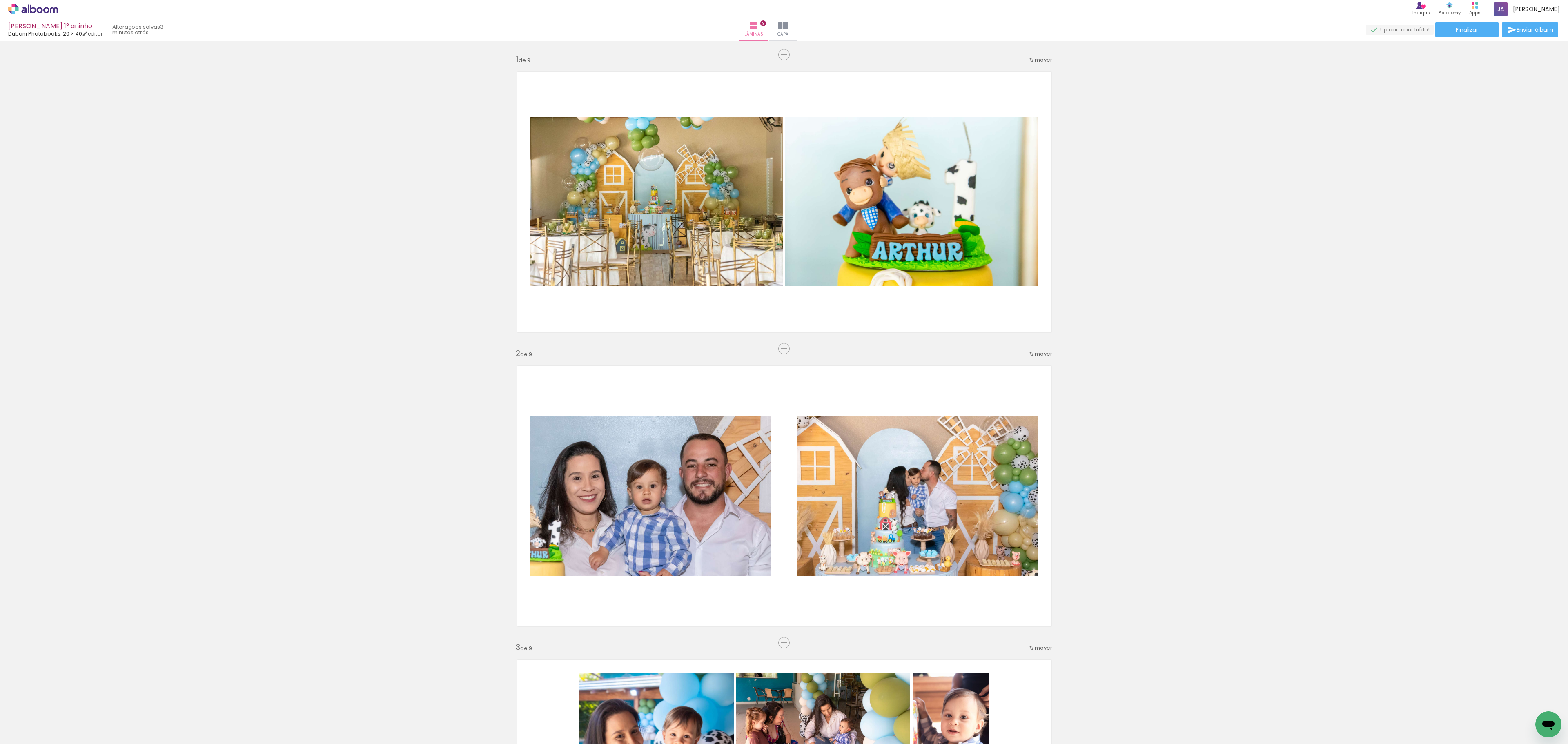
click at [32, 731] on span "Adicionar Fotos" at bounding box center [29, 733] width 24 height 9
click at [0, 0] on input "file" at bounding box center [0, 0] width 0 height 0
click at [28, 726] on paper-button "Adicionar Fotos" at bounding box center [25, 732] width 40 height 13
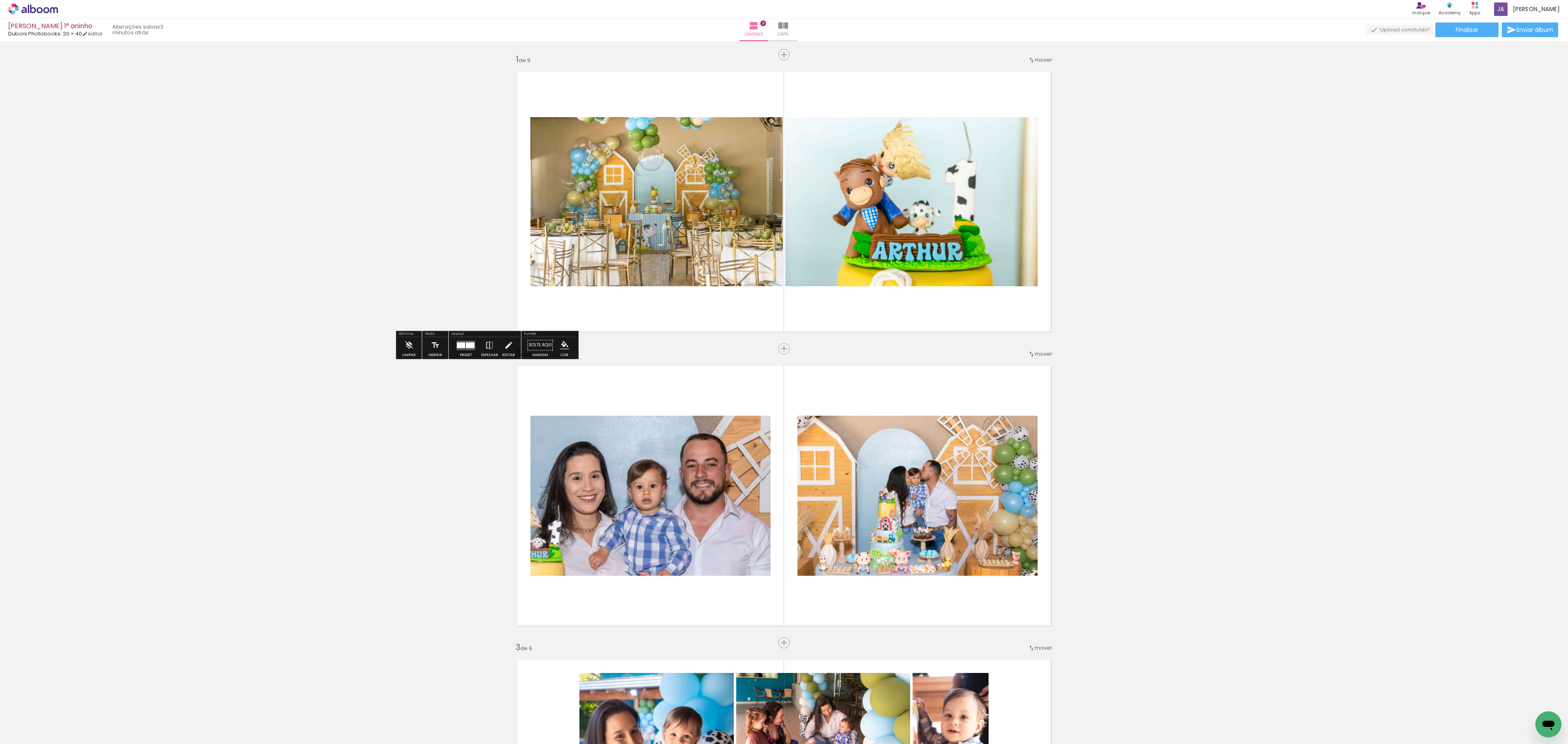
click at [0, 0] on input "file" at bounding box center [0, 0] width 0 height 0
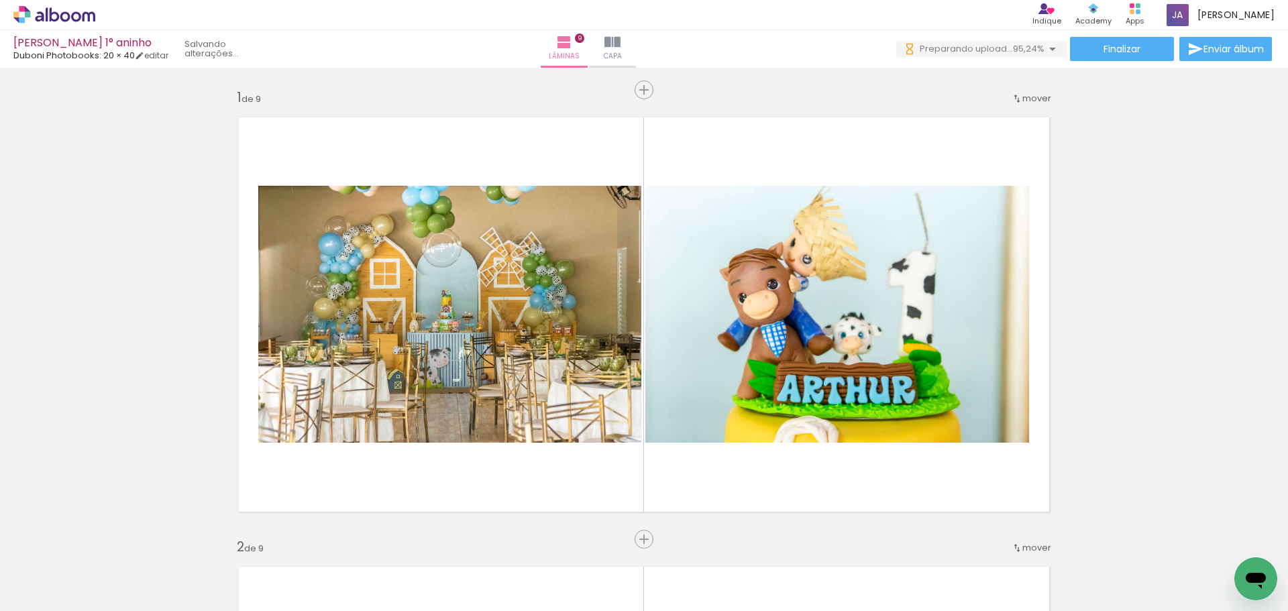
scroll to position [67, 0]
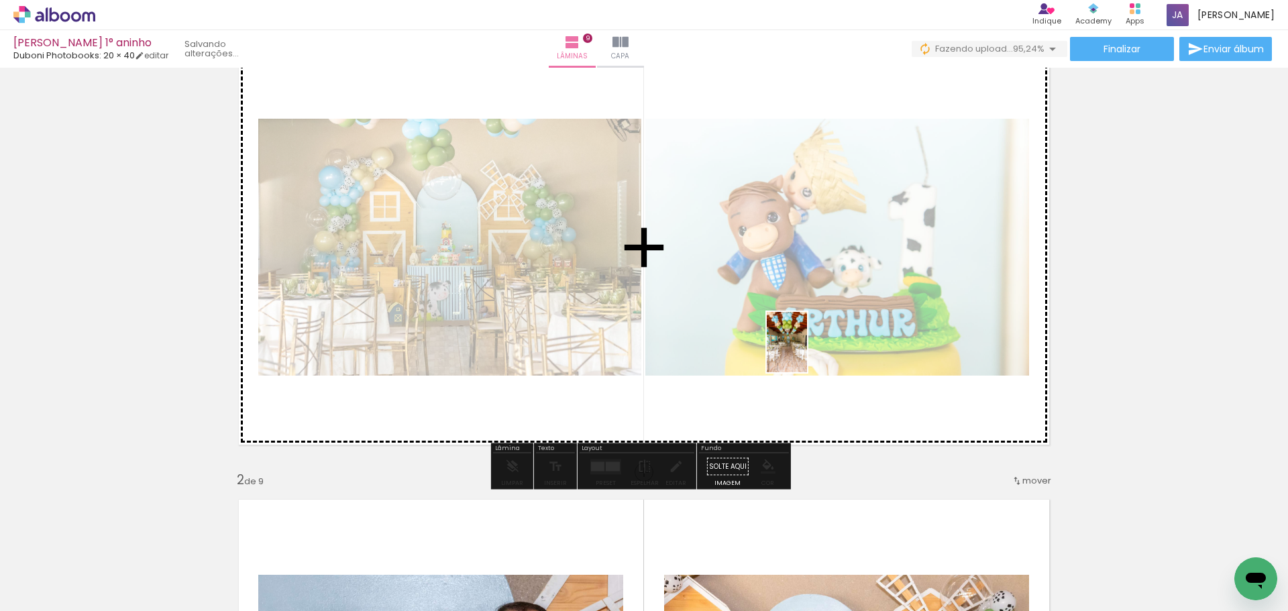
drag, startPoint x: 1165, startPoint y: 564, endPoint x: 807, endPoint y: 352, distance: 415.9
click at [807, 352] on quentale-workspace at bounding box center [644, 305] width 1288 height 611
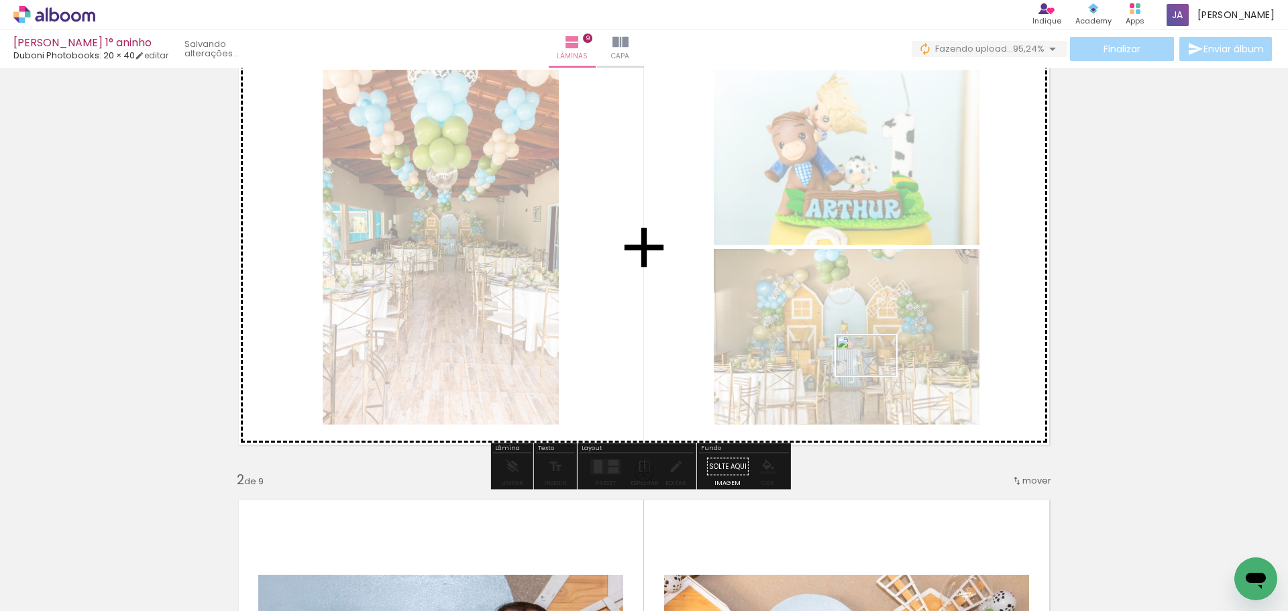
drag, startPoint x: 1238, startPoint y: 563, endPoint x: 876, endPoint y: 376, distance: 407.1
click at [876, 376] on quentale-workspace at bounding box center [644, 305] width 1288 height 611
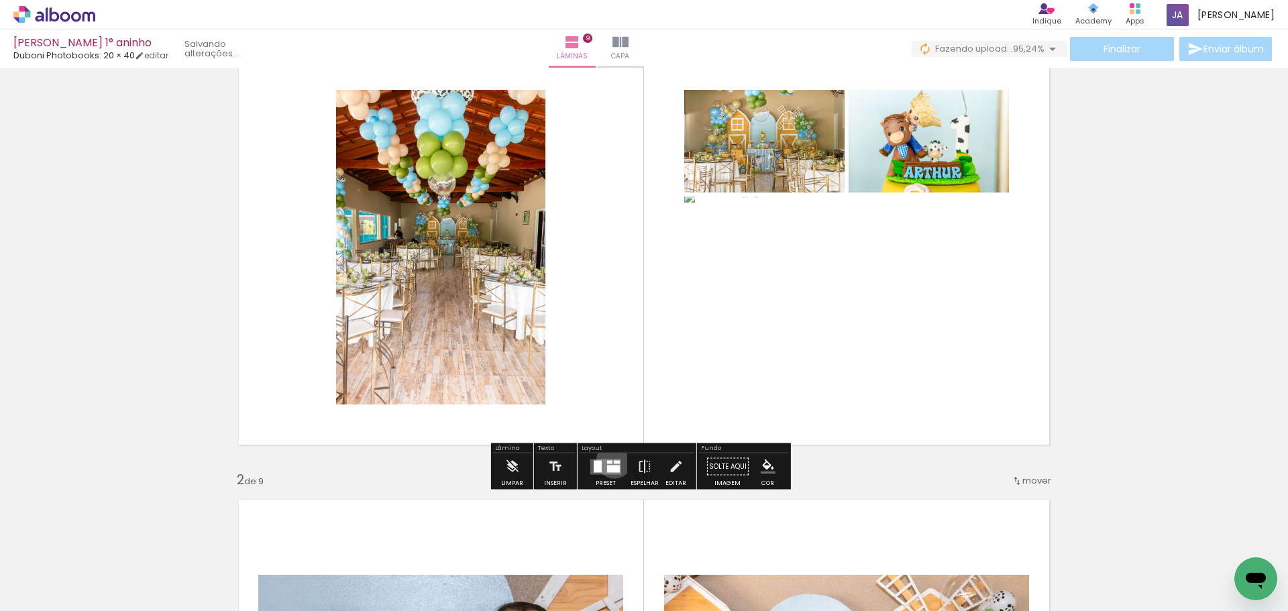
click at [614, 460] on div at bounding box center [617, 461] width 6 height 3
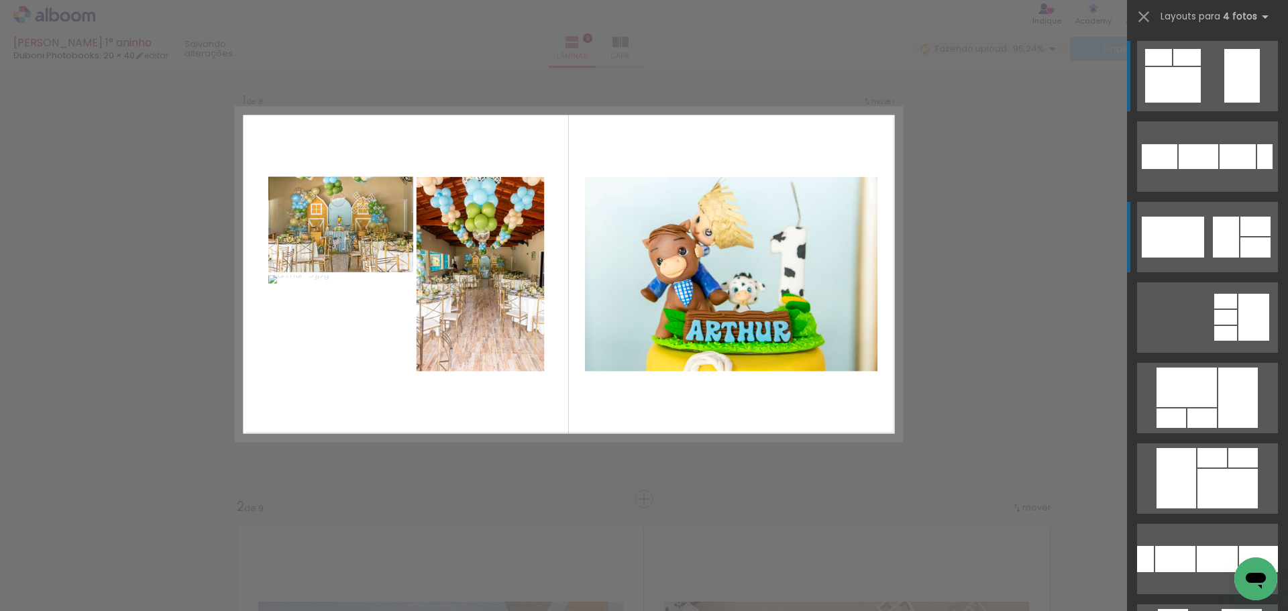
scroll to position [17, 0]
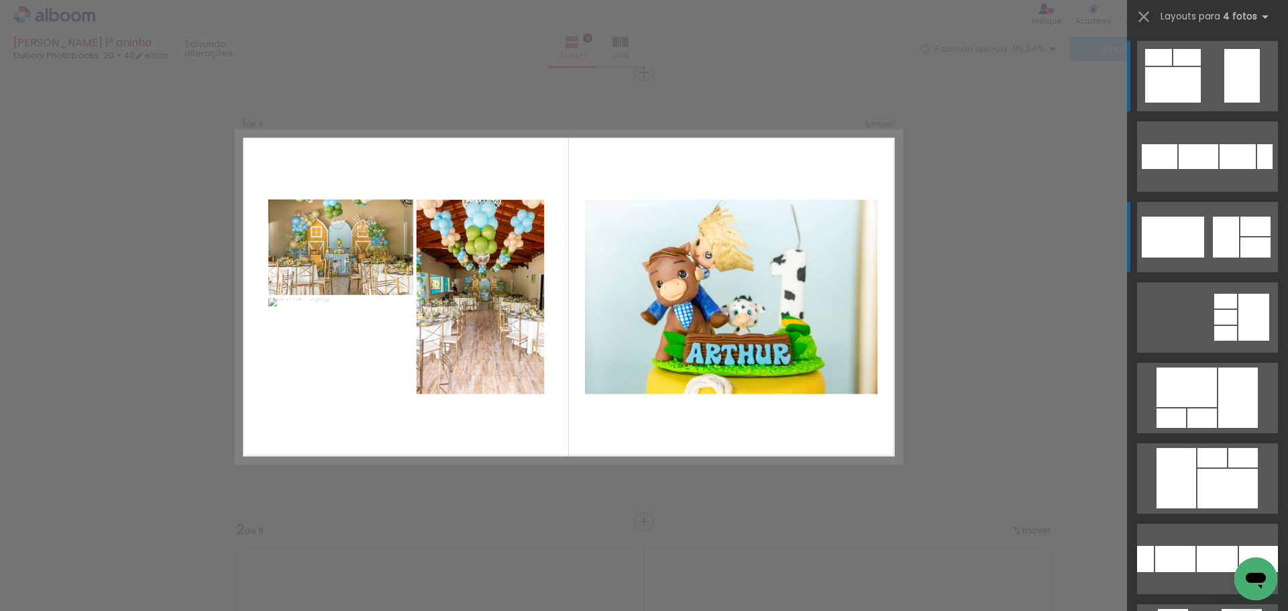
click at [1240, 252] on div at bounding box center [1255, 247] width 30 height 20
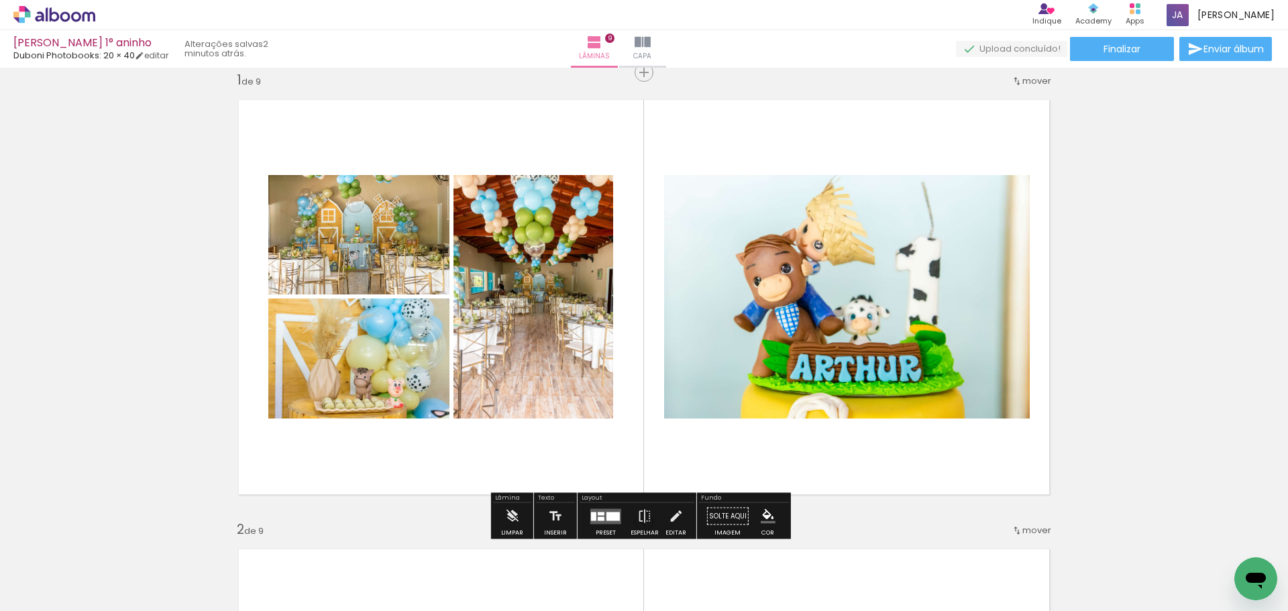
scroll to position [0, 1982]
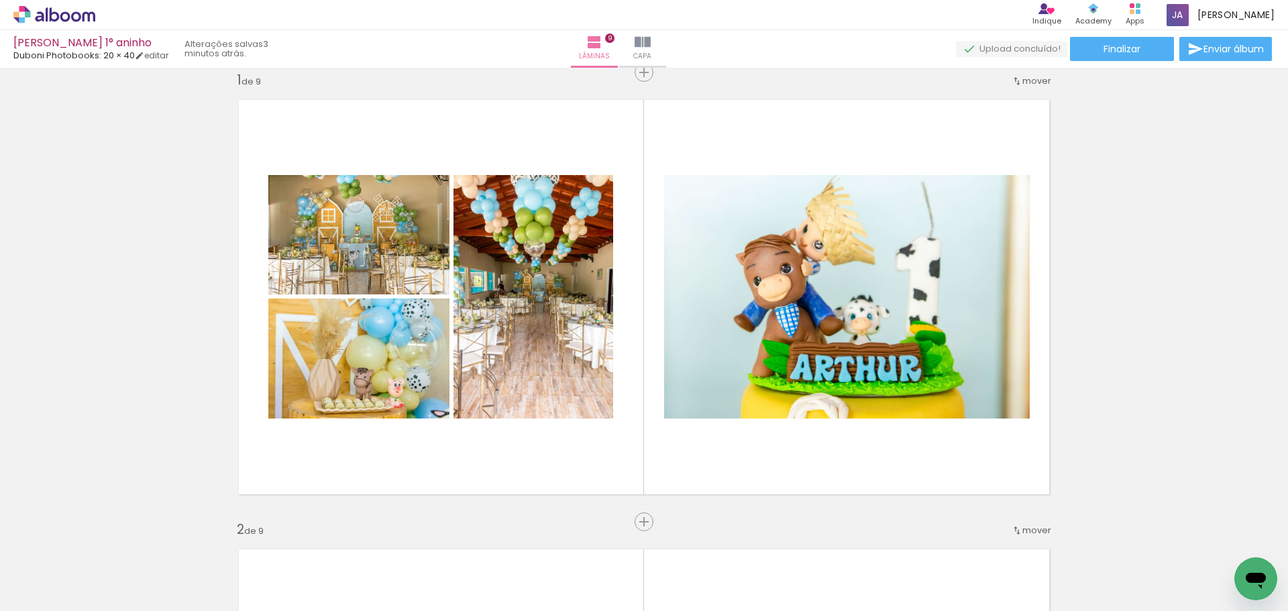
click at [25, 598] on iron-icon at bounding box center [19, 593] width 16 height 16
click at [0, 0] on input "file" at bounding box center [0, 0] width 0 height 0
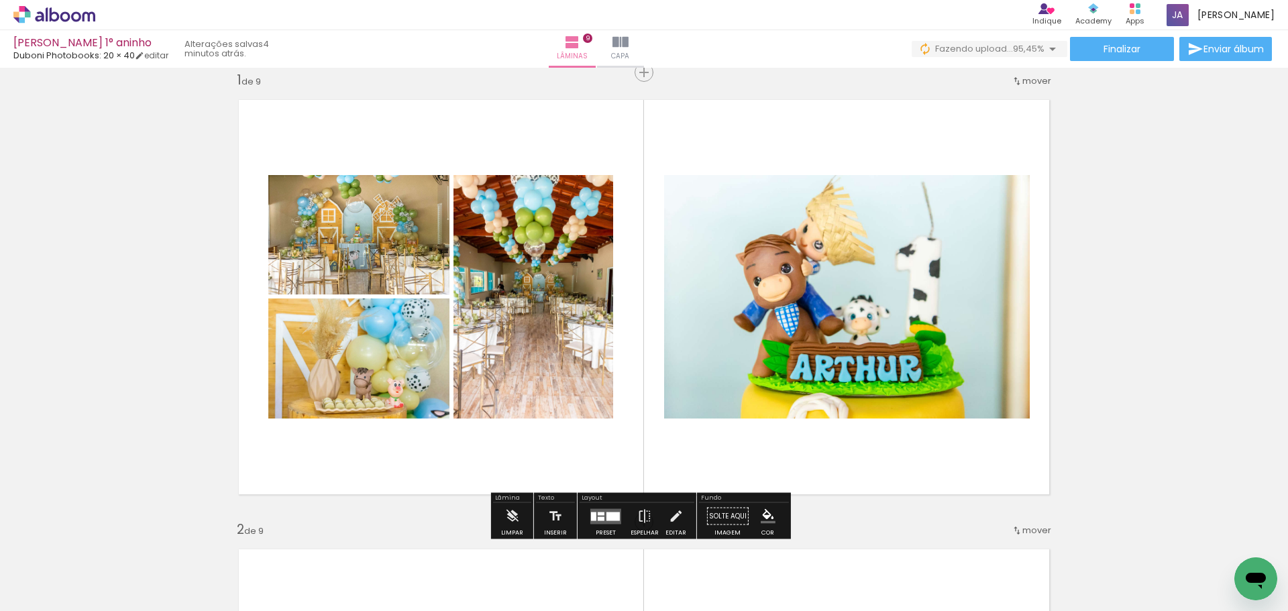
scroll to position [152, 0]
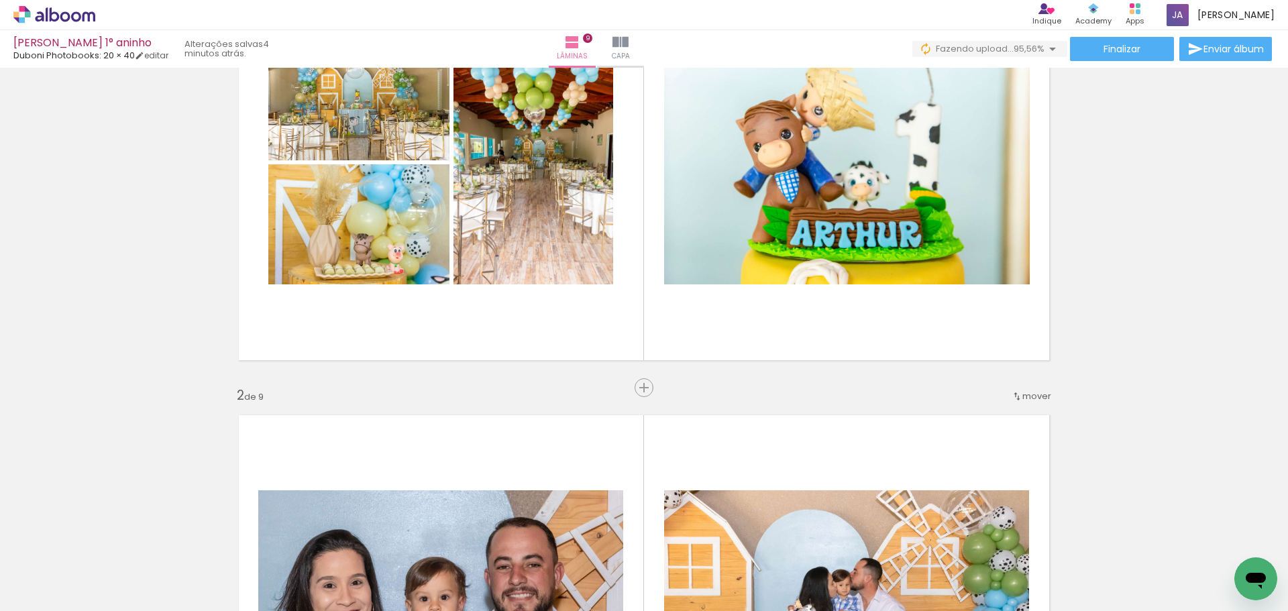
scroll to position [219, 0]
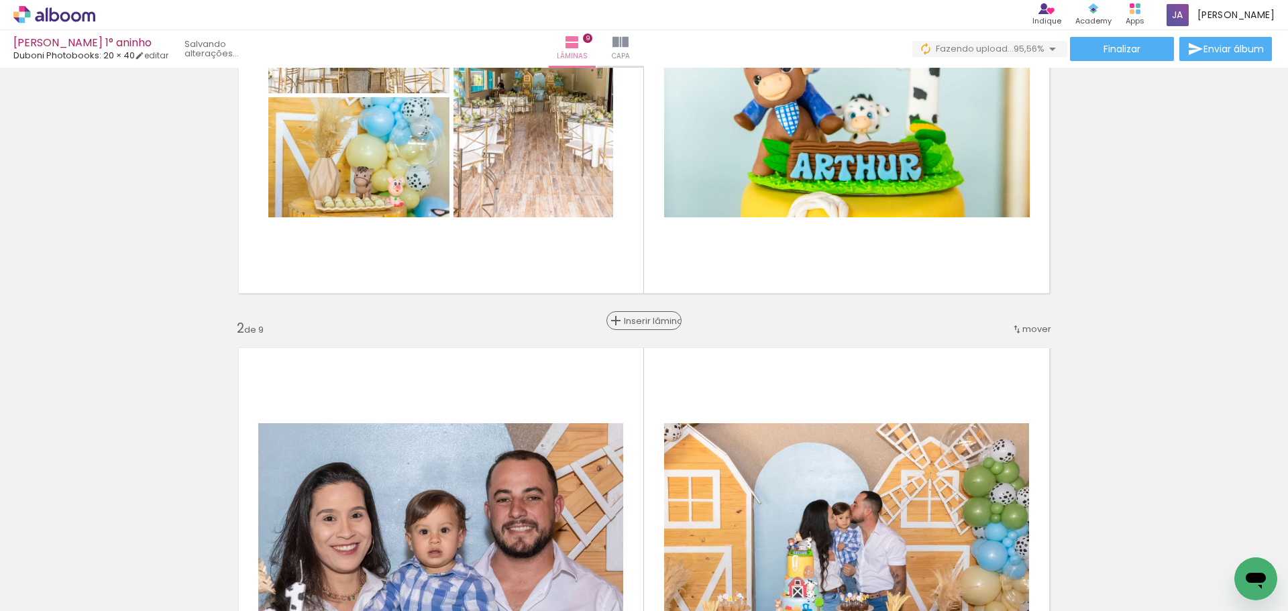
click at [624, 318] on iron-icon at bounding box center [616, 321] width 16 height 16
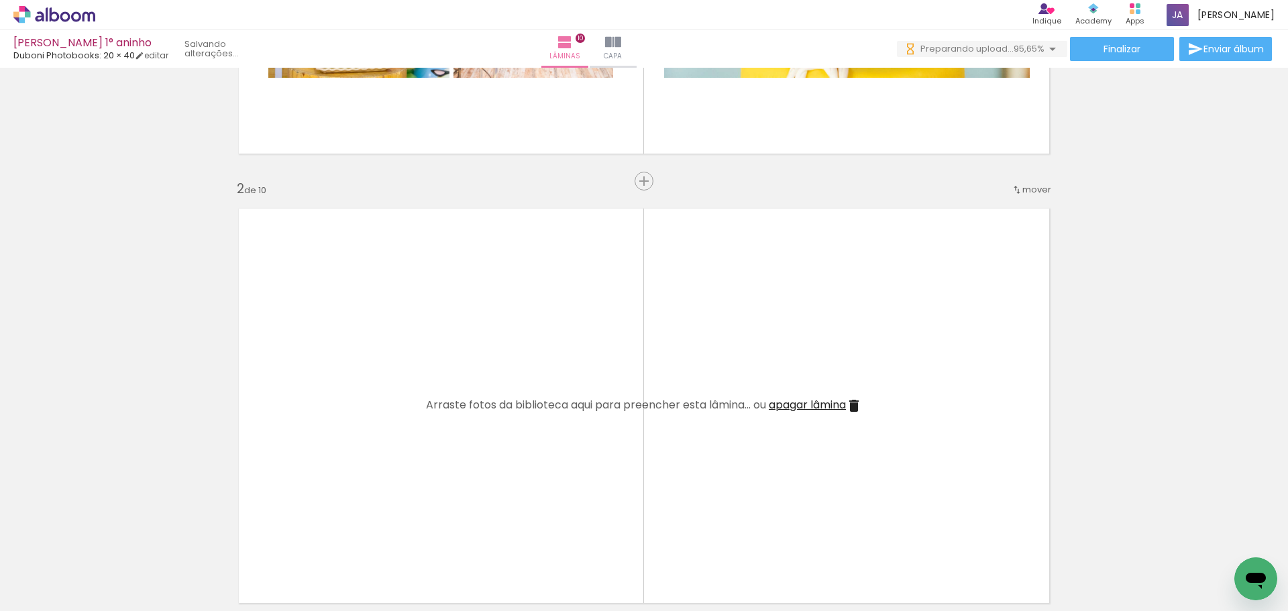
scroll to position [420, 0]
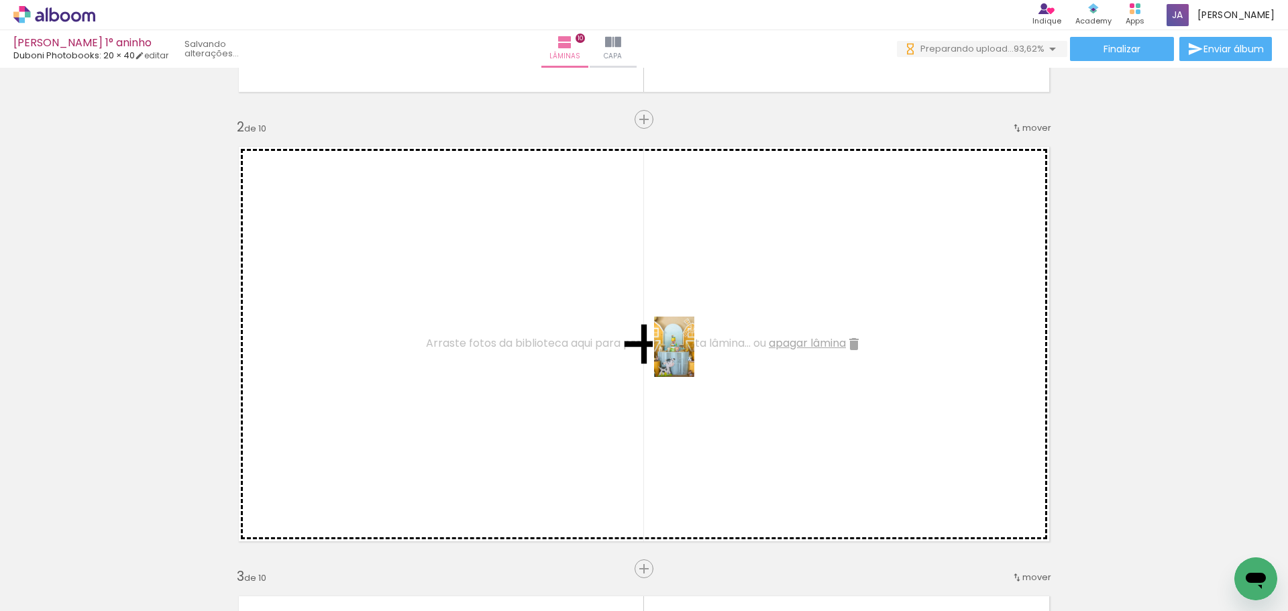
drag, startPoint x: 930, startPoint y: 565, endPoint x: 694, endPoint y: 357, distance: 314.7
click at [694, 357] on quentale-workspace at bounding box center [644, 305] width 1288 height 611
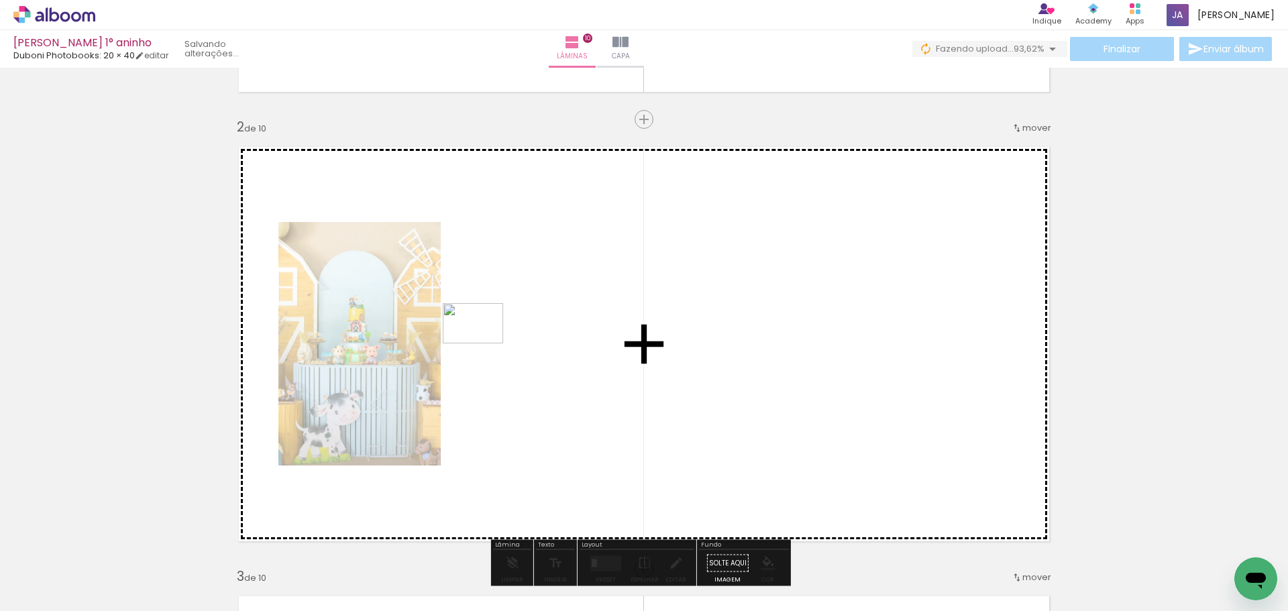
drag, startPoint x: 1001, startPoint y: 580, endPoint x: 483, endPoint y: 343, distance: 569.2
click at [483, 343] on quentale-workspace at bounding box center [644, 305] width 1288 height 611
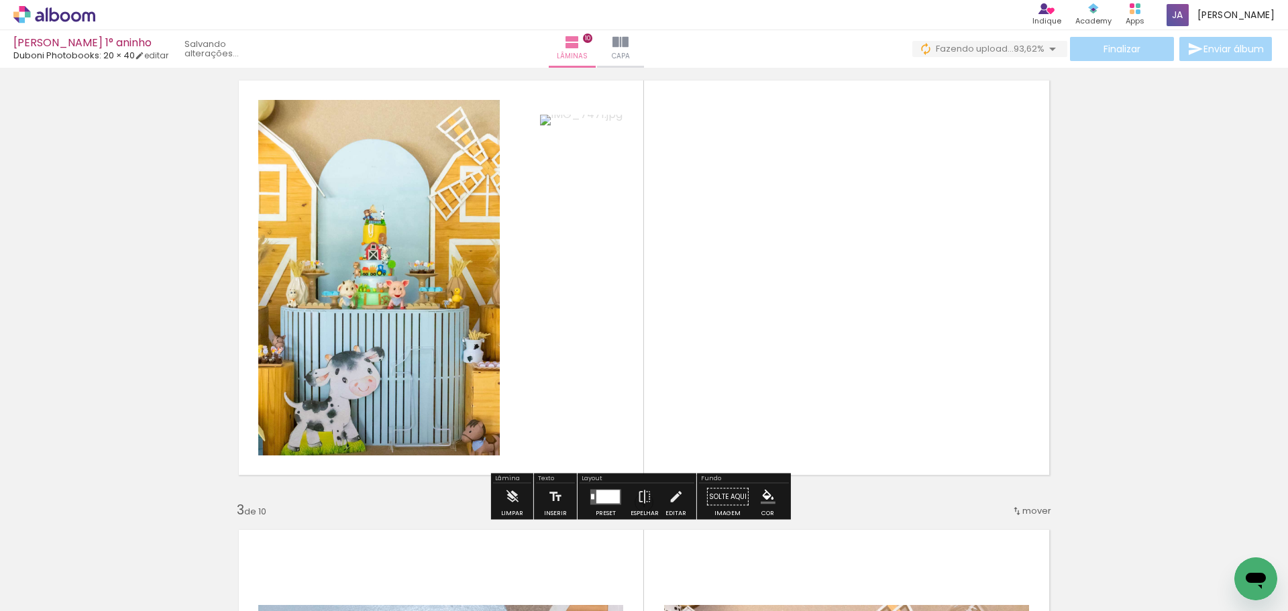
scroll to position [487, 0]
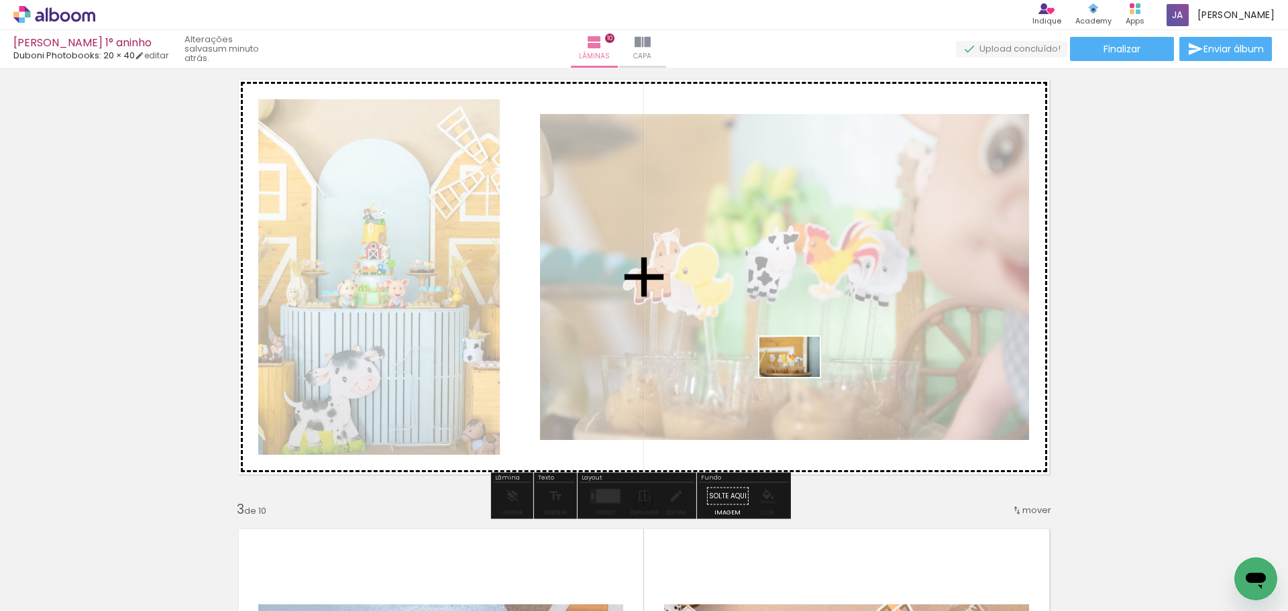
drag, startPoint x: 1086, startPoint y: 569, endPoint x: 1179, endPoint y: 572, distance: 92.6
click at [806, 375] on quentale-workspace at bounding box center [644, 305] width 1288 height 611
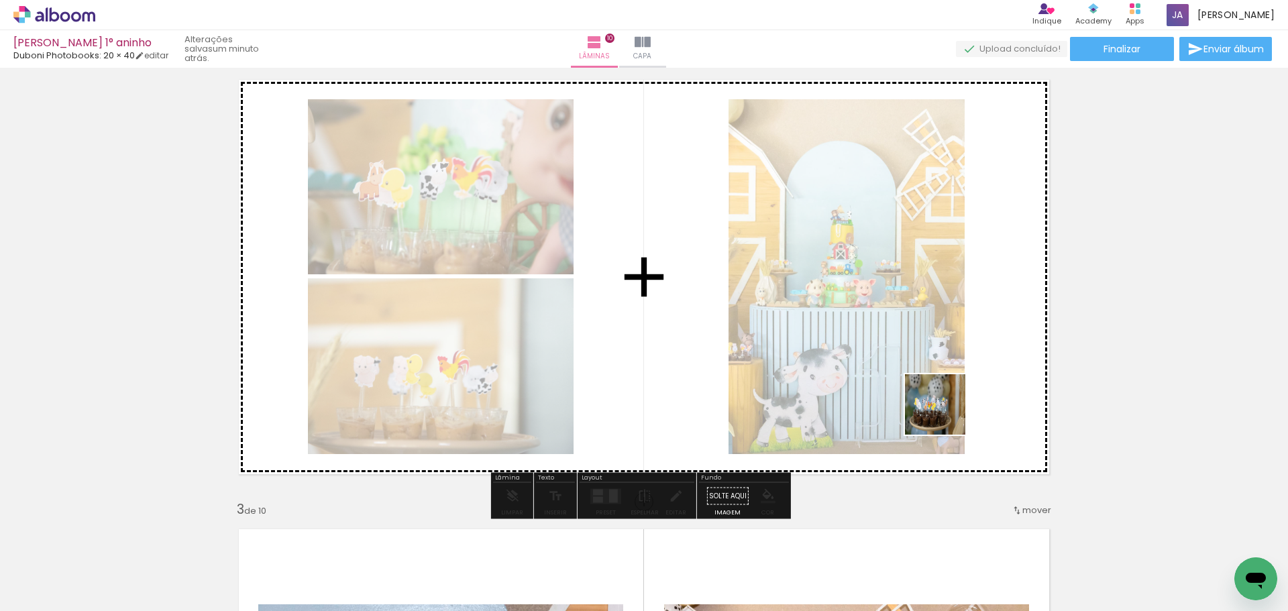
drag, startPoint x: 1179, startPoint y: 574, endPoint x: 1287, endPoint y: 608, distance: 113.1
click at [940, 410] on quentale-workspace at bounding box center [644, 305] width 1288 height 611
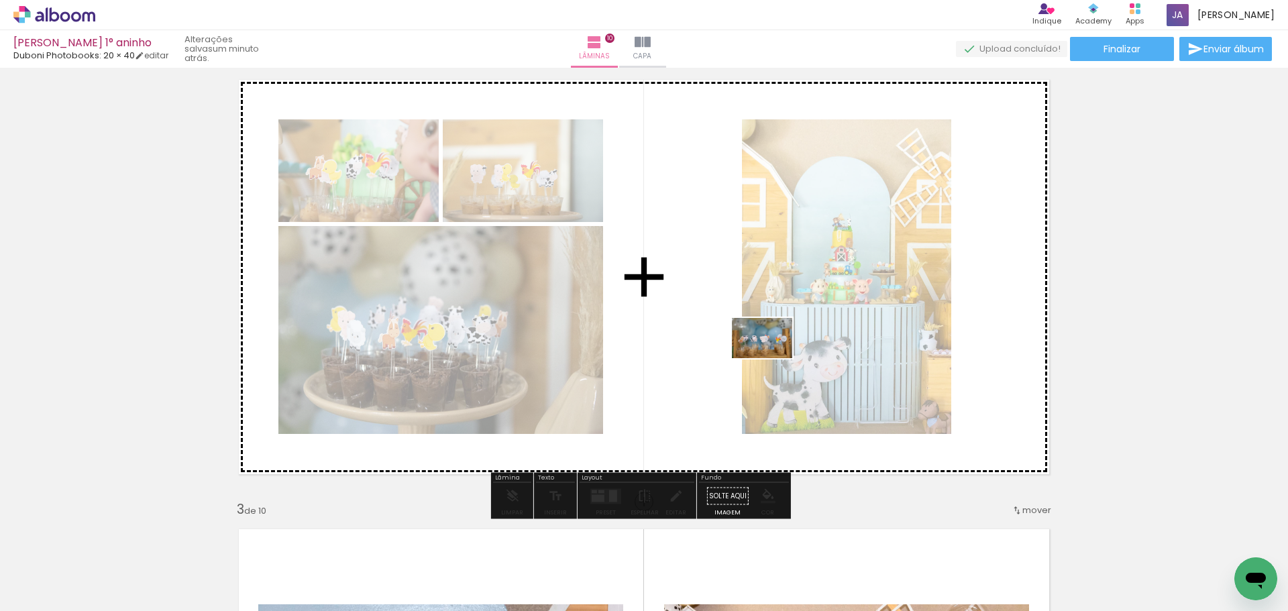
drag, startPoint x: 1213, startPoint y: 566, endPoint x: 769, endPoint y: 358, distance: 489.5
click at [769, 358] on quentale-workspace at bounding box center [644, 305] width 1288 height 611
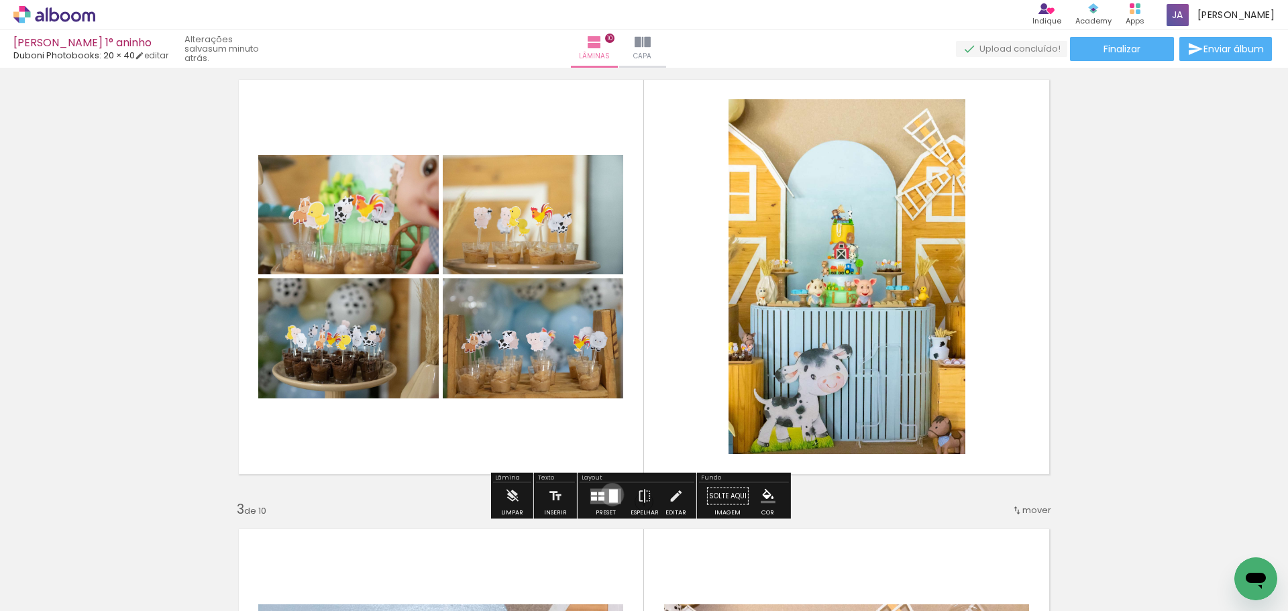
click at [609, 494] on div at bounding box center [613, 495] width 9 height 13
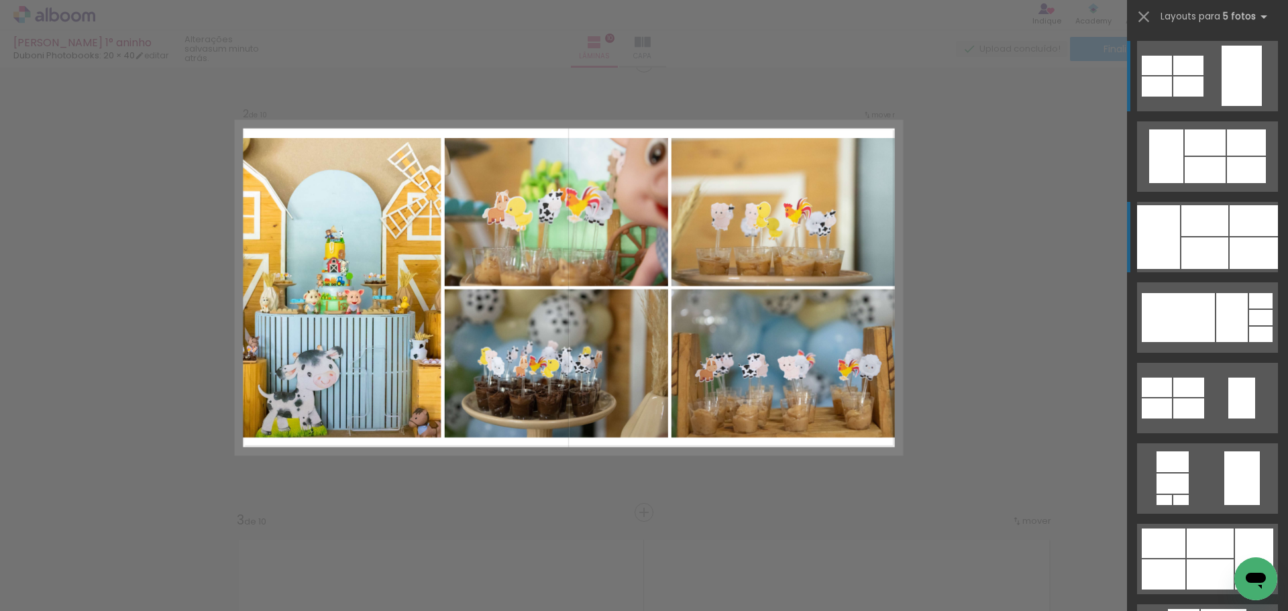
scroll to position [467, 0]
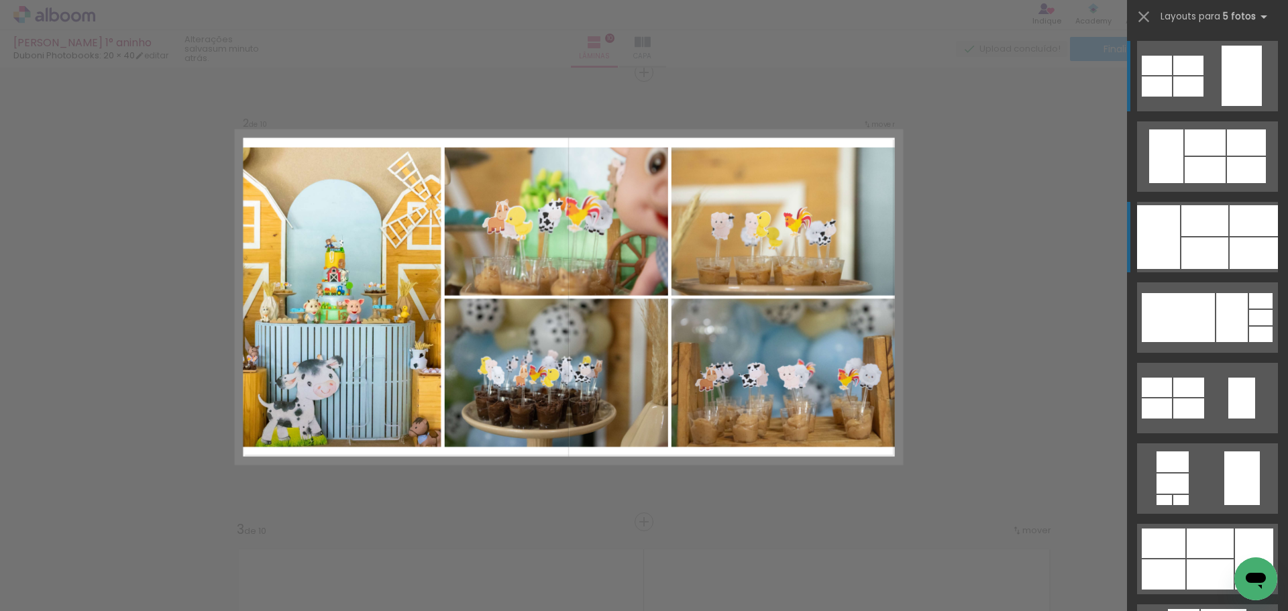
click at [1185, 245] on div at bounding box center [1204, 253] width 47 height 32
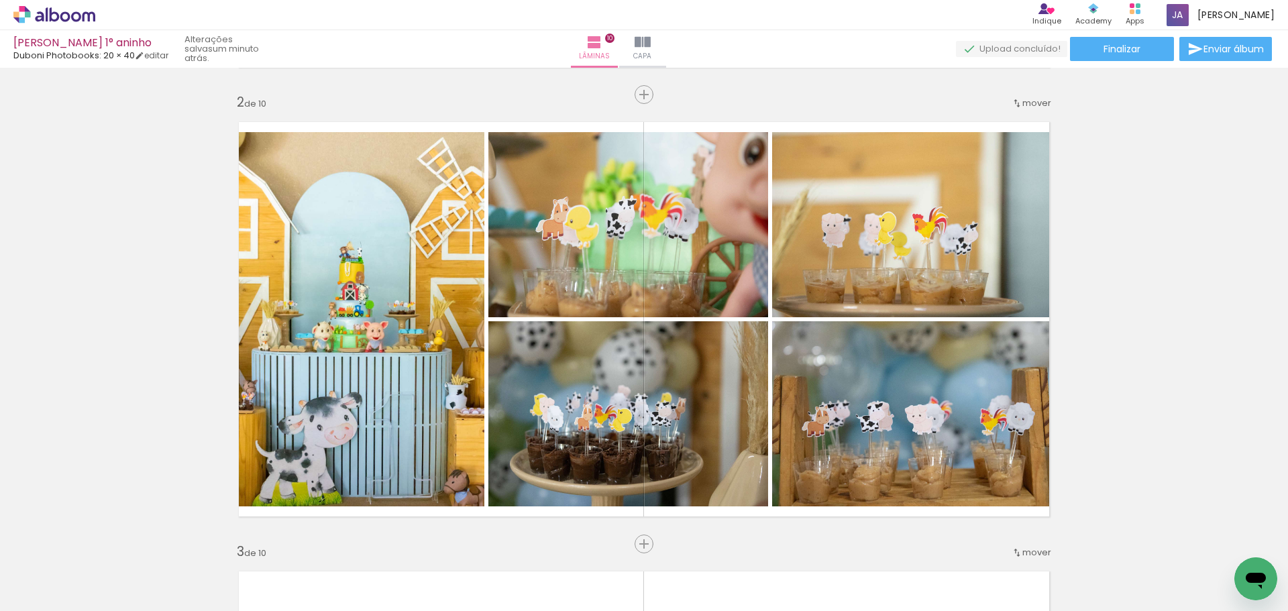
scroll to position [0, 0]
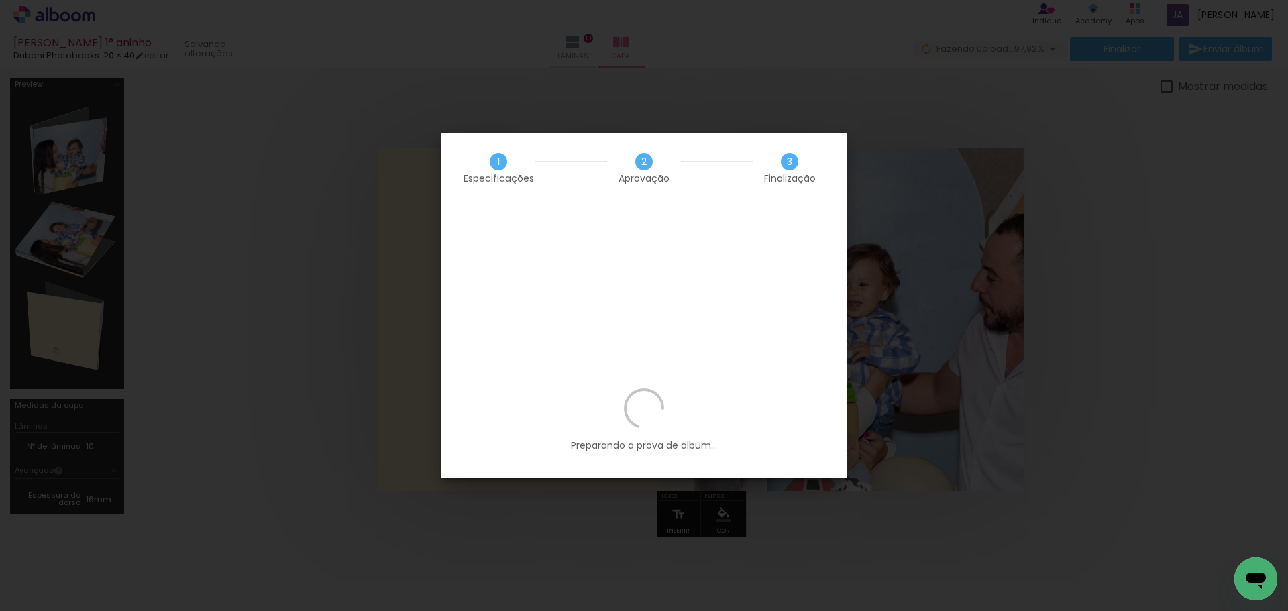
scroll to position [0, 2432]
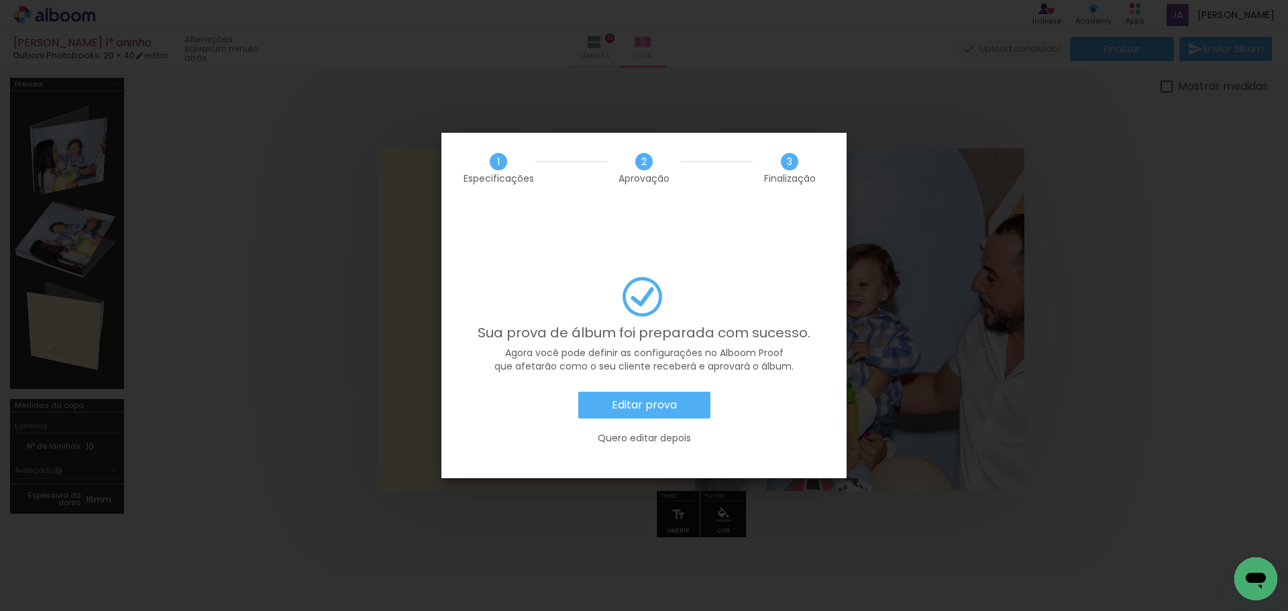
click at [608, 392] on paper-button "Editar prova" at bounding box center [644, 405] width 132 height 27
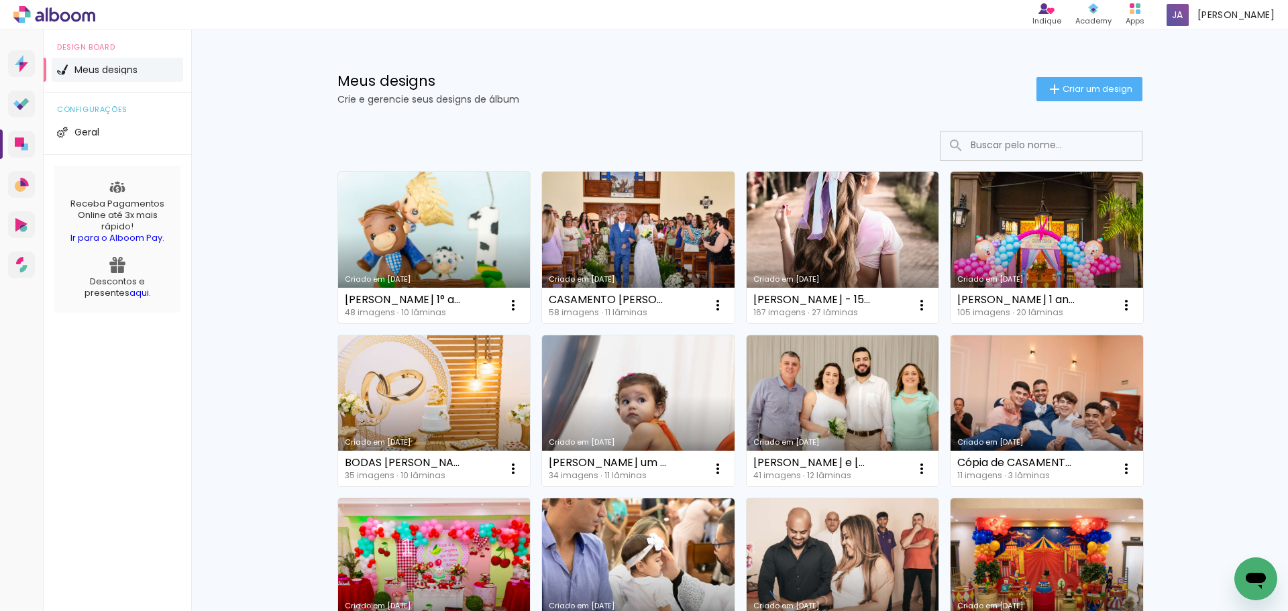
click at [367, 204] on link "Criado em [DATE]" at bounding box center [434, 248] width 193 height 152
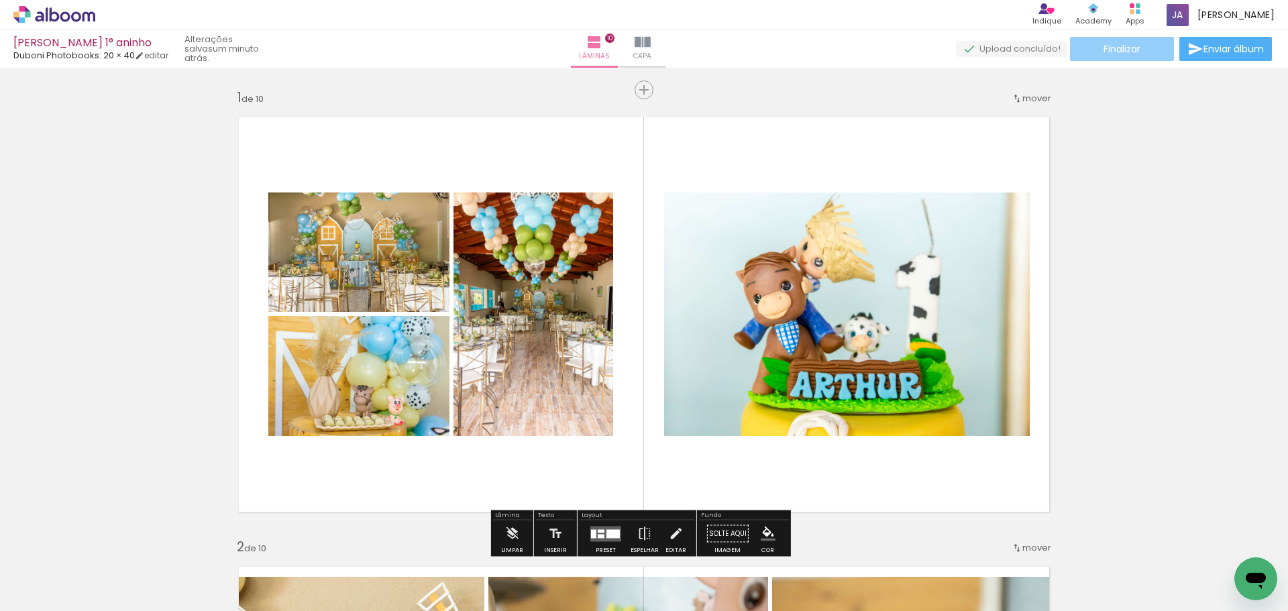
click at [1131, 56] on paper-button "Finalizar" at bounding box center [1122, 49] width 104 height 24
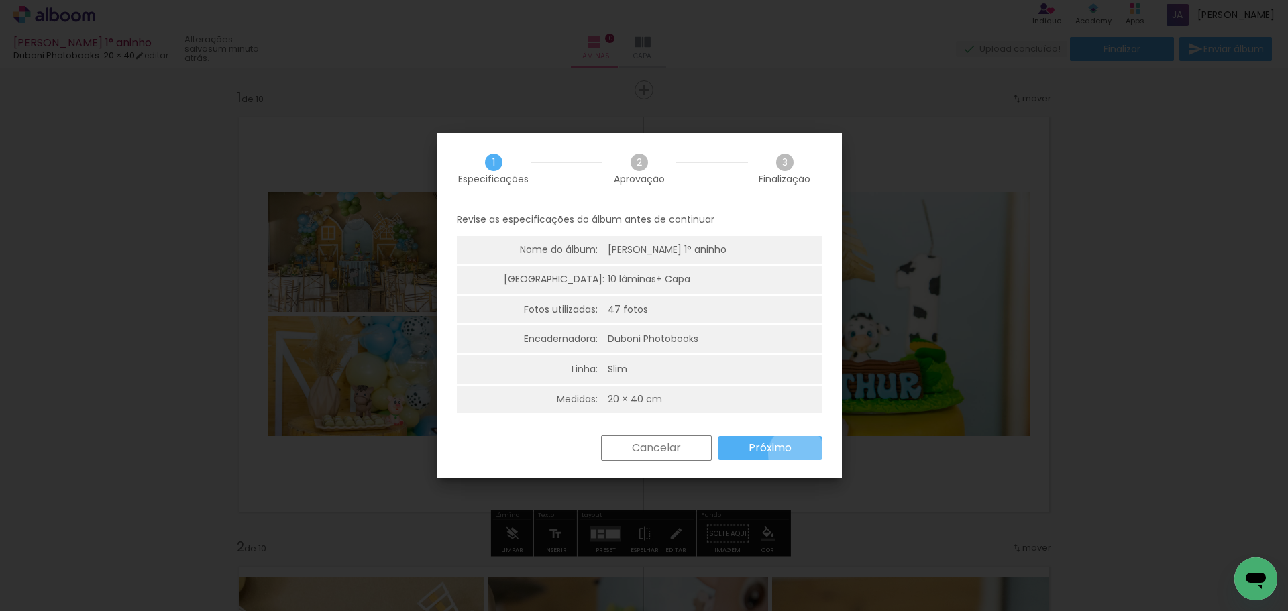
click at [796, 454] on paper-button "Próximo" at bounding box center [769, 448] width 103 height 24
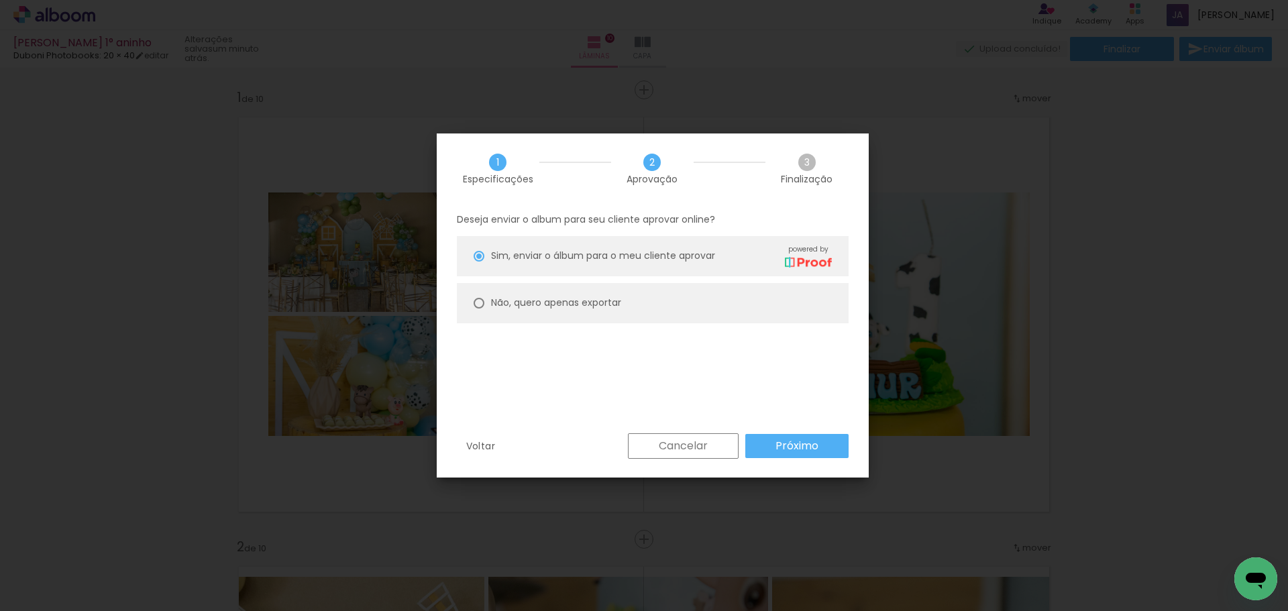
click at [796, 454] on paper-button "Próximo" at bounding box center [796, 446] width 103 height 24
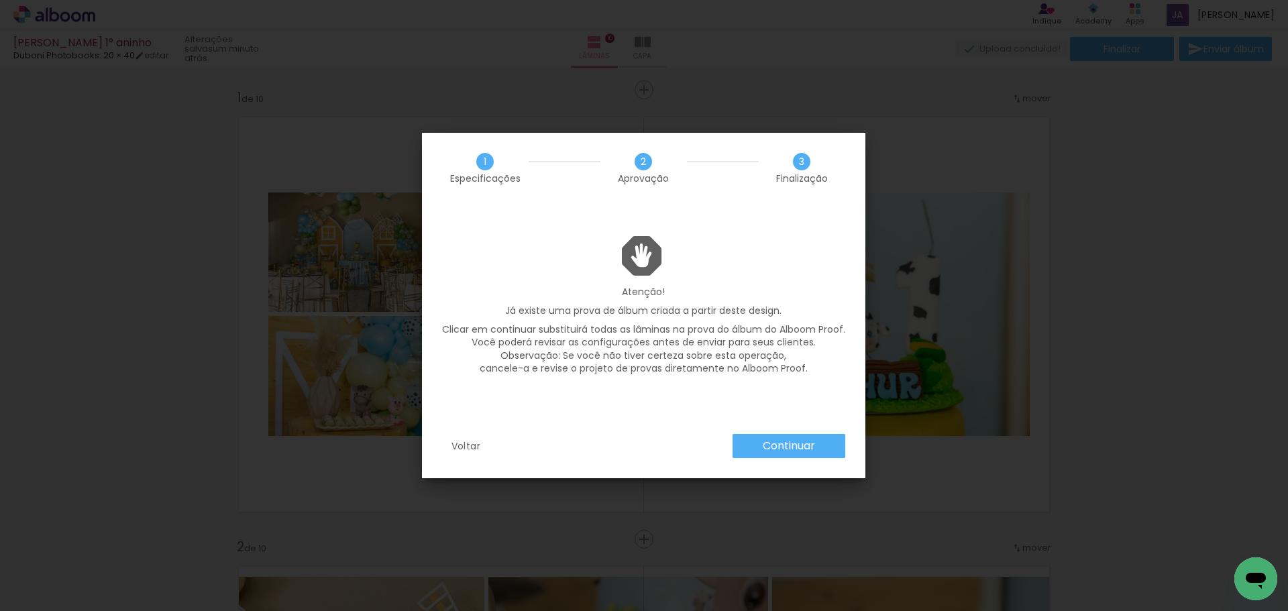
click at [796, 454] on paper-button "Continuar" at bounding box center [789, 446] width 113 height 24
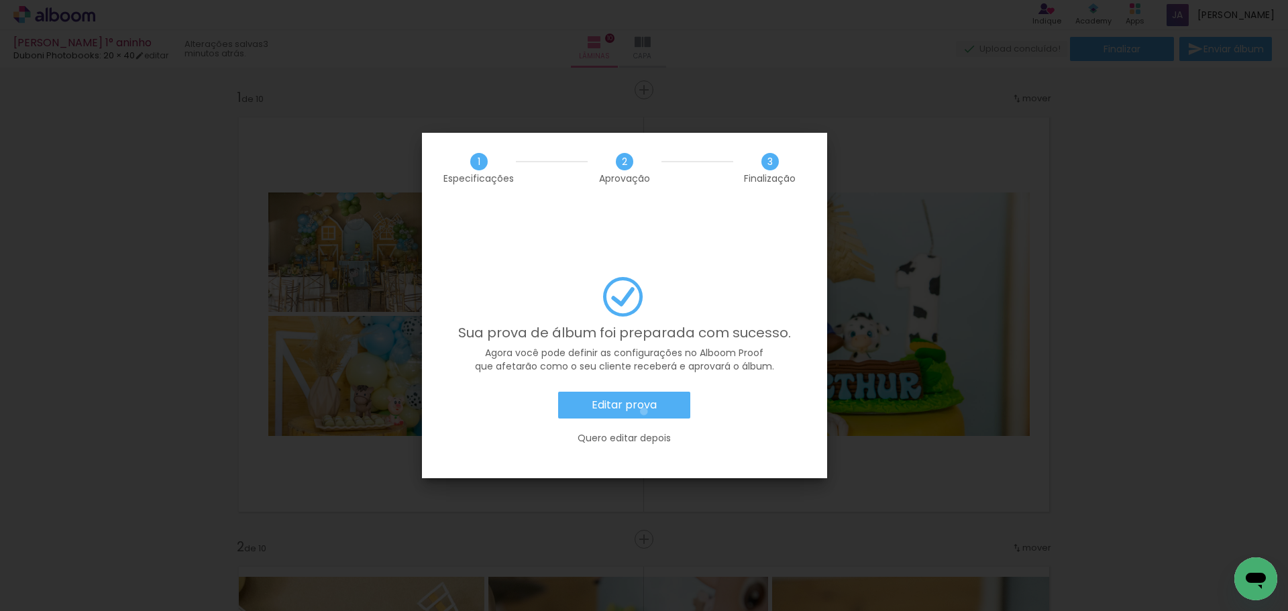
click at [0, 0] on slot "Editar prova" at bounding box center [0, 0] width 0 height 0
